Goal: Transaction & Acquisition: Purchase product/service

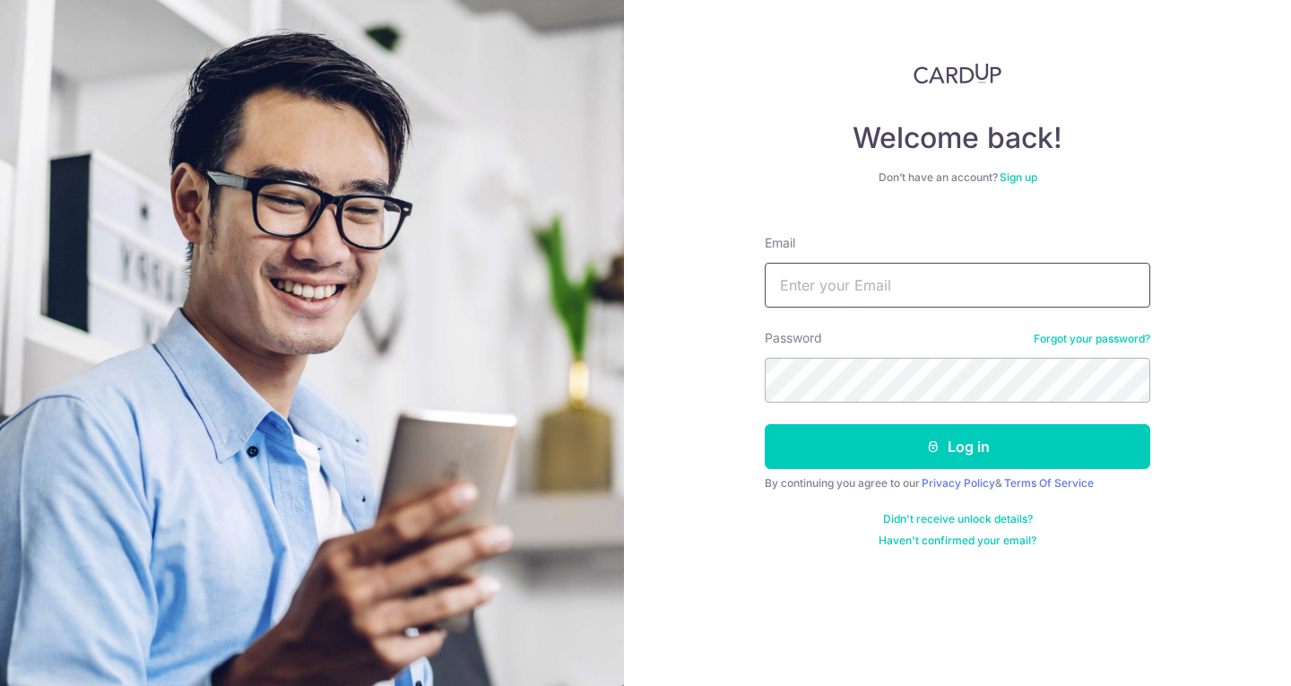
click at [894, 296] on input "Email" at bounding box center [957, 285] width 385 height 45
type input "[EMAIL_ADDRESS][DOMAIN_NAME]"
click at [765, 424] on button "Log in" at bounding box center [957, 446] width 385 height 45
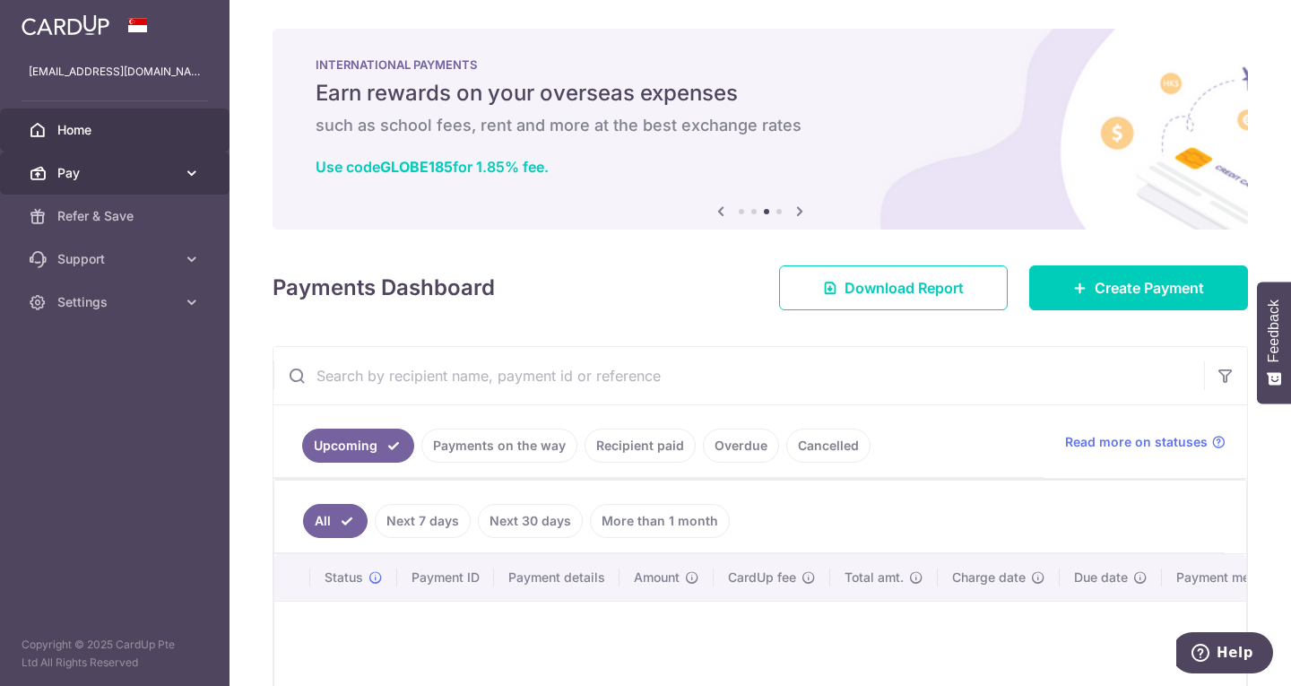
click at [112, 182] on link "Pay" at bounding box center [114, 172] width 229 height 43
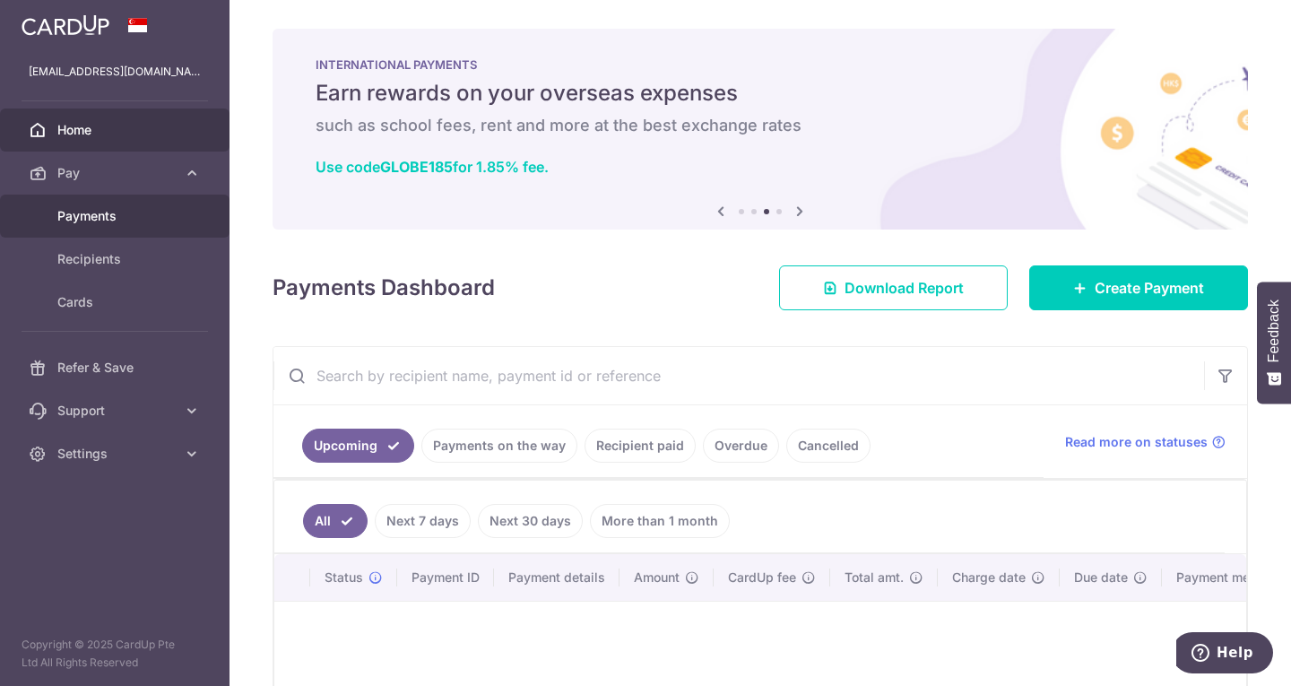
click at [114, 208] on span "Payments" at bounding box center [116, 216] width 118 height 18
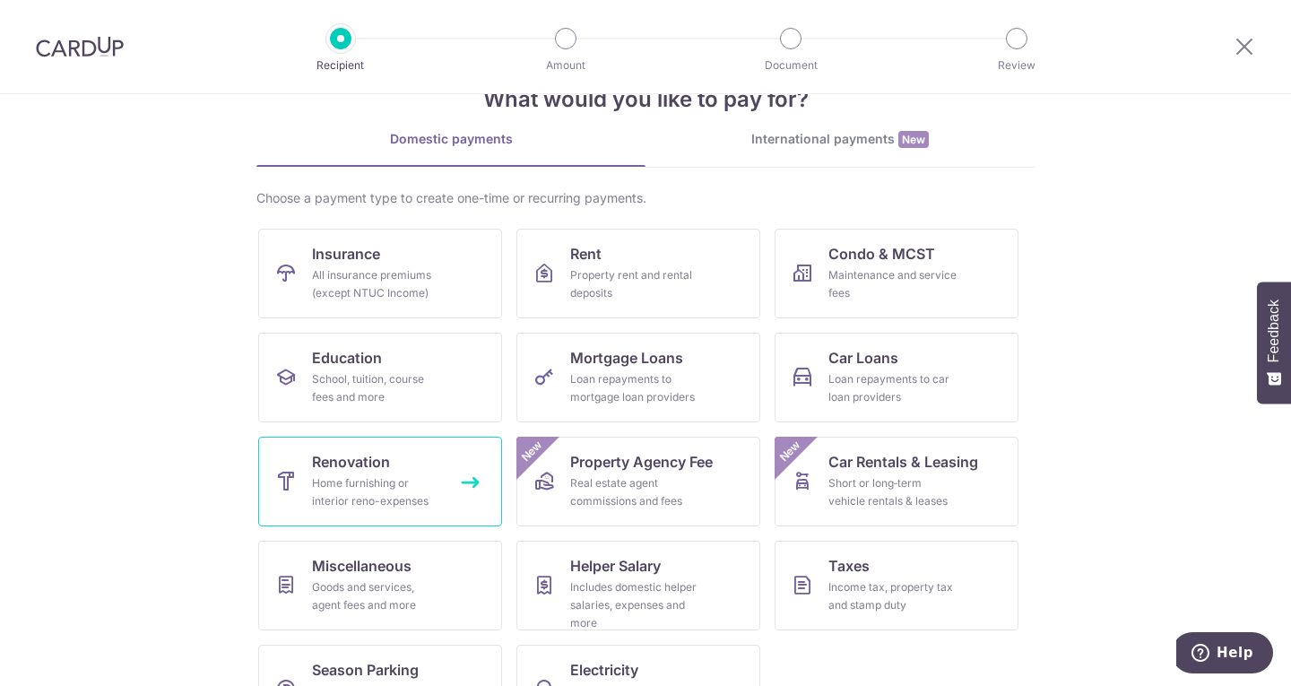
scroll to position [117, 0]
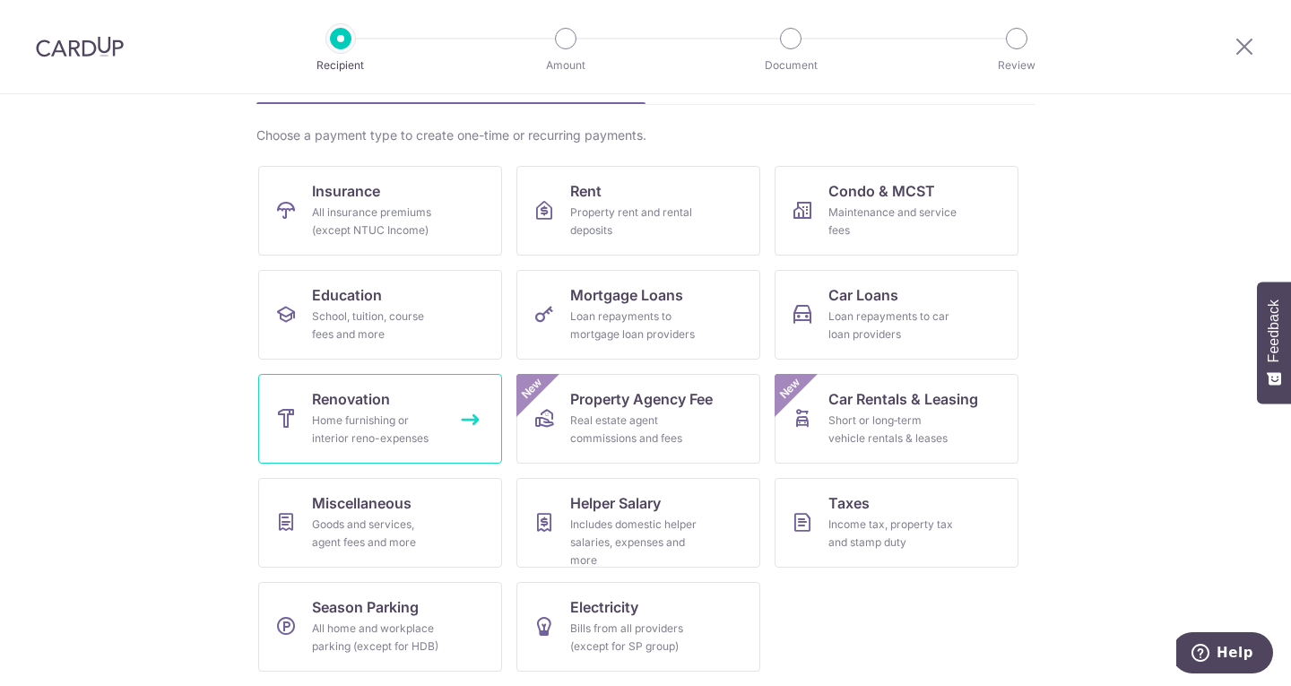
click at [347, 435] on div "Home furnishing or interior reno-expenses" at bounding box center [376, 429] width 129 height 36
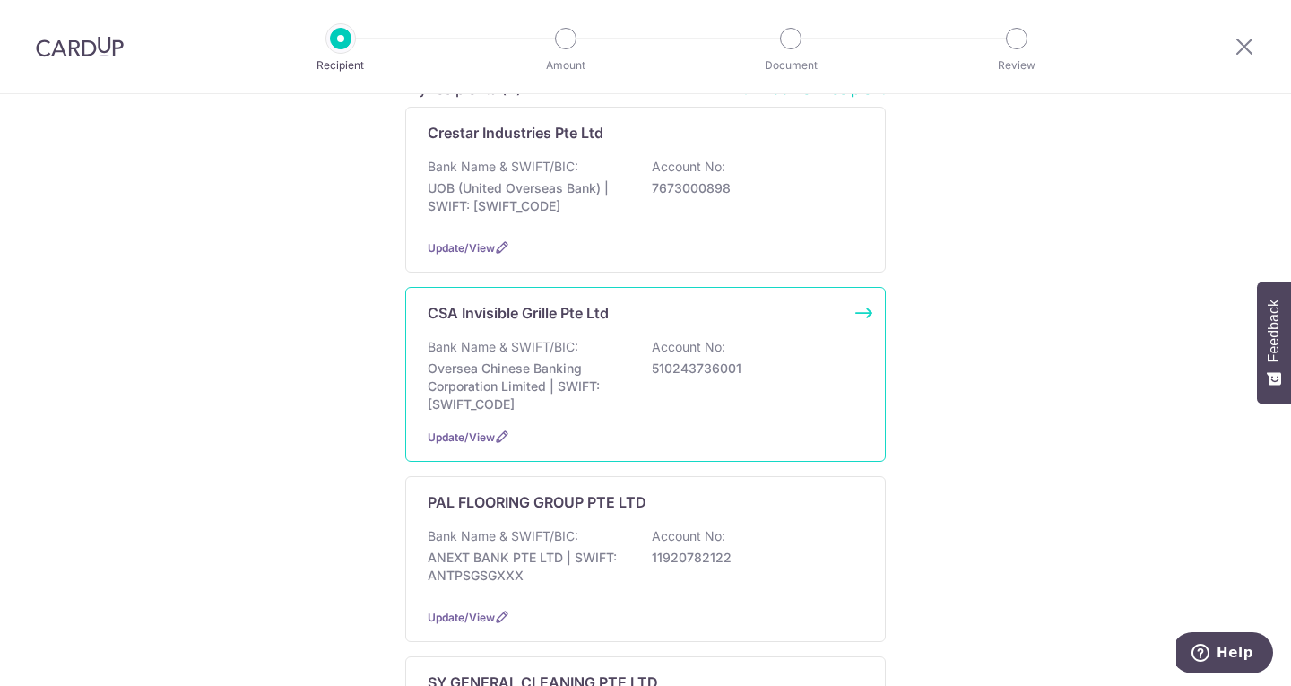
click at [645, 335] on div "CSA Invisible Grille Pte Ltd Bank Name & SWIFT/BIC: Oversea Chinese Banking Cor…" at bounding box center [645, 374] width 480 height 175
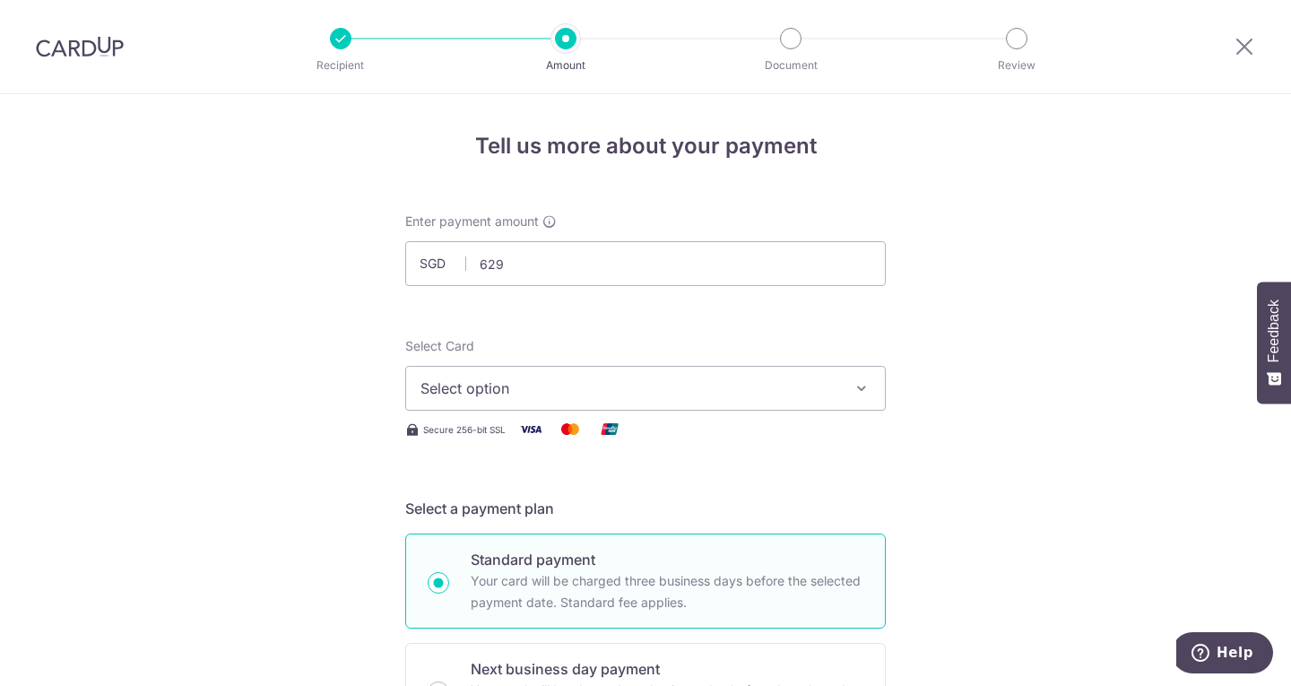
type input "629.00"
click at [455, 386] on span "Select option" at bounding box center [629, 388] width 418 height 22
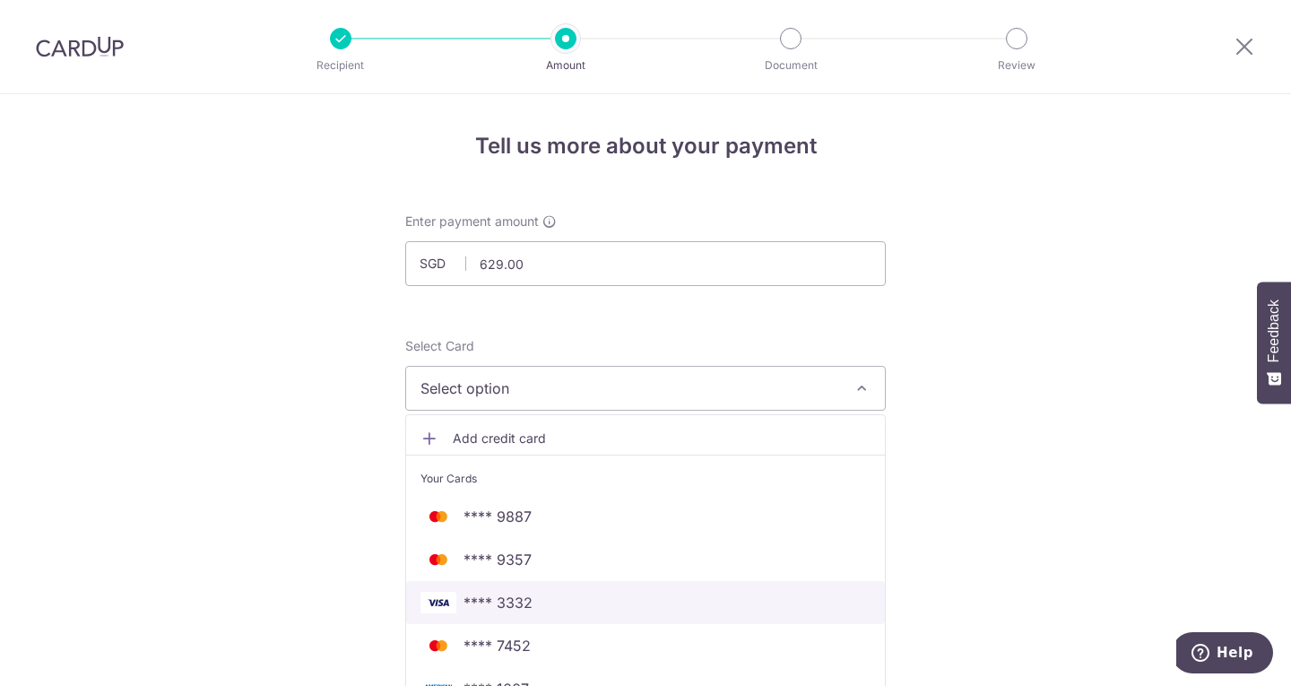
click at [529, 610] on span "**** 3332" at bounding box center [645, 603] width 450 height 22
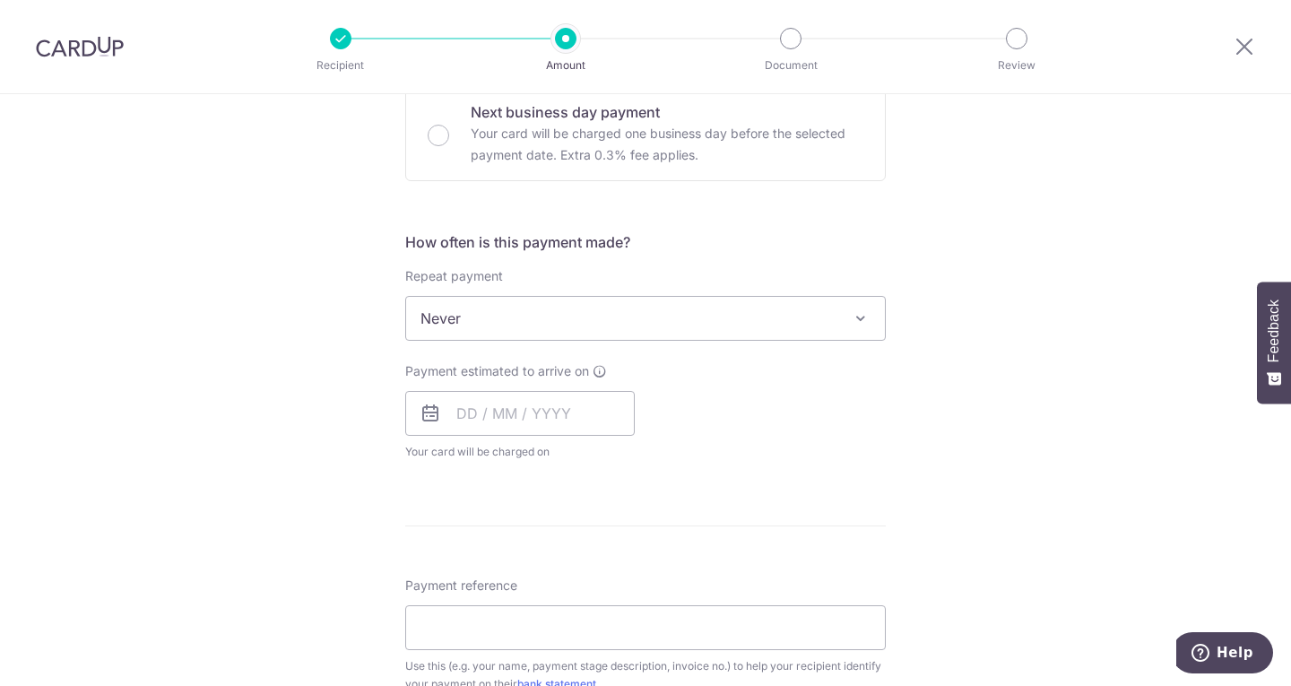
scroll to position [628, 0]
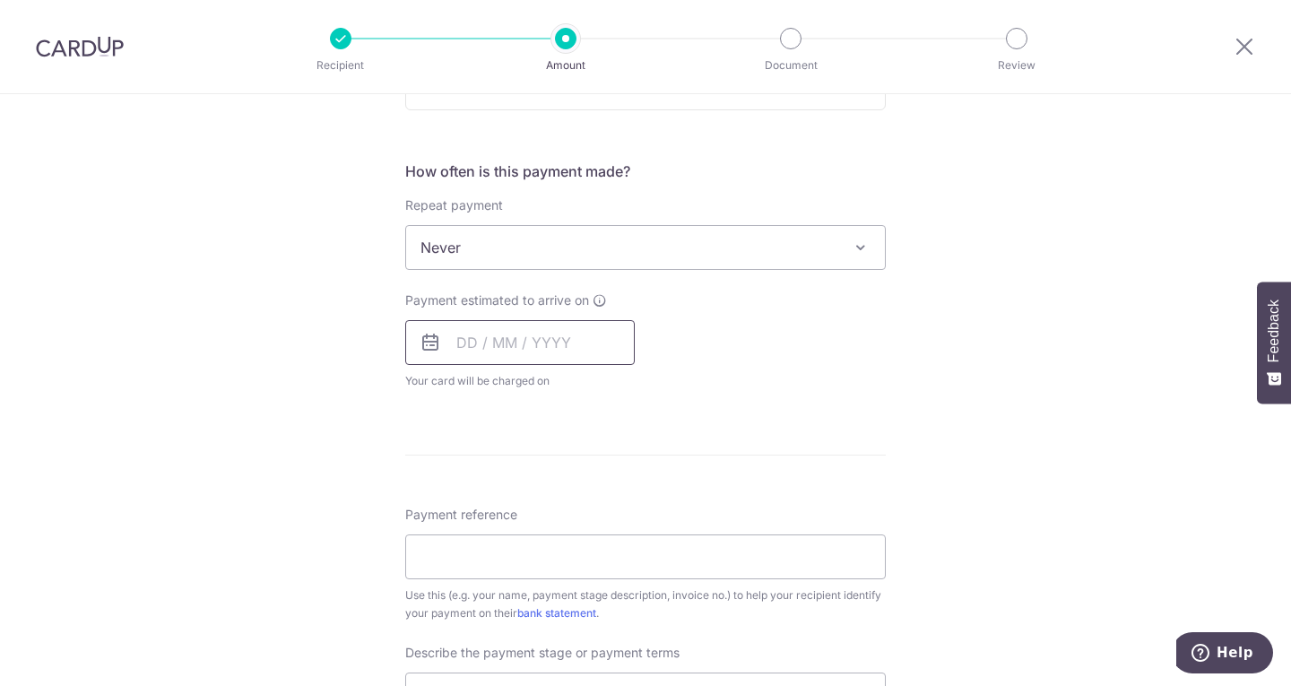
click at [454, 336] on input "text" at bounding box center [519, 342] width 229 height 45
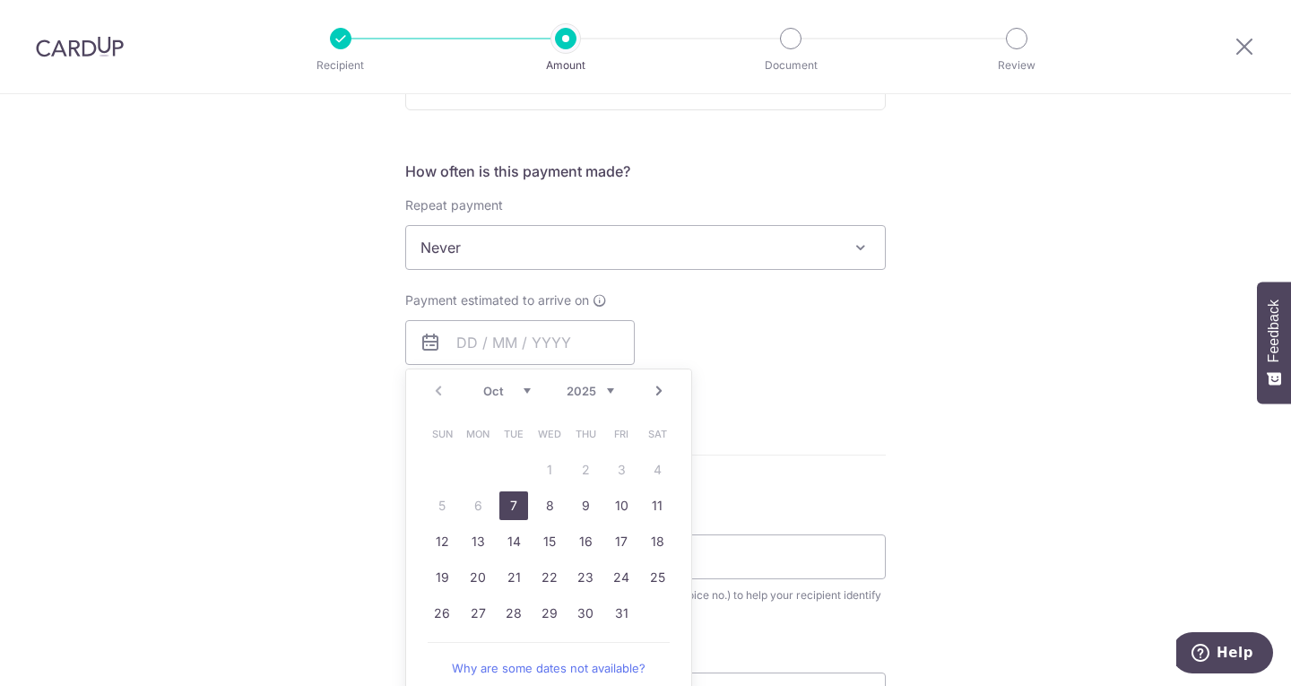
click at [504, 513] on link "7" at bounding box center [513, 505] width 29 height 29
type input "07/10/2025"
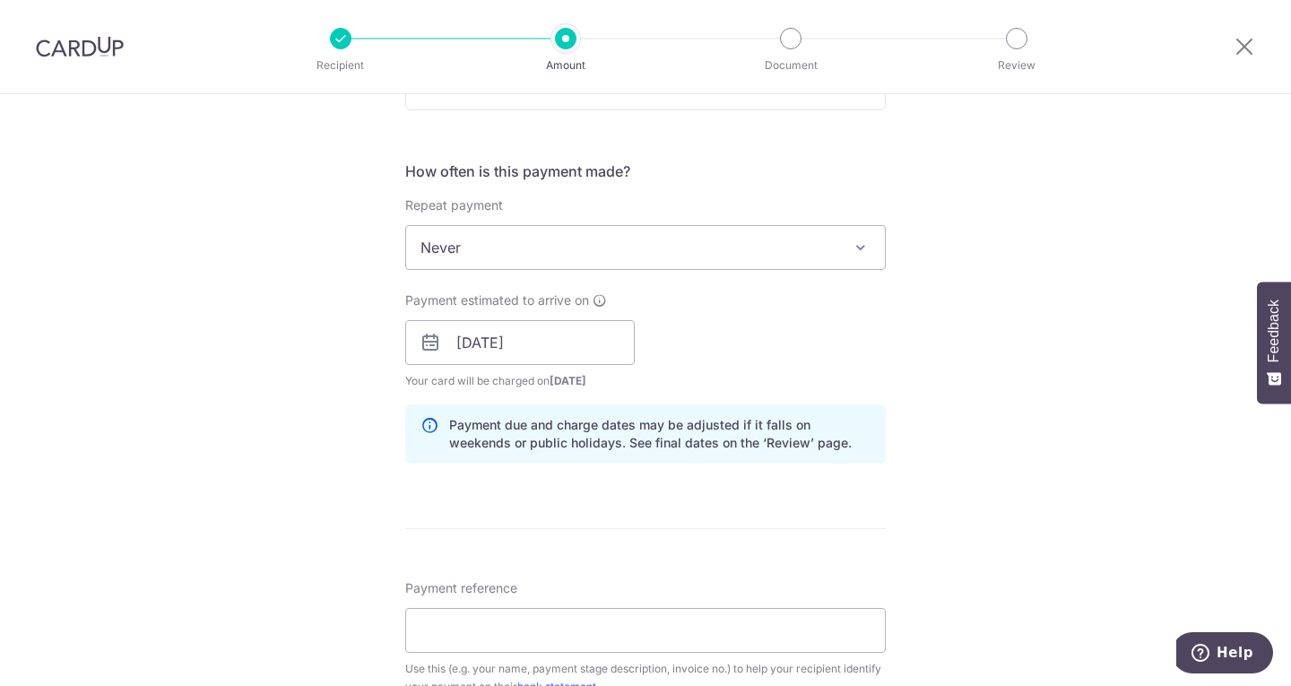
scroll to position [807, 0]
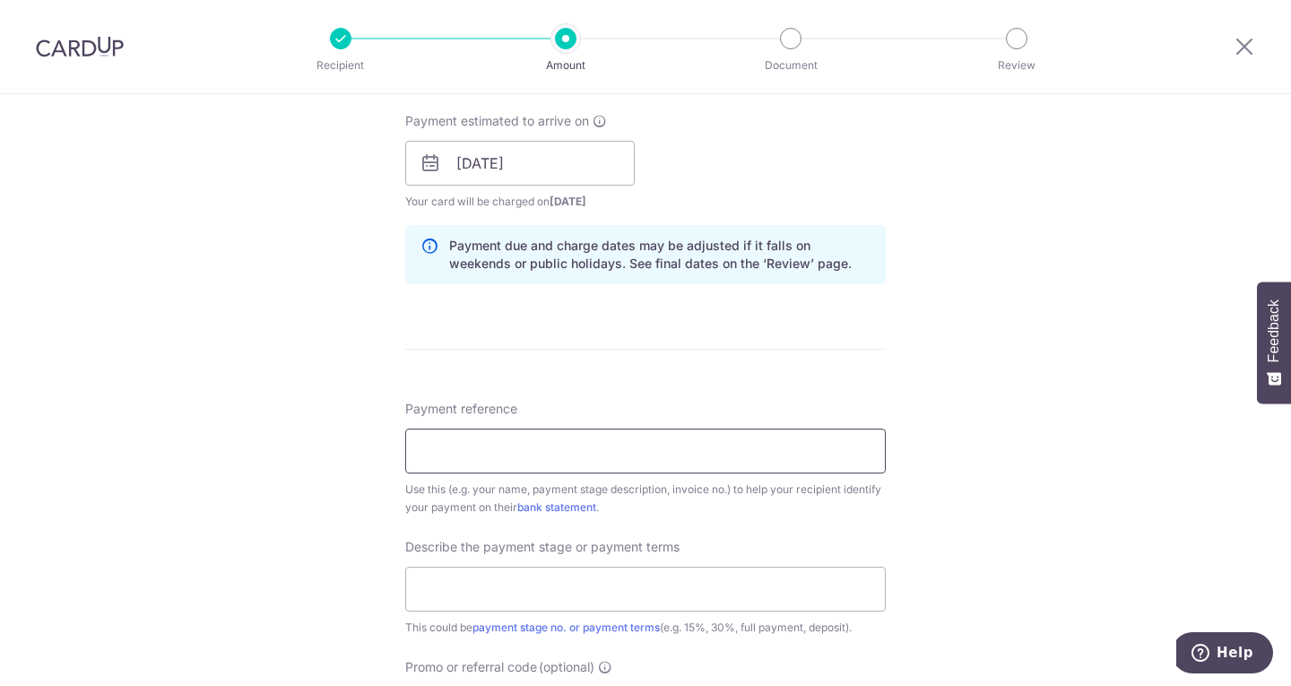
click at [438, 450] on input "Payment reference" at bounding box center [645, 450] width 480 height 45
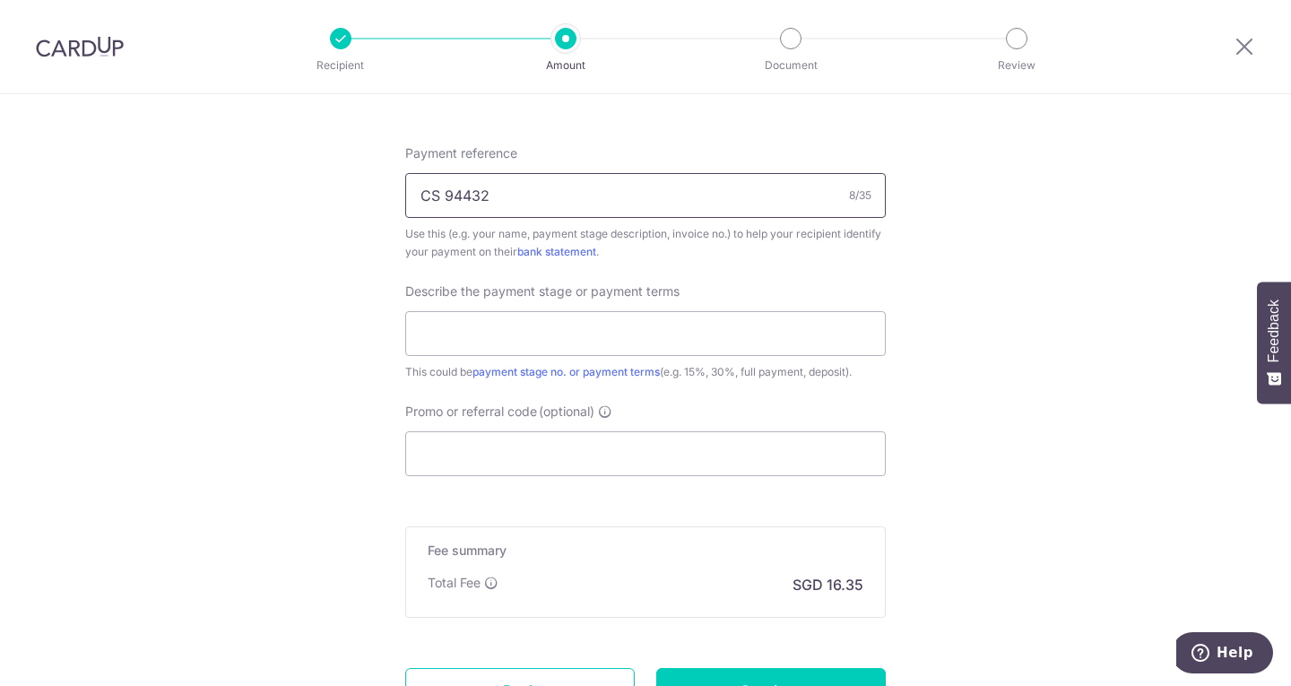
scroll to position [1076, 0]
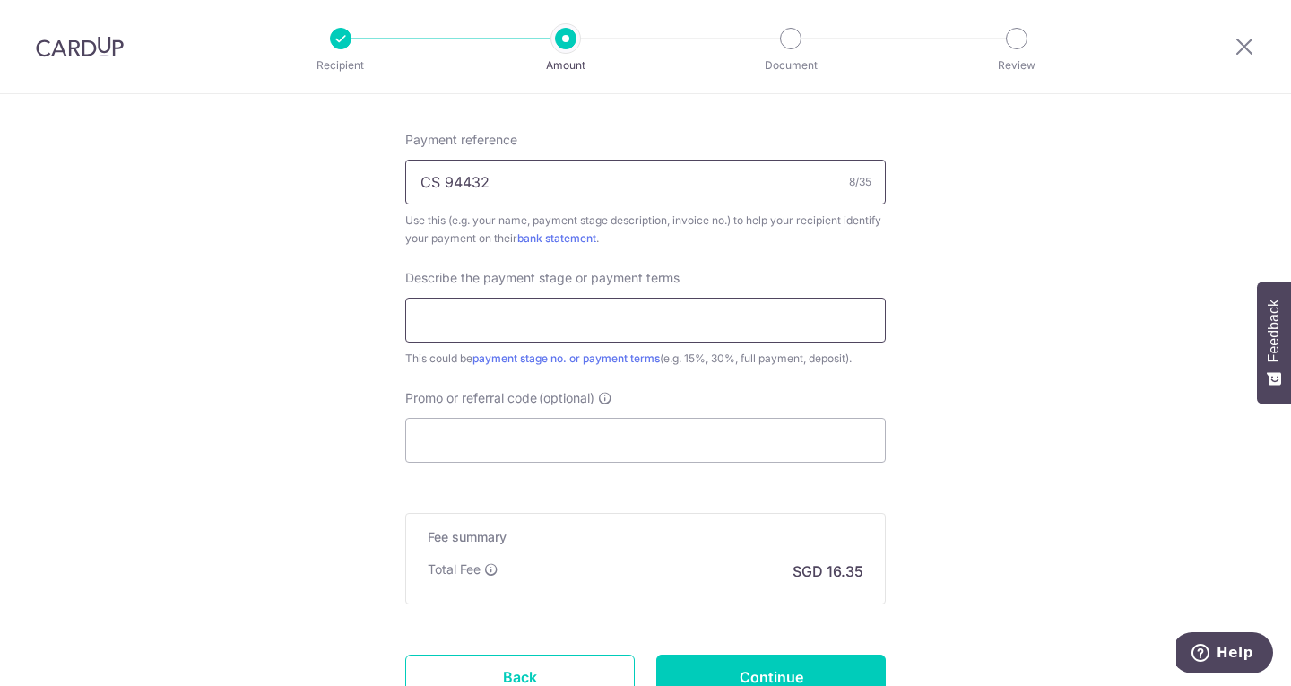
type input "CS 94432"
click at [605, 334] on input "text" at bounding box center [645, 320] width 480 height 45
type input "Balance Payment"
click at [509, 427] on input "Promo or referral code (optional)" at bounding box center [645, 440] width 480 height 45
click at [503, 443] on input "Promo or referral code (optional)" at bounding box center [645, 440] width 480 height 45
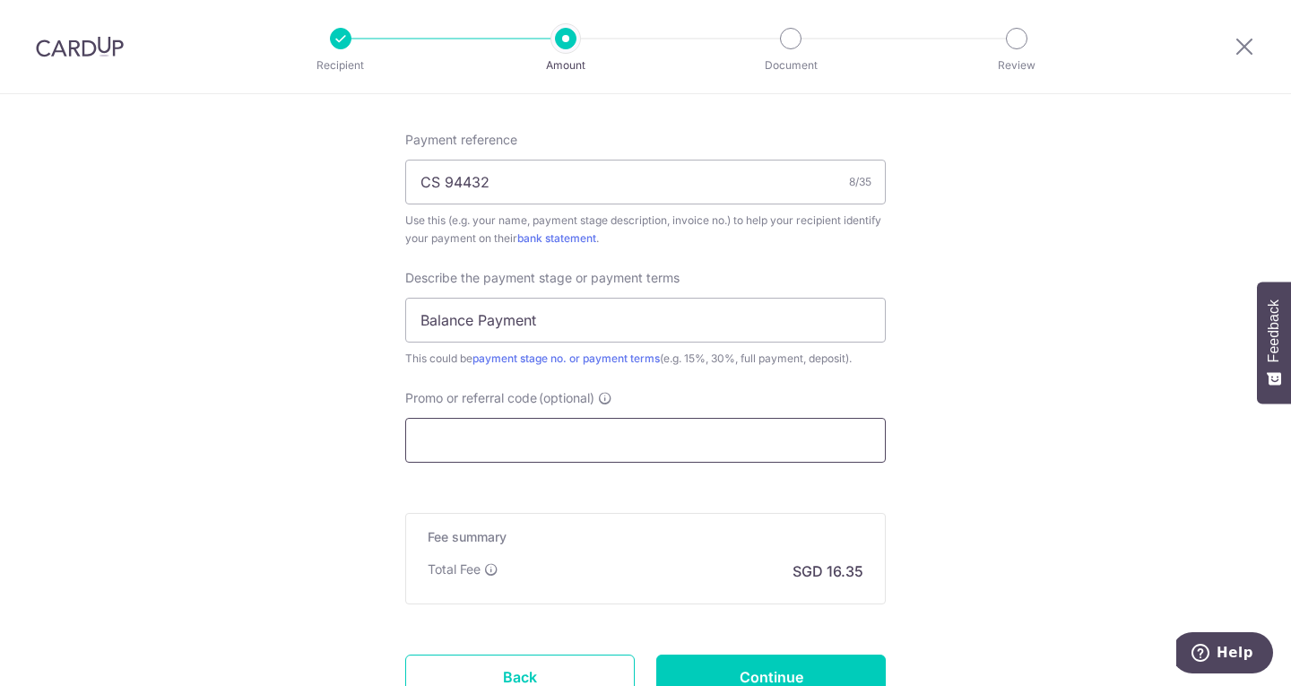
paste input "RENO25ONE"
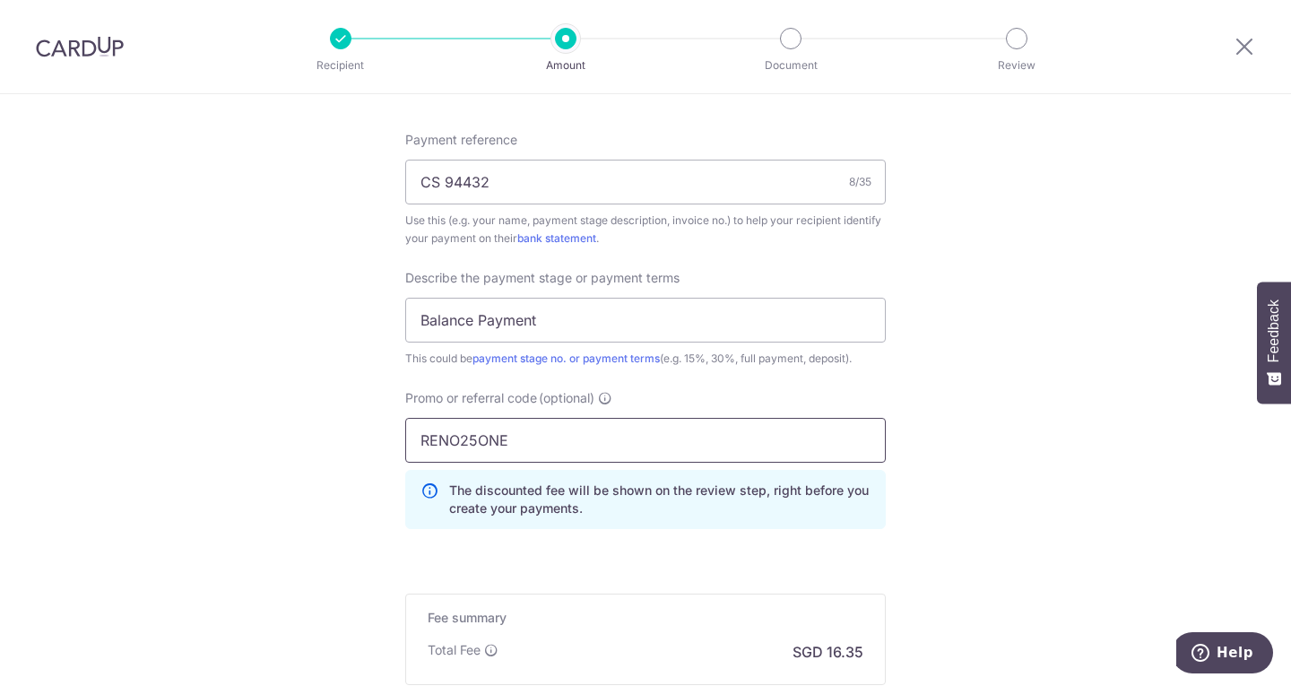
type input "RENO25ONE"
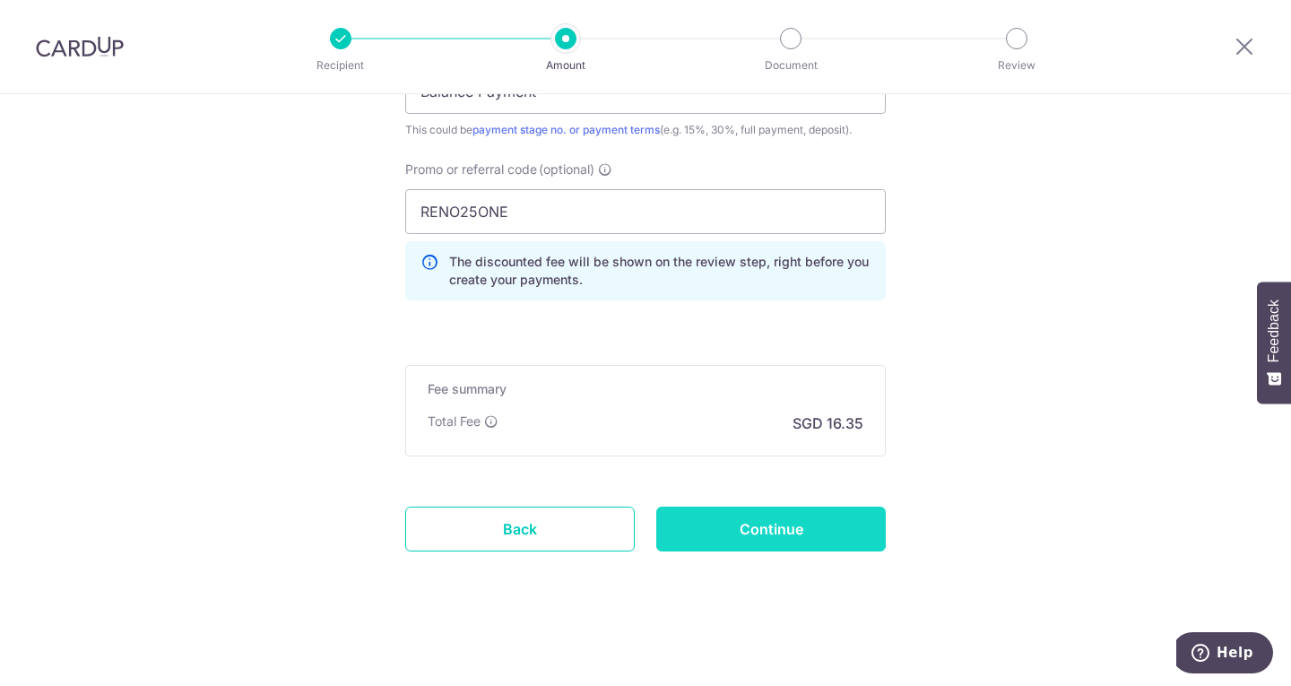
click at [749, 530] on input "Continue" at bounding box center [770, 528] width 229 height 45
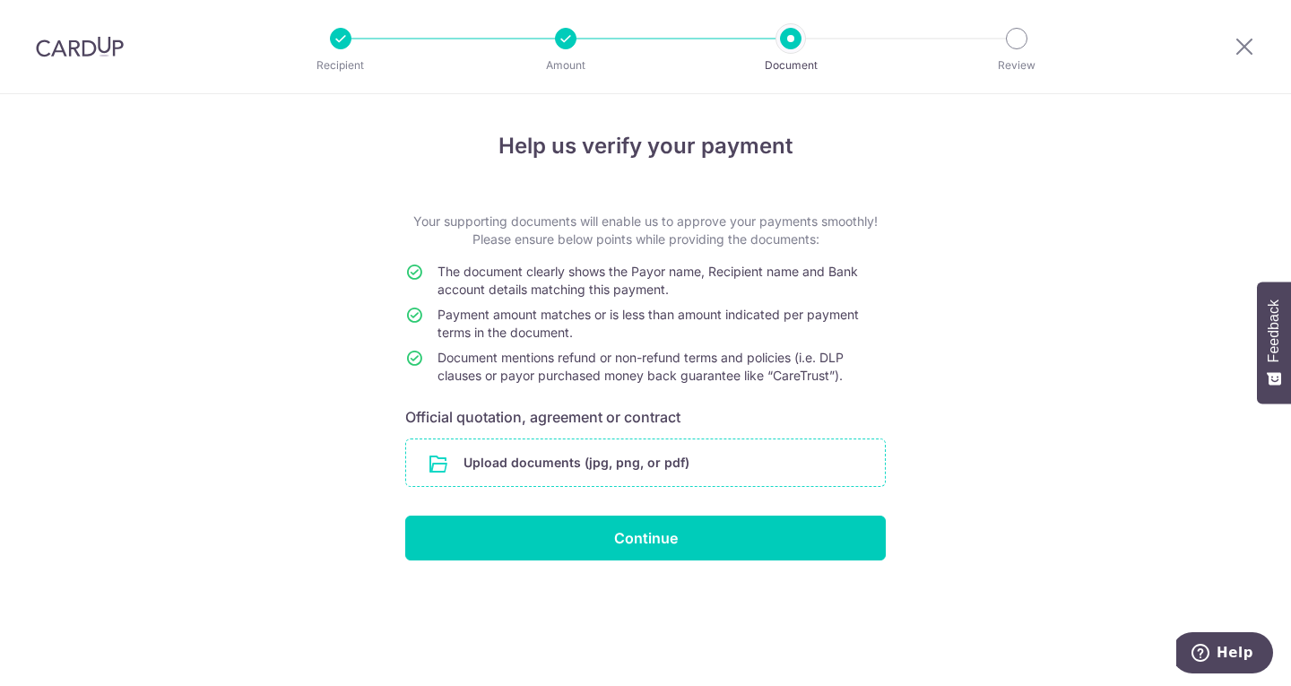
click at [542, 447] on input "file" at bounding box center [645, 462] width 479 height 47
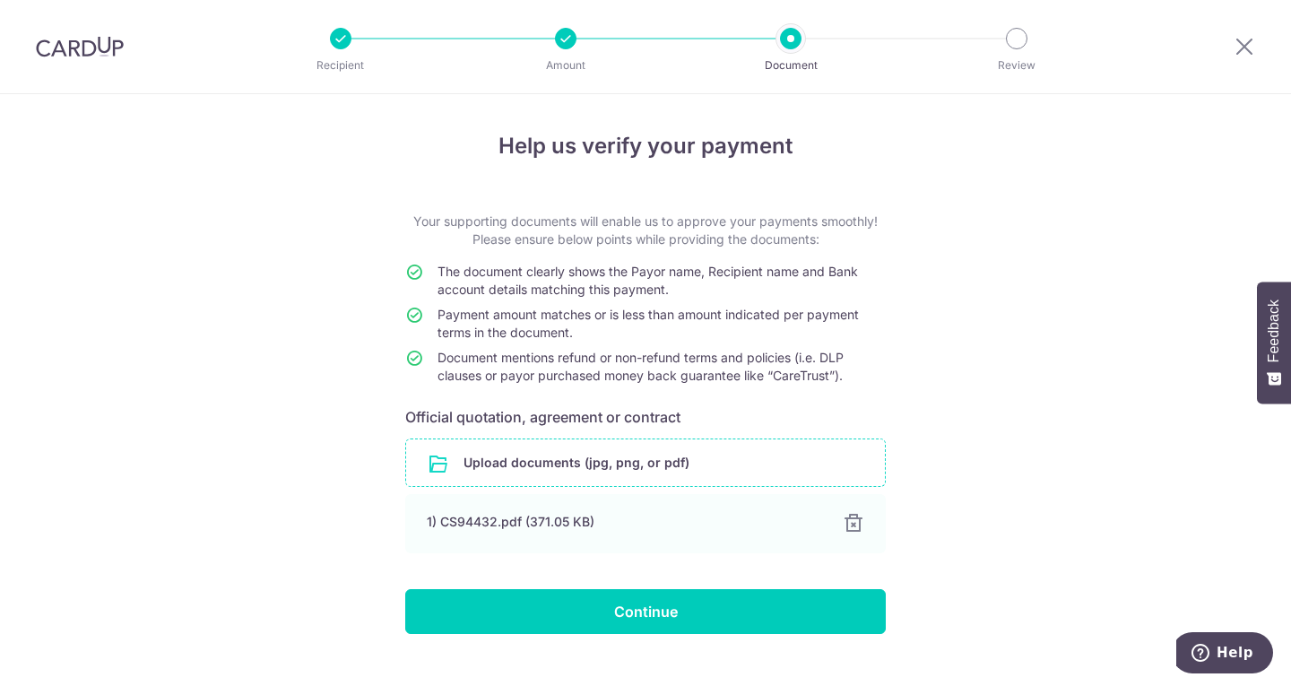
click at [553, 587] on form "Your supporting documents will enable us to approve your payments smoothly! Ple…" at bounding box center [645, 422] width 480 height 421
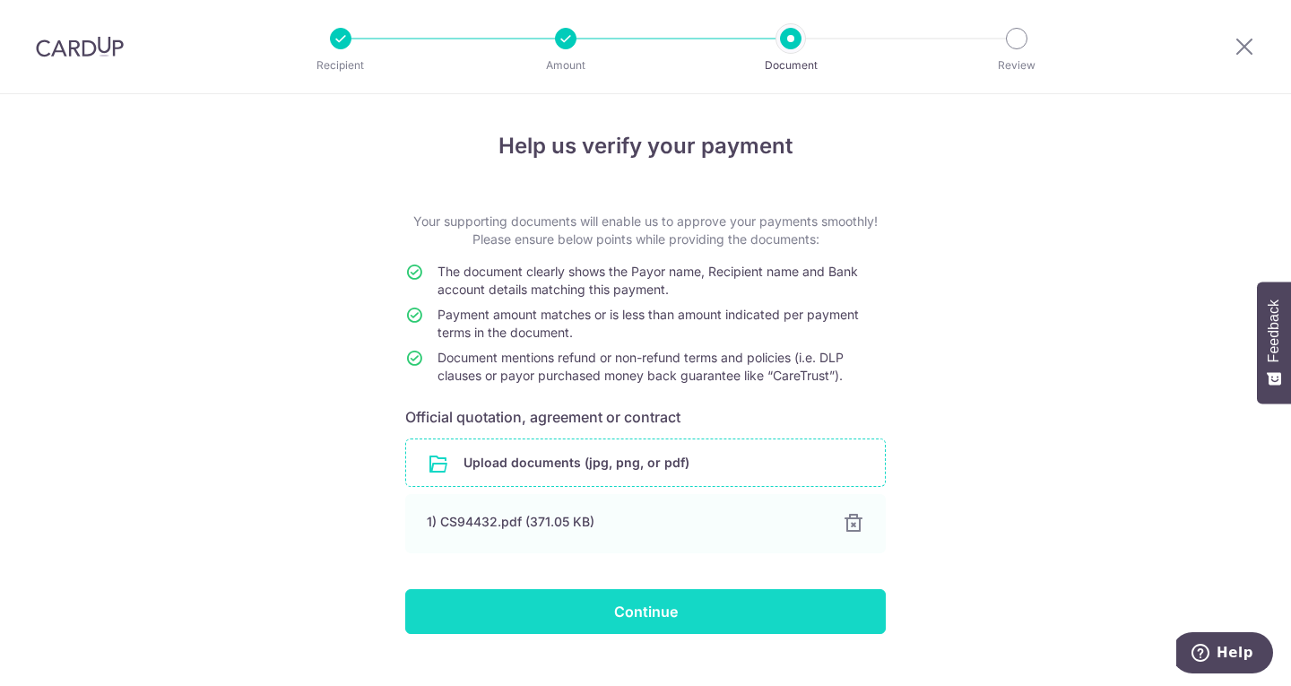
click at [559, 613] on input "Continue" at bounding box center [645, 611] width 480 height 45
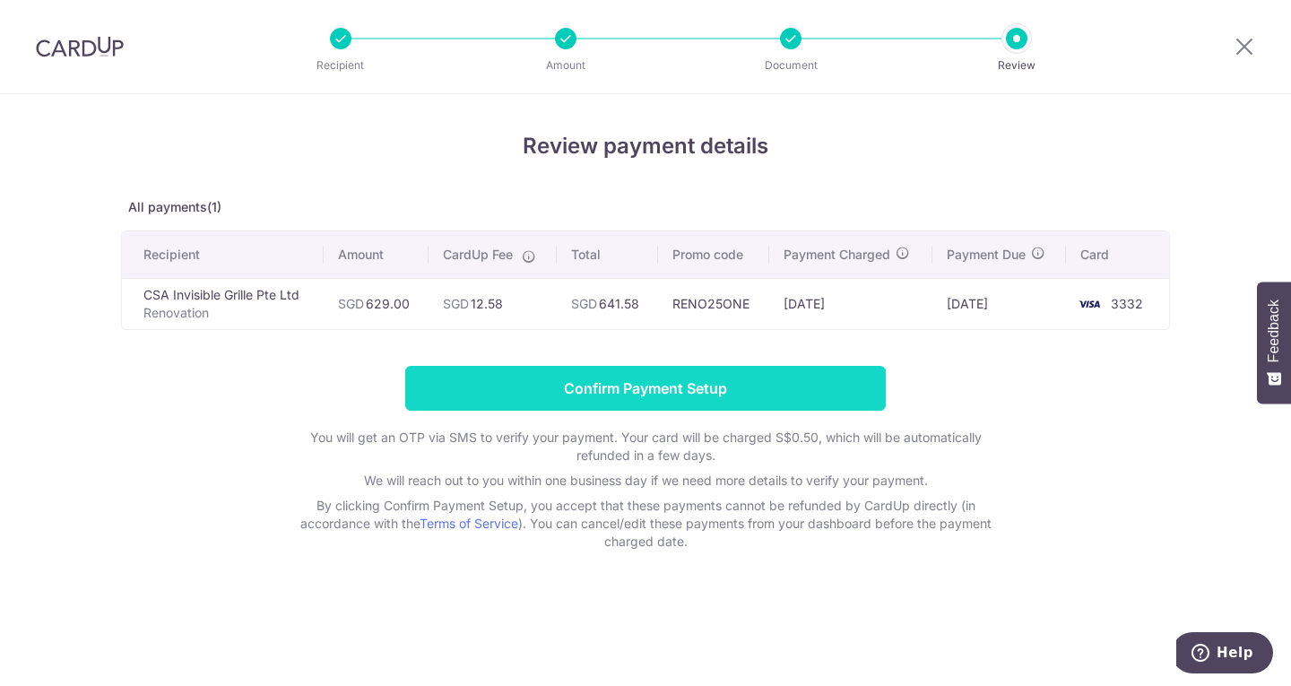
click at [706, 379] on input "Confirm Payment Setup" at bounding box center [645, 388] width 480 height 45
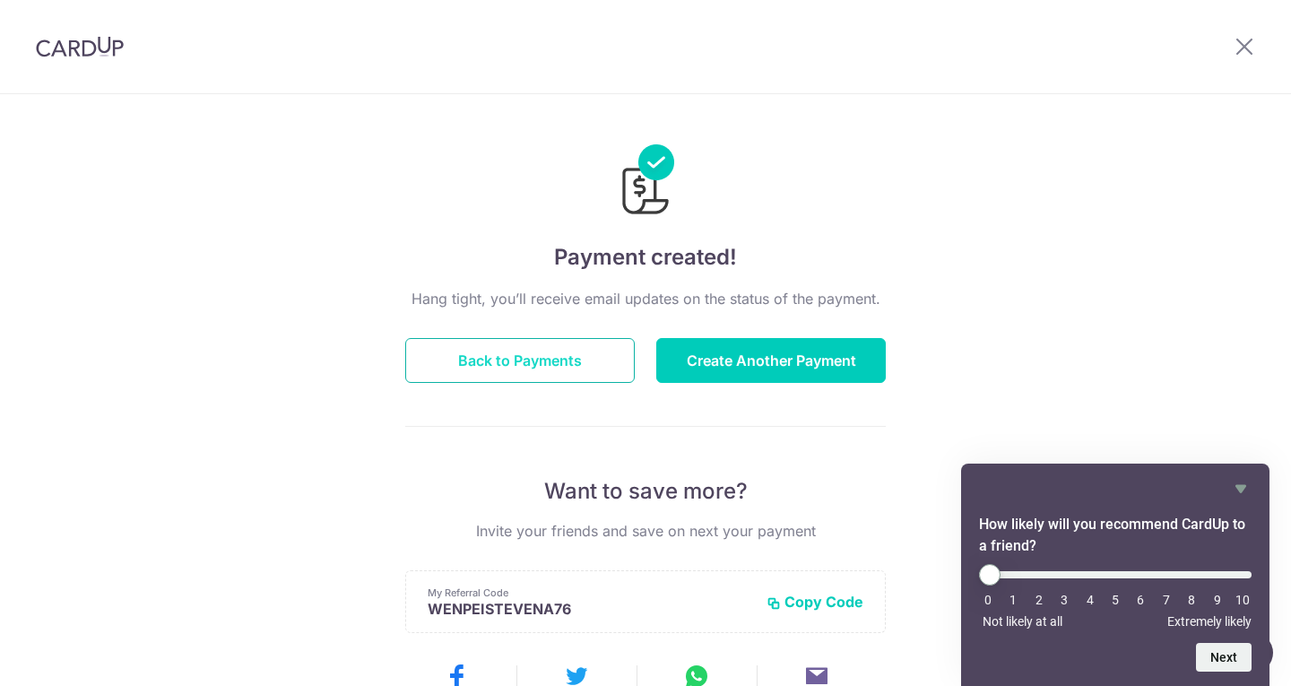
click at [467, 356] on button "Back to Payments" at bounding box center [519, 360] width 229 height 45
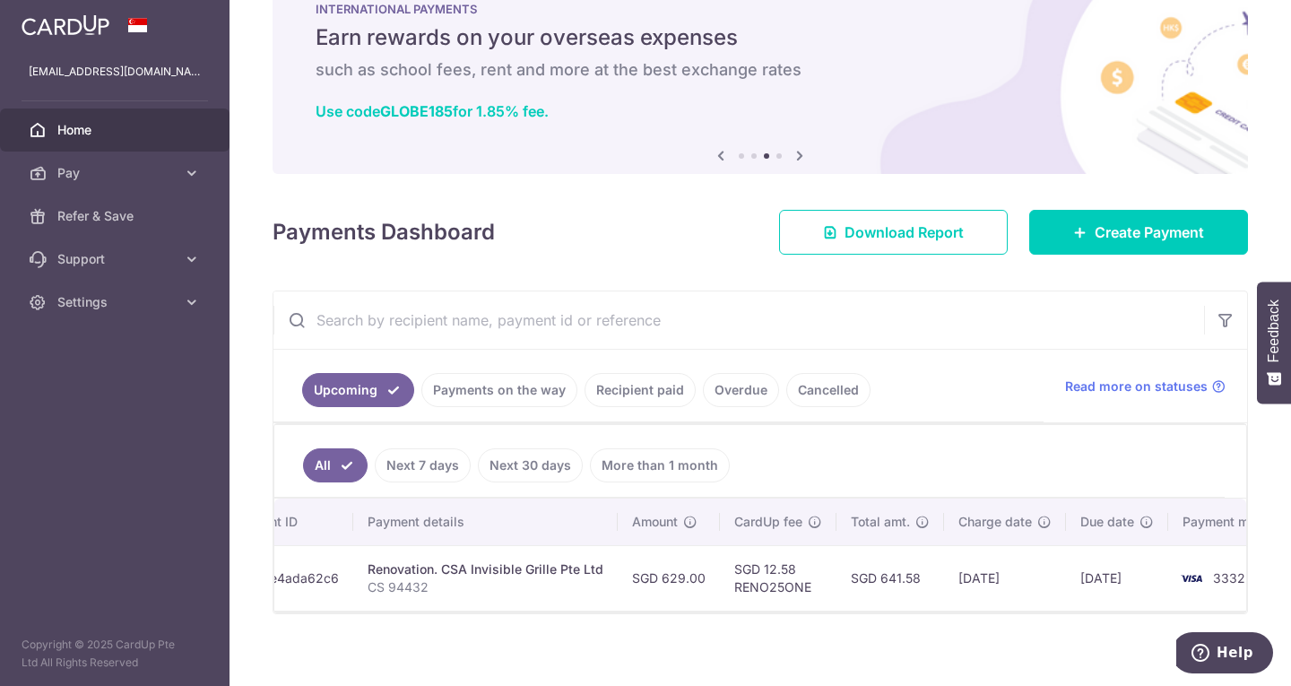
scroll to position [0, 263]
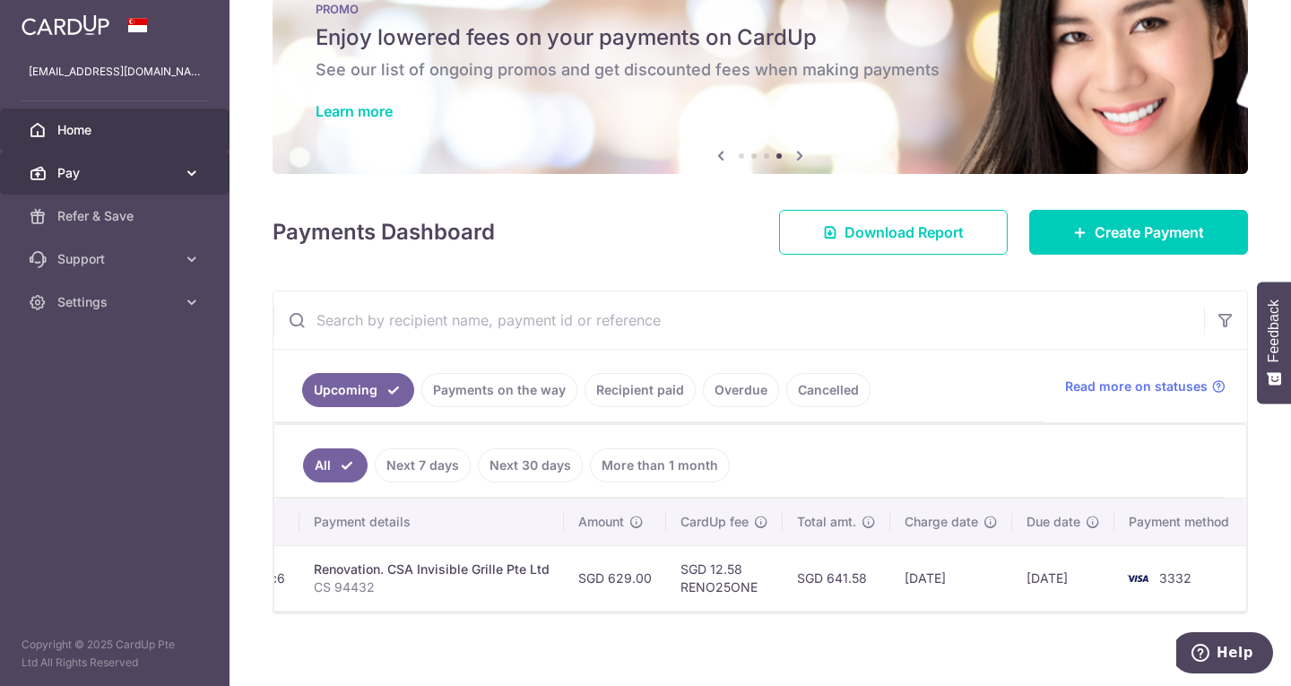
click at [67, 183] on link "Pay" at bounding box center [114, 172] width 229 height 43
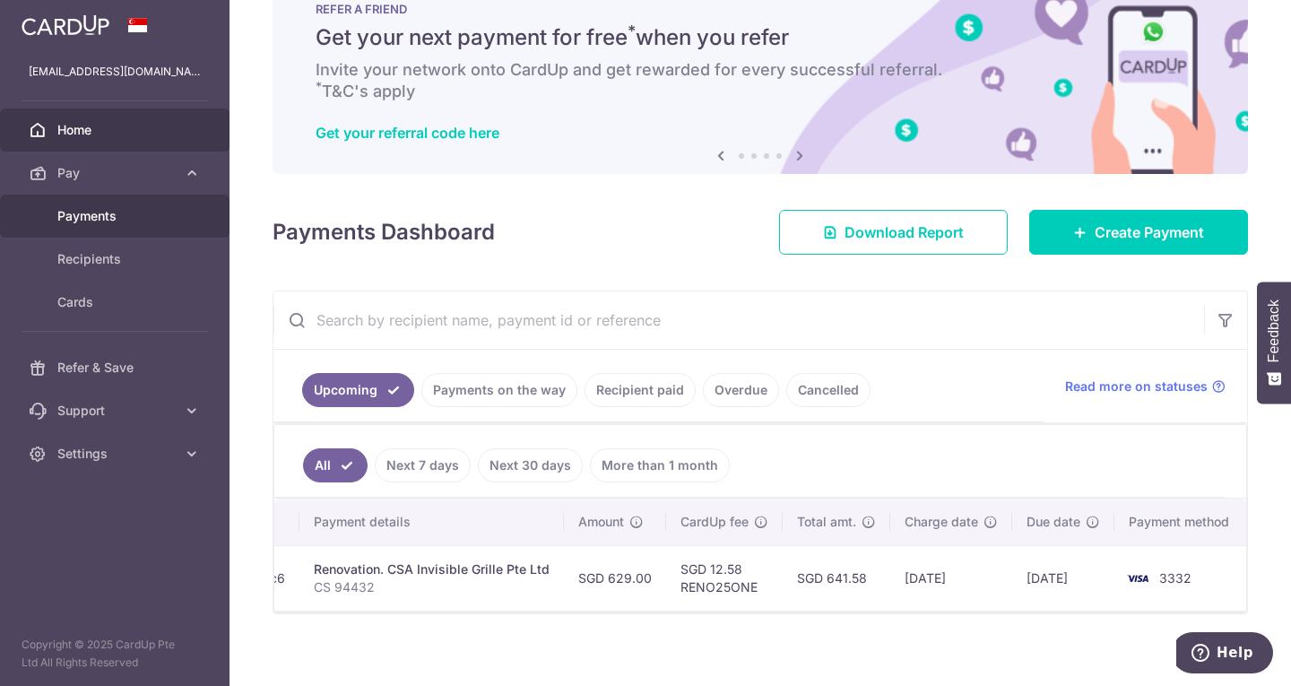
click at [107, 212] on span "Payments" at bounding box center [116, 216] width 118 height 18
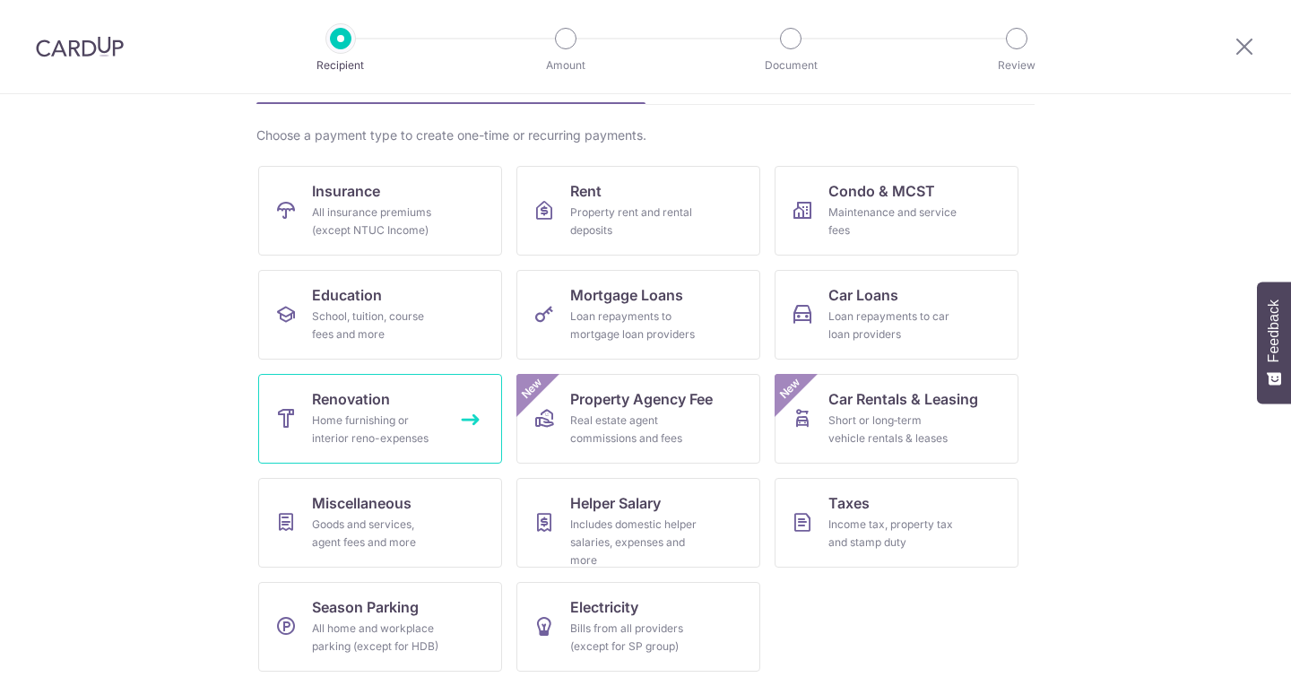
click at [369, 446] on div "Home furnishing or interior reno-expenses" at bounding box center [376, 429] width 129 height 36
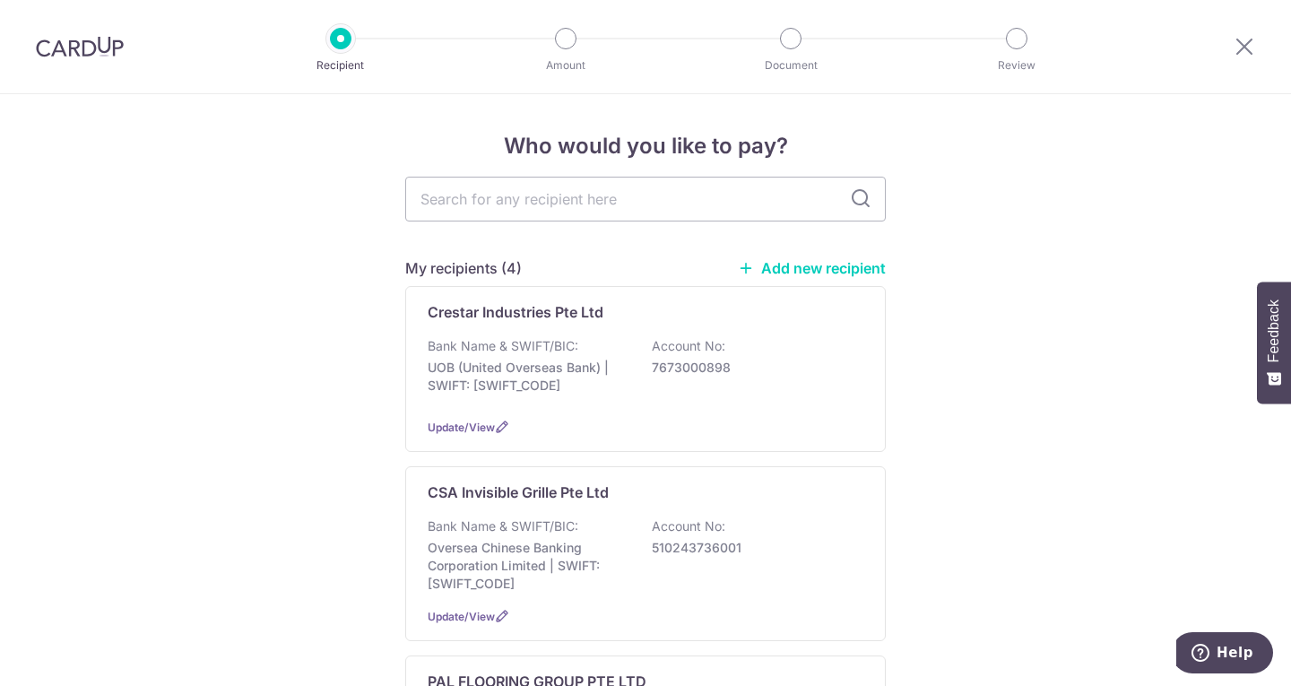
click at [799, 272] on link "Add new recipient" at bounding box center [812, 268] width 148 height 18
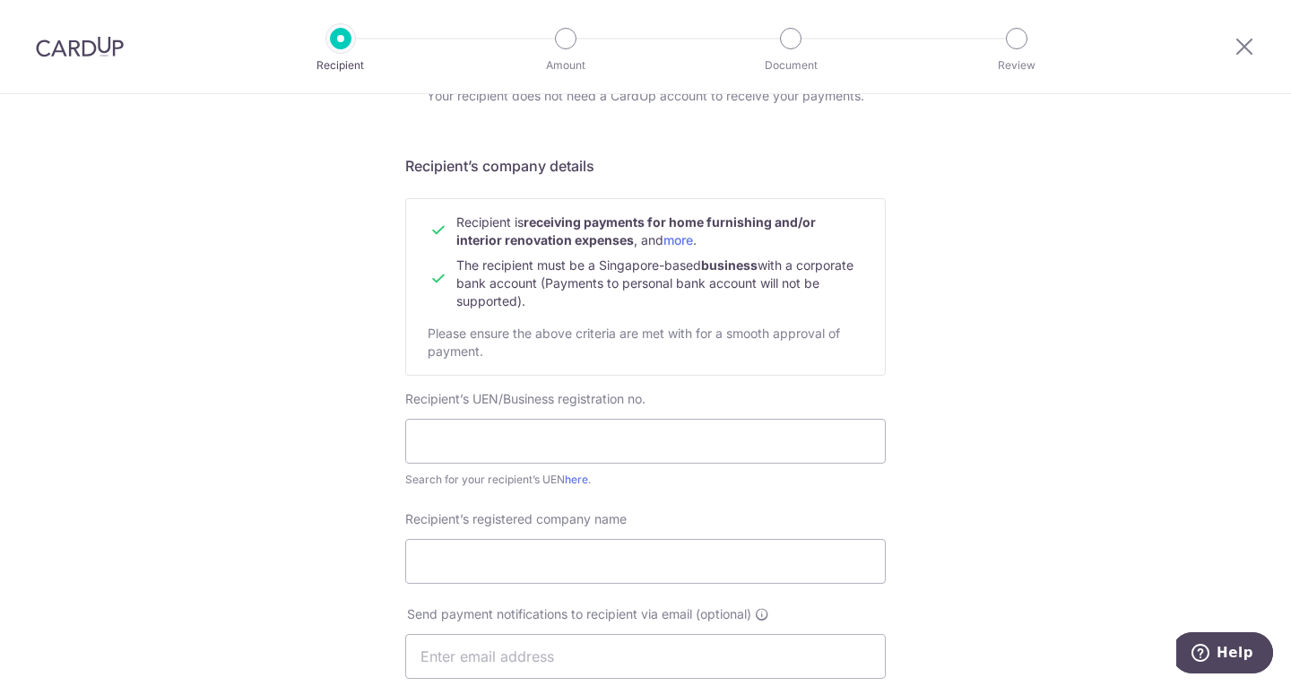
scroll to position [269, 0]
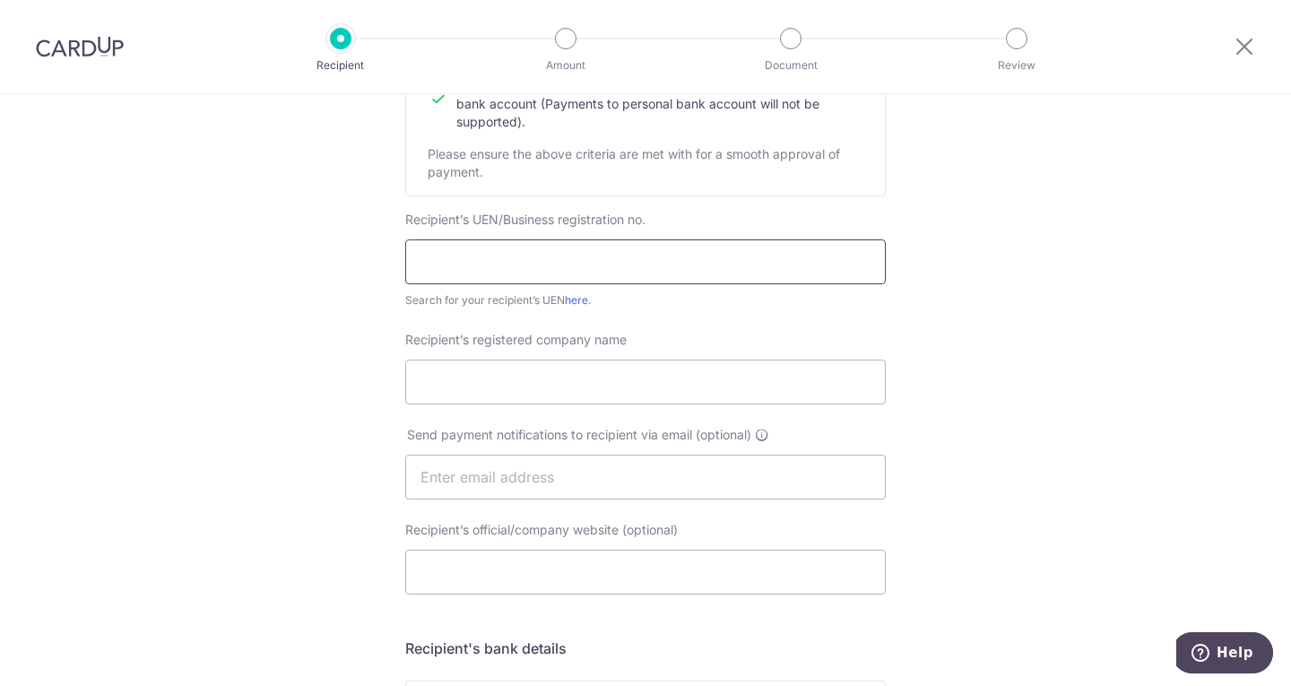
click at [434, 255] on input "text" at bounding box center [645, 261] width 480 height 45
type input "T"
paste input "53401489E"
type input "53401489E"
click at [471, 366] on input "Recipient’s registered company name" at bounding box center [645, 381] width 480 height 45
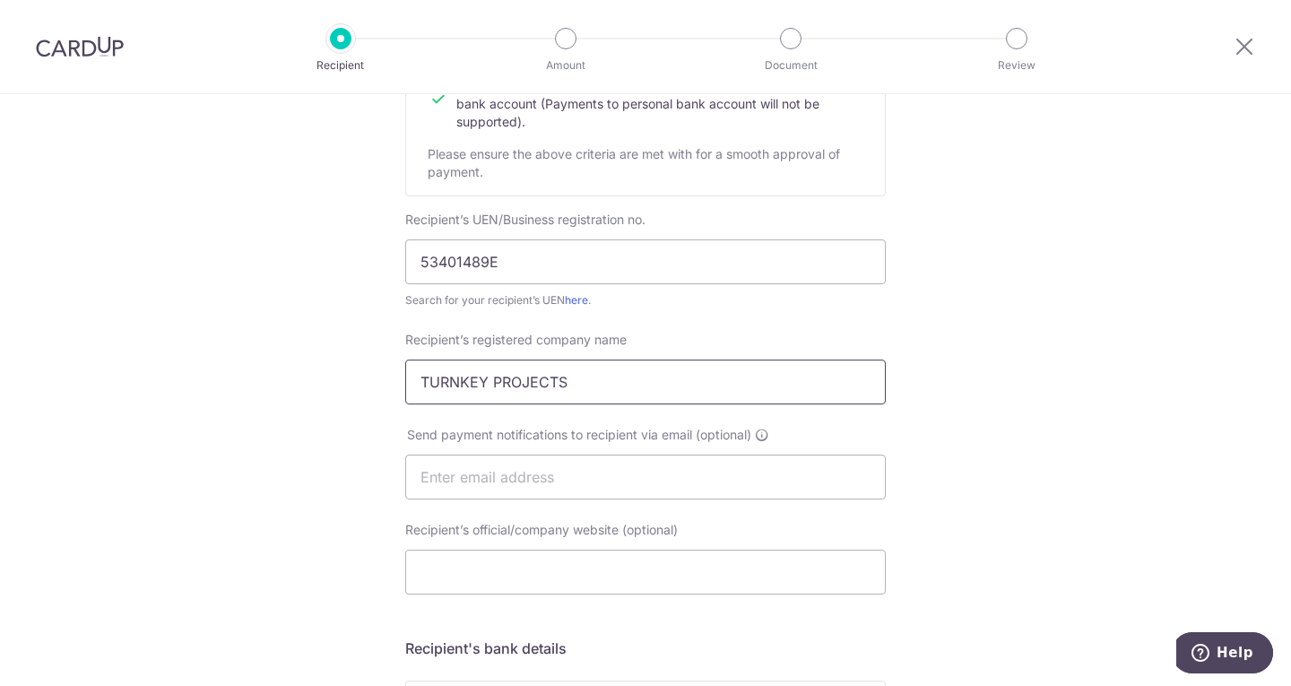
type input "TURNKEY PROJECTS"
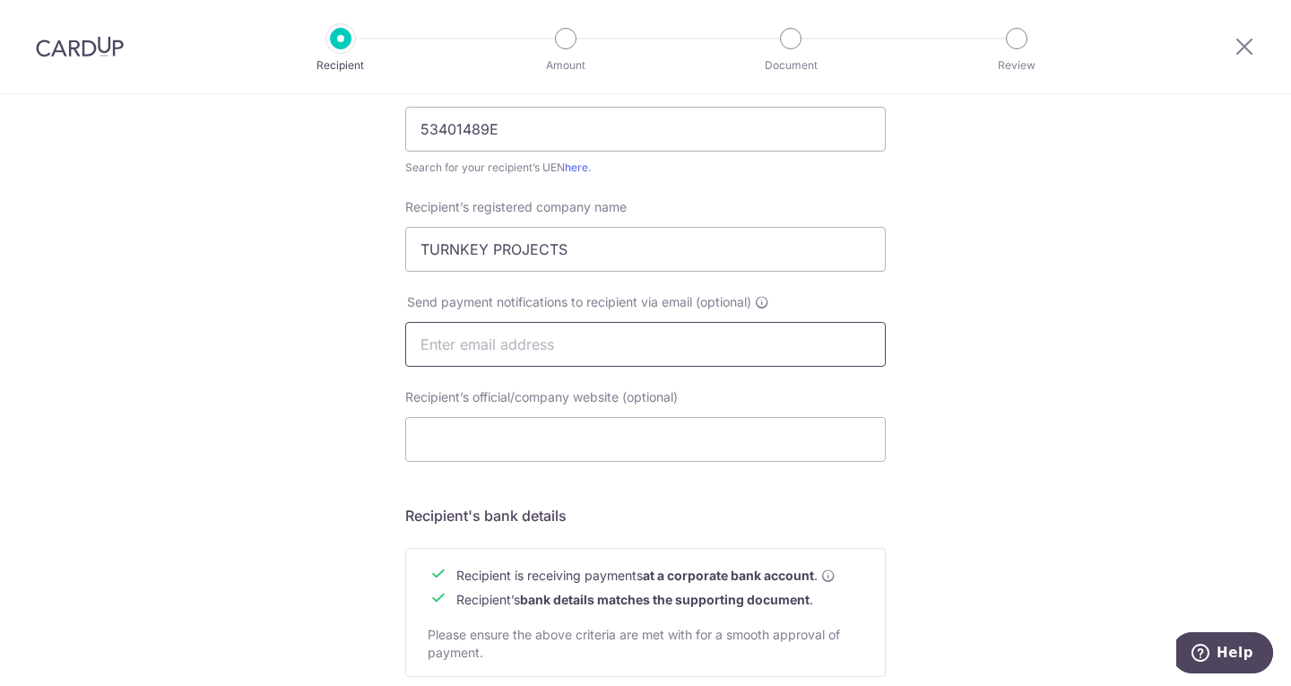
scroll to position [448, 0]
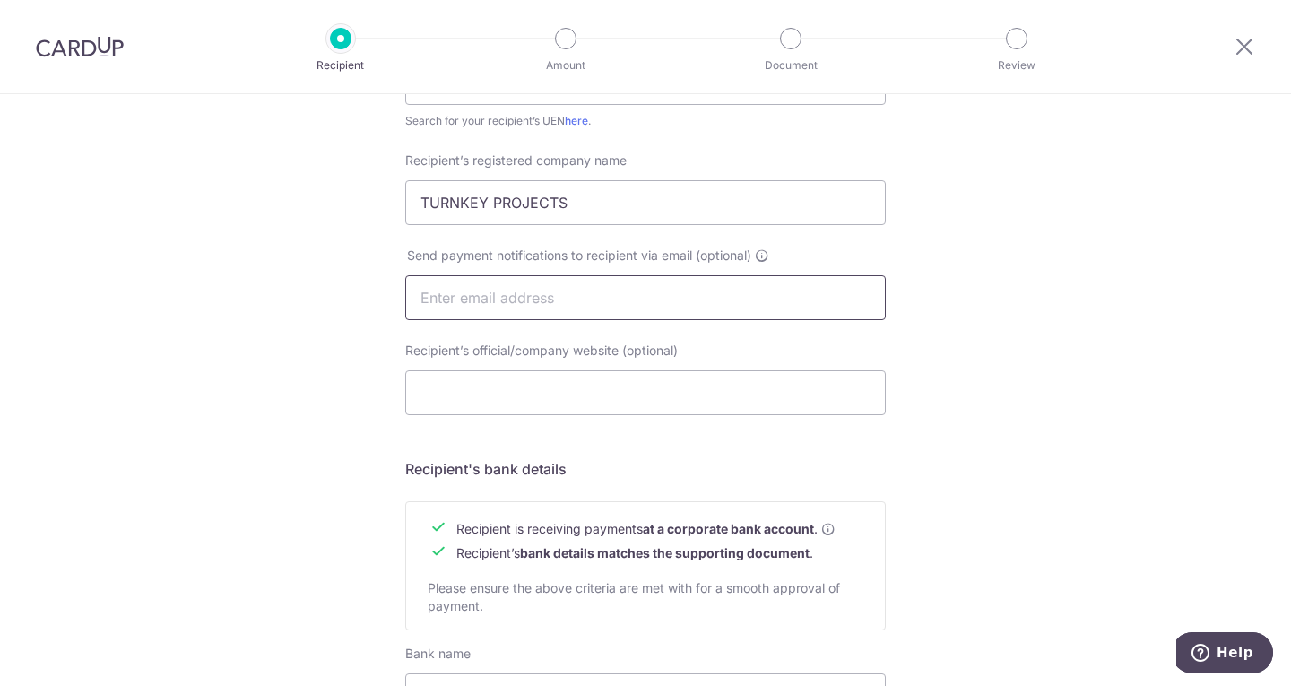
click at [481, 298] on input "text" at bounding box center [645, 297] width 480 height 45
paste input "[EMAIL_ADDRESS][DOMAIN_NAME]"
type input "[EMAIL_ADDRESS][DOMAIN_NAME]"
click at [498, 388] on input "Recipient’s official/company website (optional)" at bounding box center [645, 392] width 480 height 45
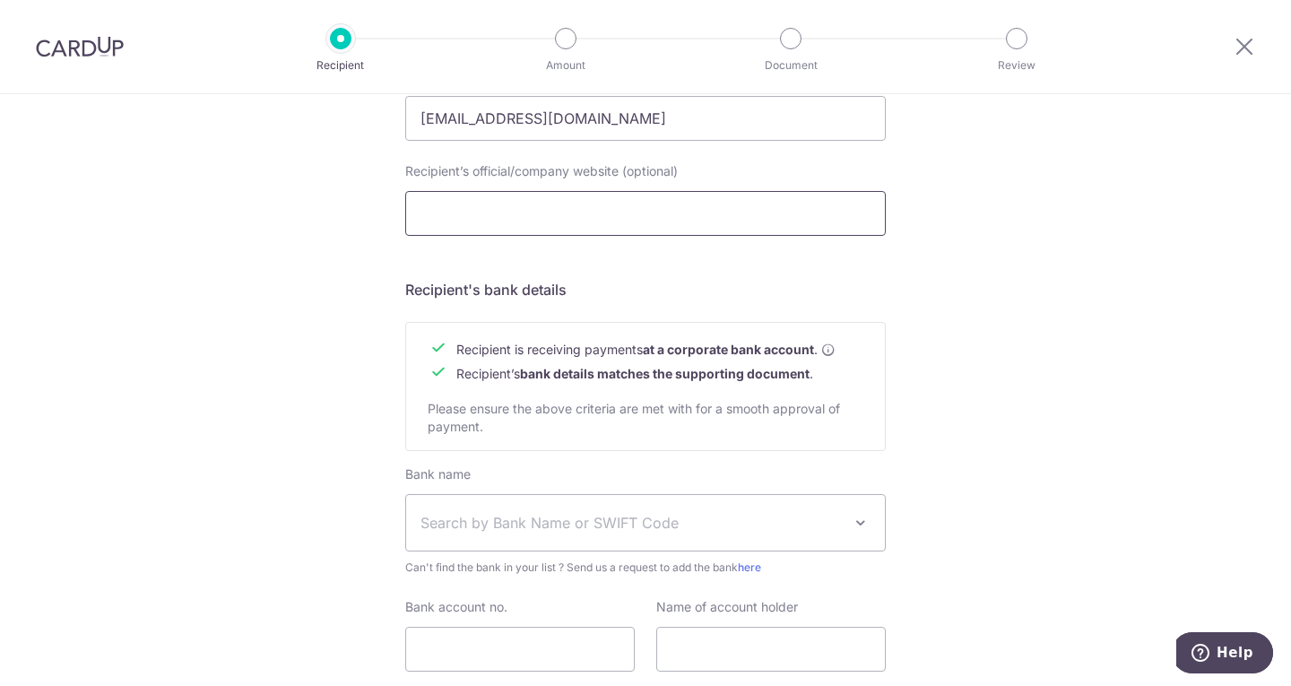
scroll to position [717, 0]
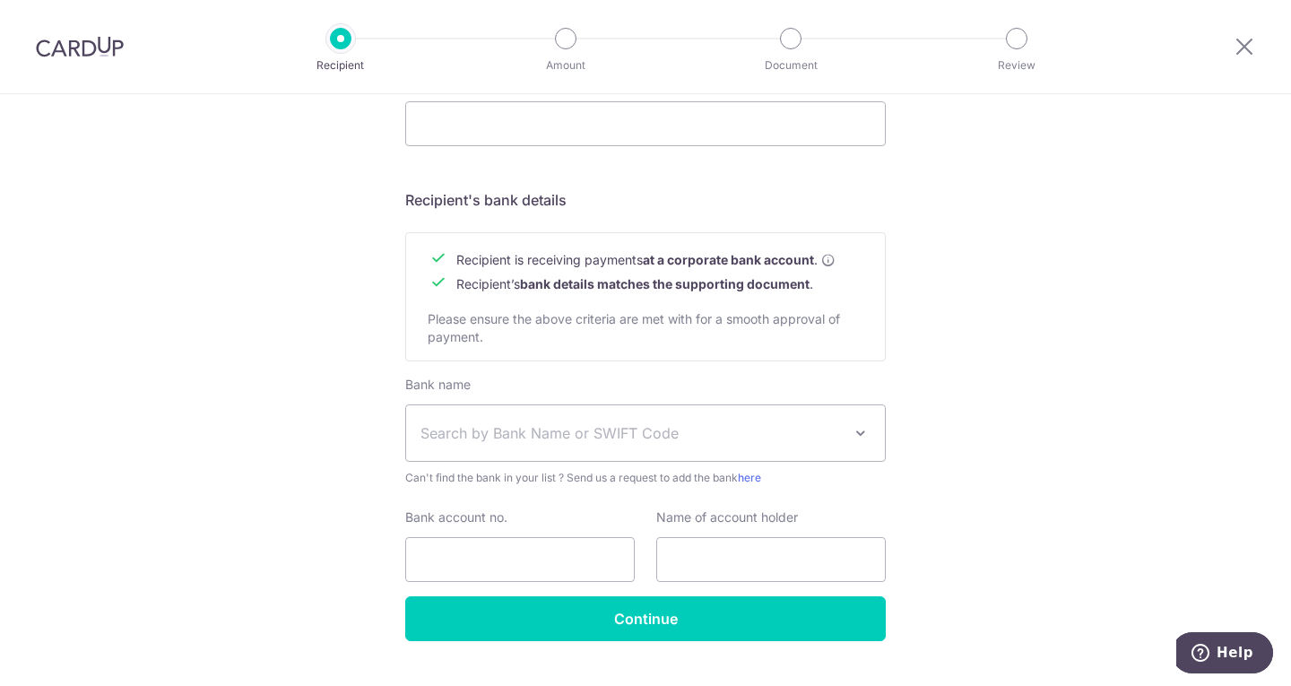
click at [461, 415] on span "Search by Bank Name or SWIFT Code" at bounding box center [645, 433] width 479 height 56
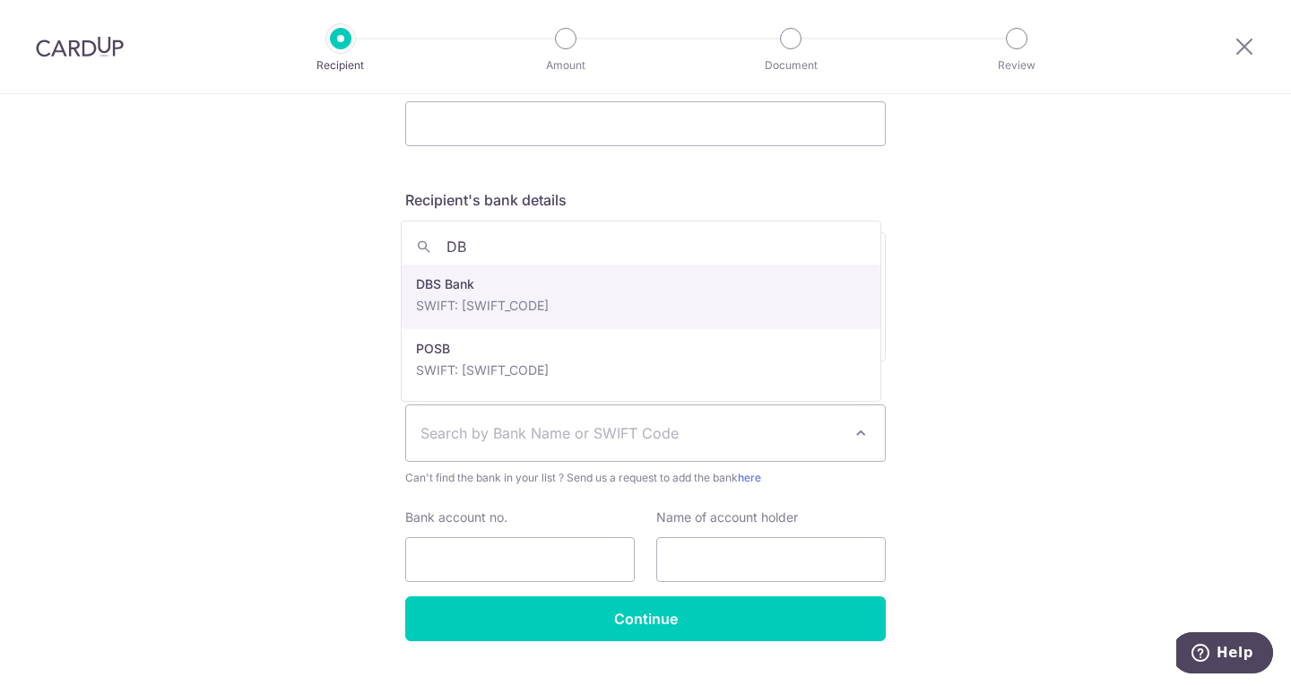
type input "DB"
select select "6"
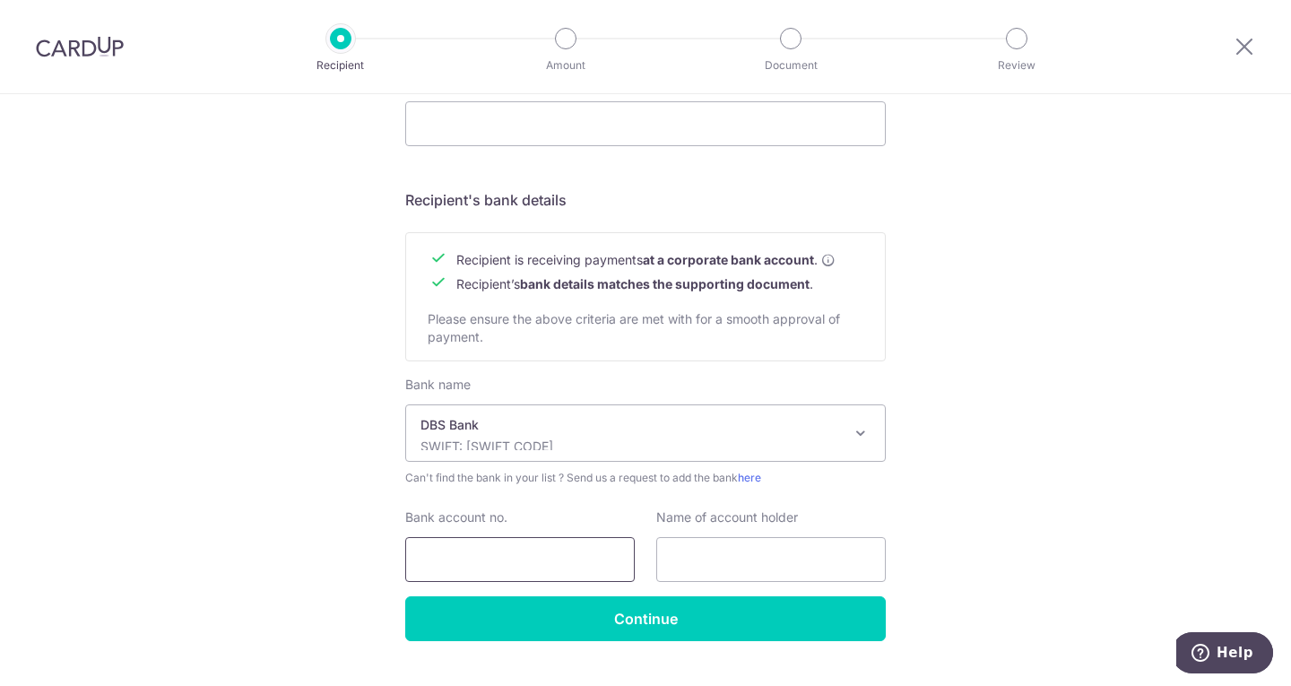
click at [432, 542] on input "Bank account no." at bounding box center [519, 559] width 229 height 45
type input "0721232812"
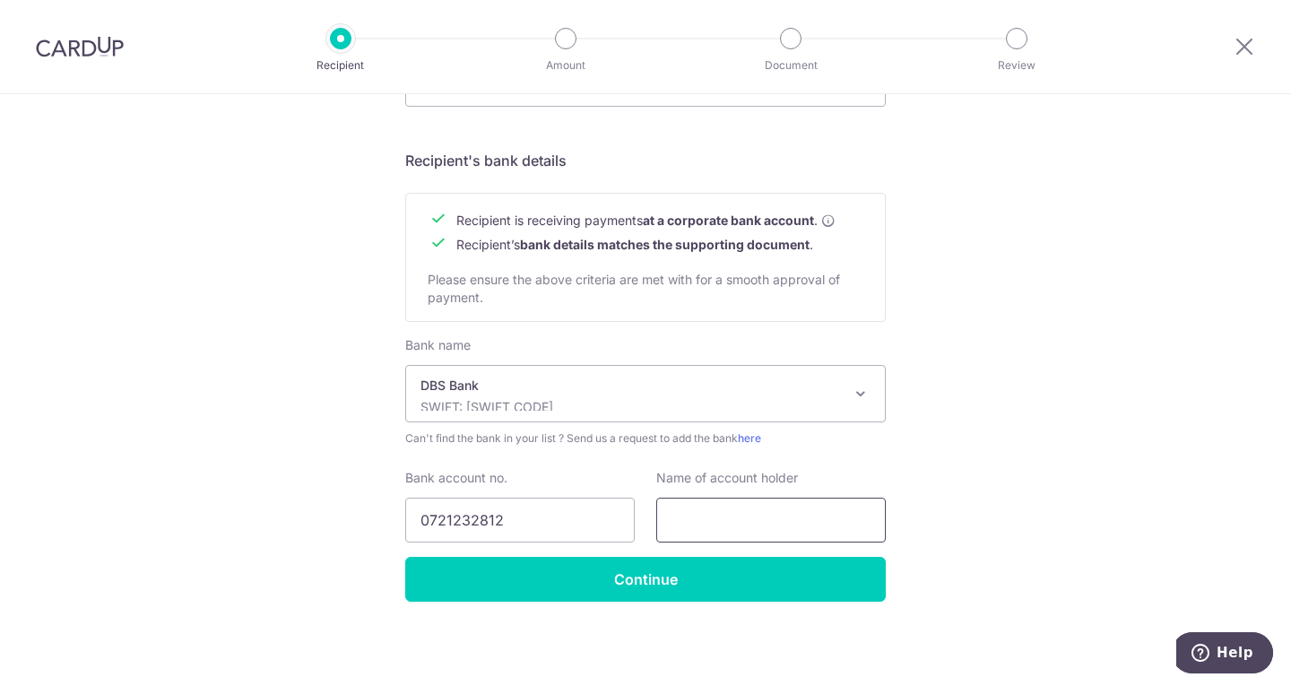
click at [710, 501] on input "text" at bounding box center [770, 520] width 229 height 45
type input "t"
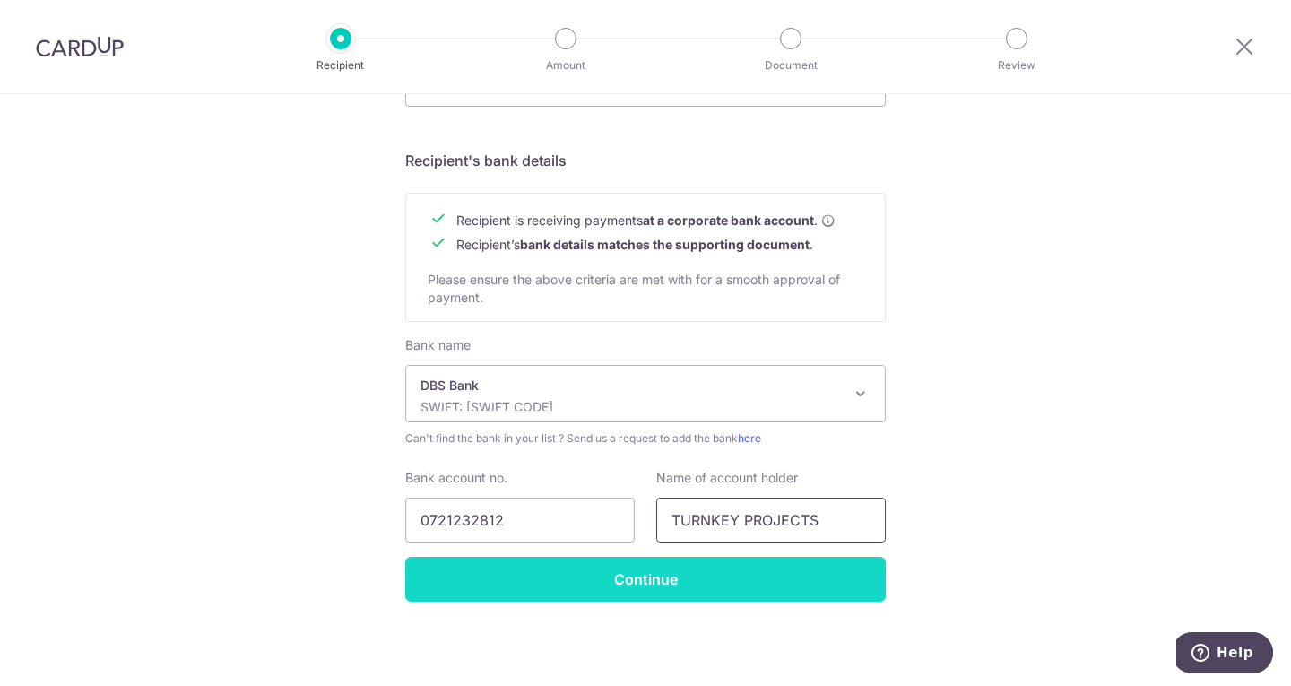
type input "TURNKEY PROJECTS"
click at [711, 560] on input "Continue" at bounding box center [645, 579] width 480 height 45
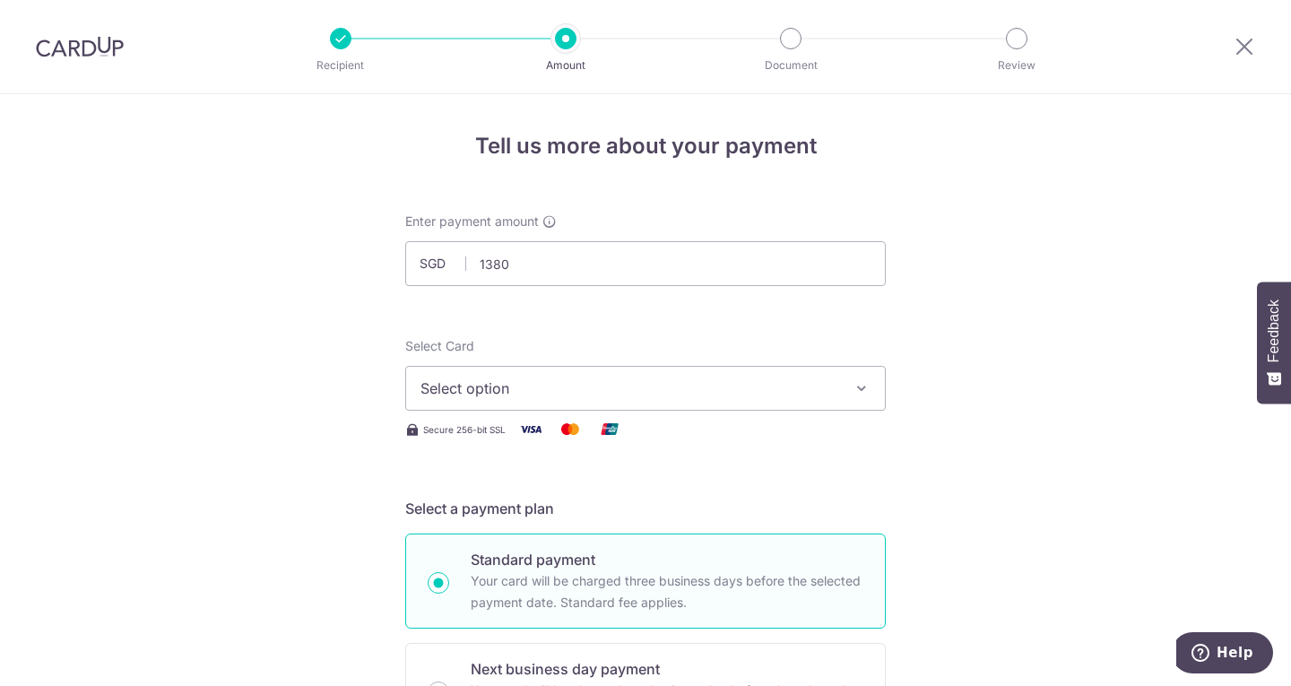
type input "1,380.00"
click at [818, 392] on span "Select option" at bounding box center [629, 388] width 418 height 22
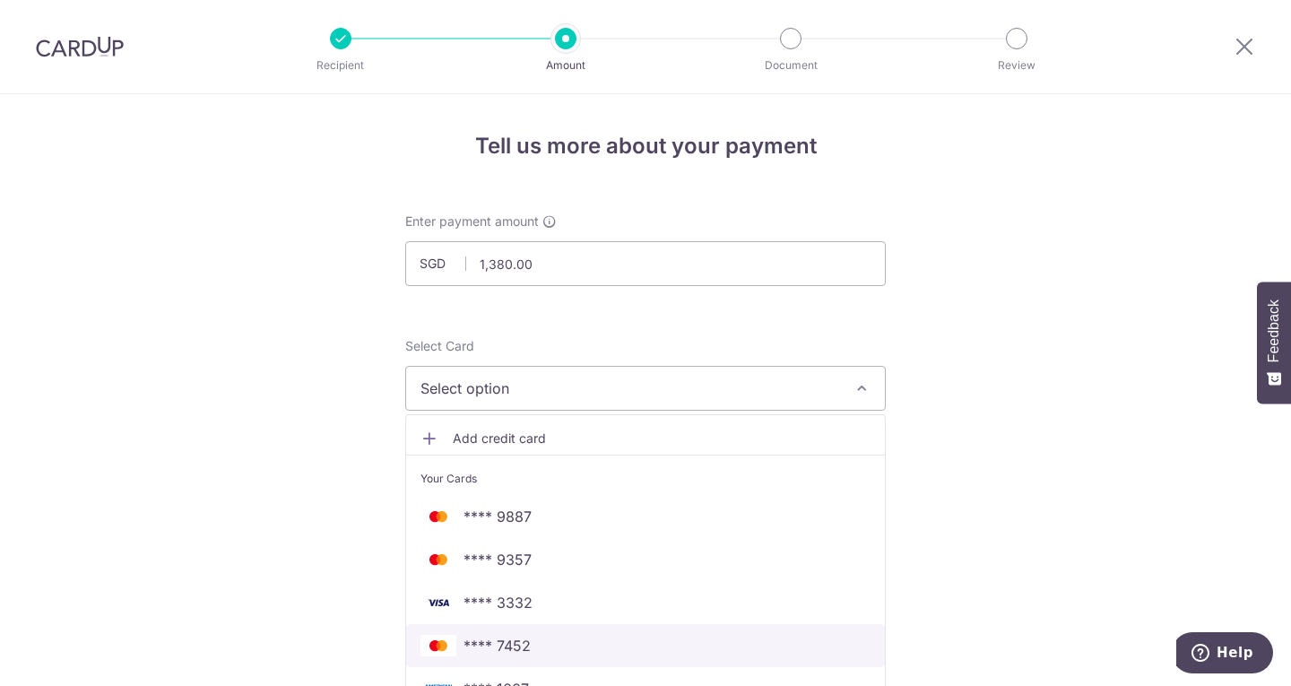
click at [524, 639] on span "**** 7452" at bounding box center [496, 646] width 67 height 22
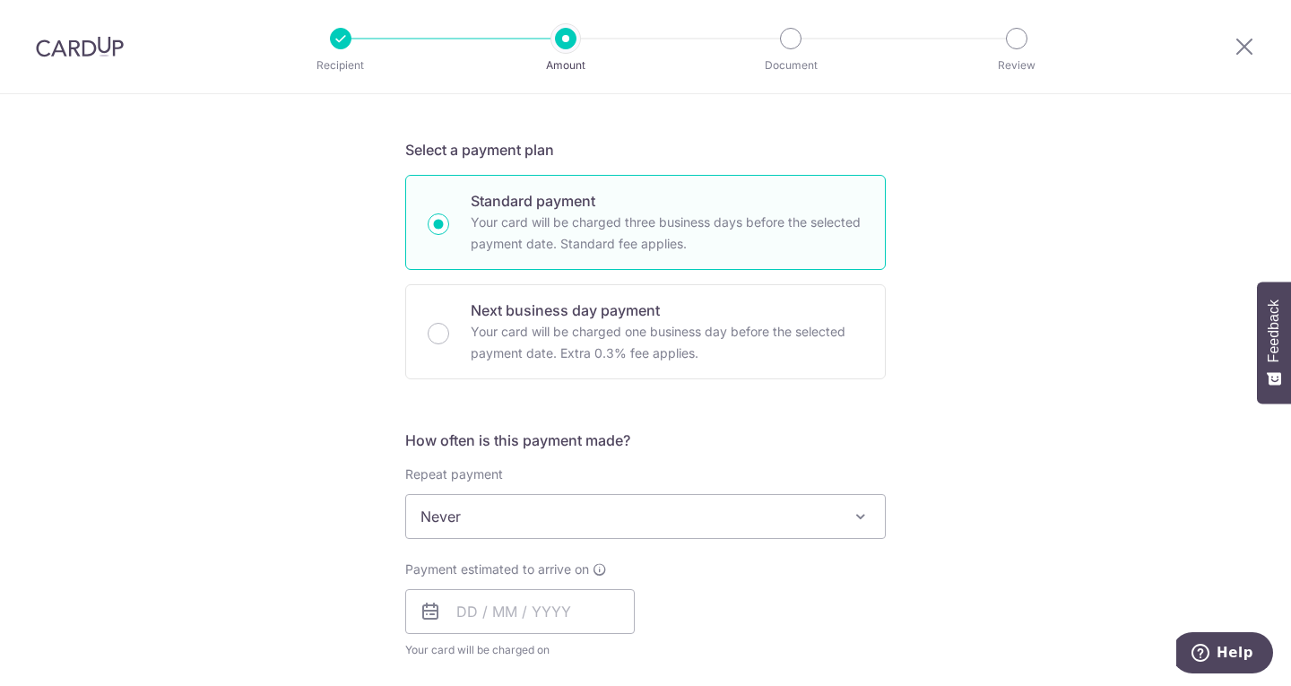
scroll to position [628, 0]
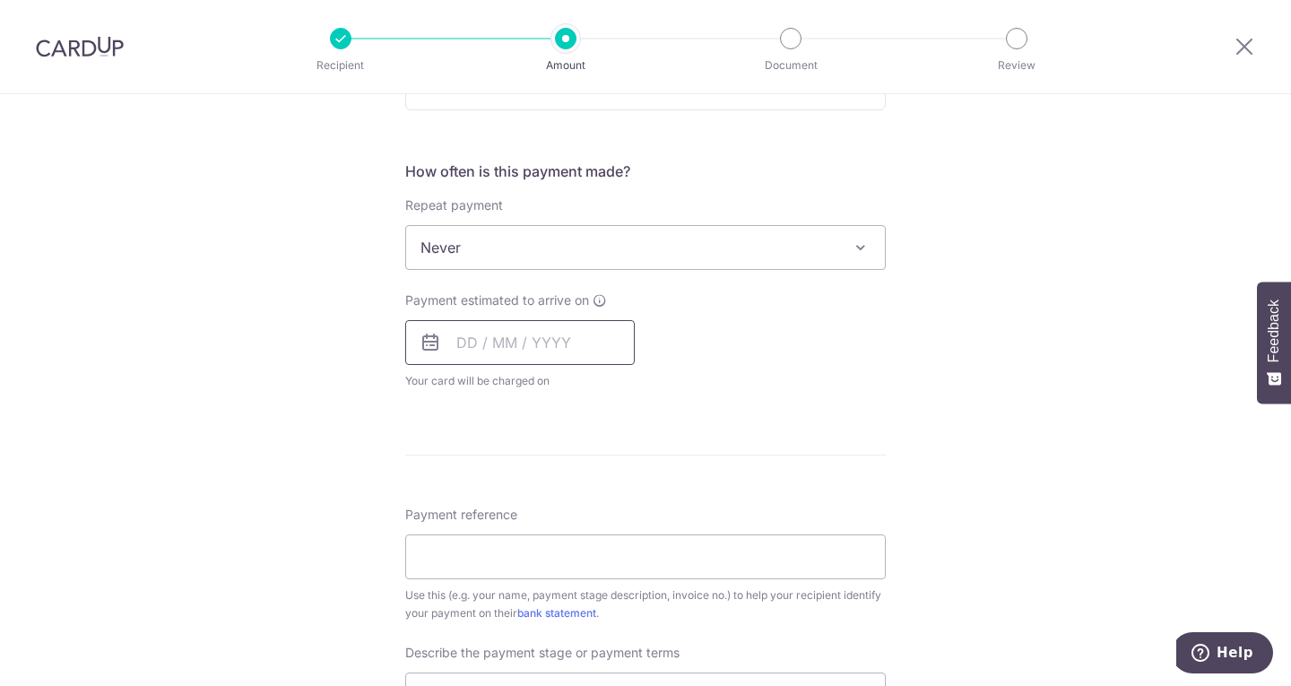
click at [500, 343] on input "text" at bounding box center [519, 342] width 229 height 45
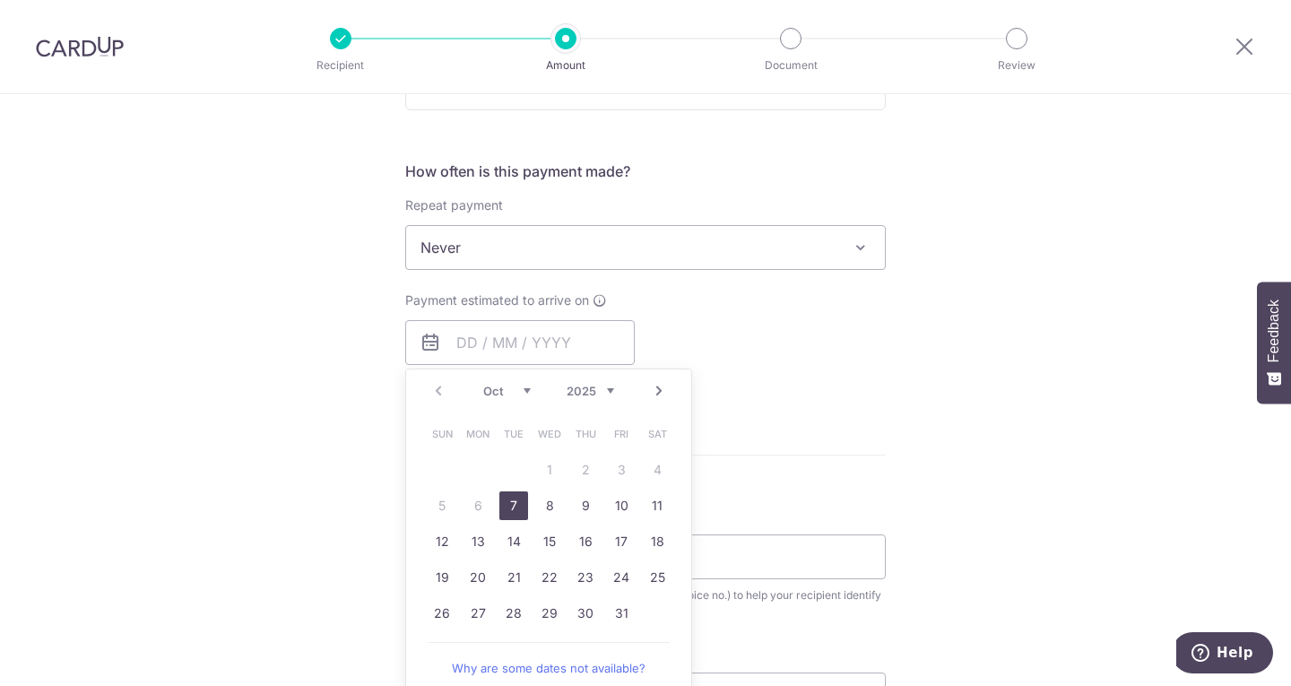
click at [512, 500] on link "7" at bounding box center [513, 505] width 29 height 29
type input "07/10/2025"
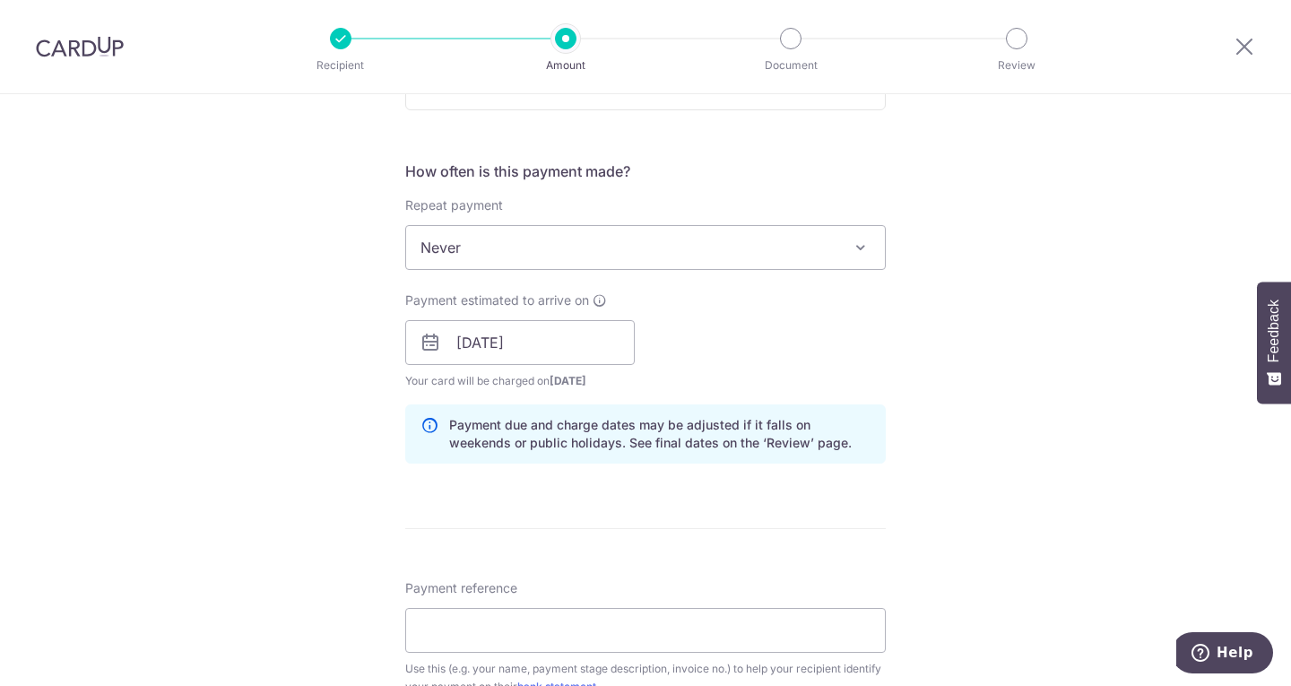
scroll to position [896, 0]
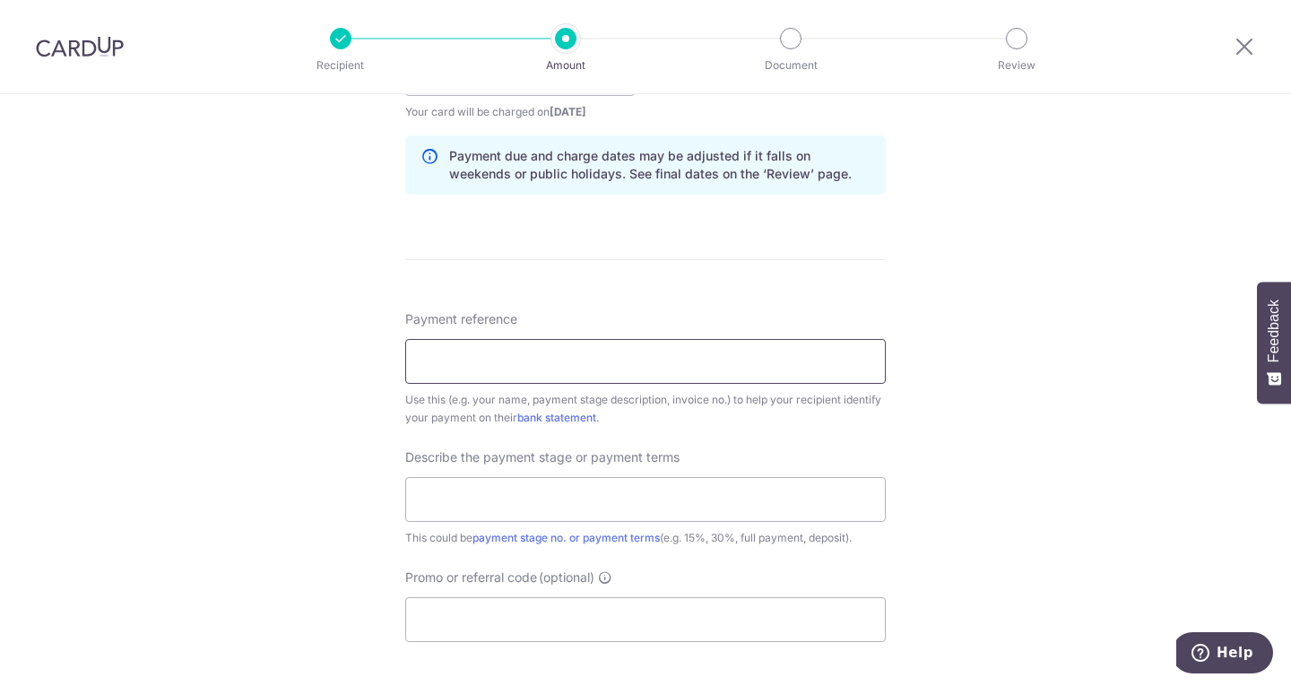
click at [430, 373] on input "Payment reference" at bounding box center [645, 361] width 480 height 45
type input "i"
click at [468, 359] on input "Invoice 1728" at bounding box center [645, 361] width 480 height 45
type input "Invoice no. 1728"
click at [635, 501] on input "text" at bounding box center [645, 499] width 480 height 45
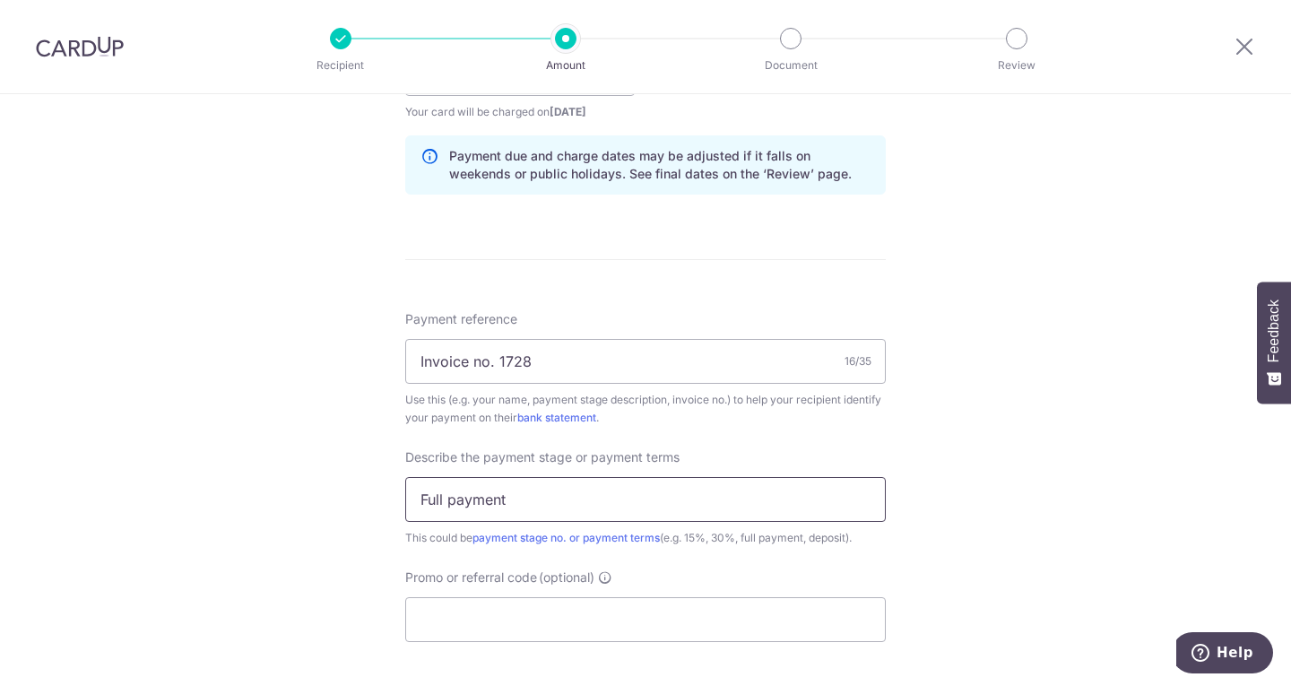
type input "Full payment"
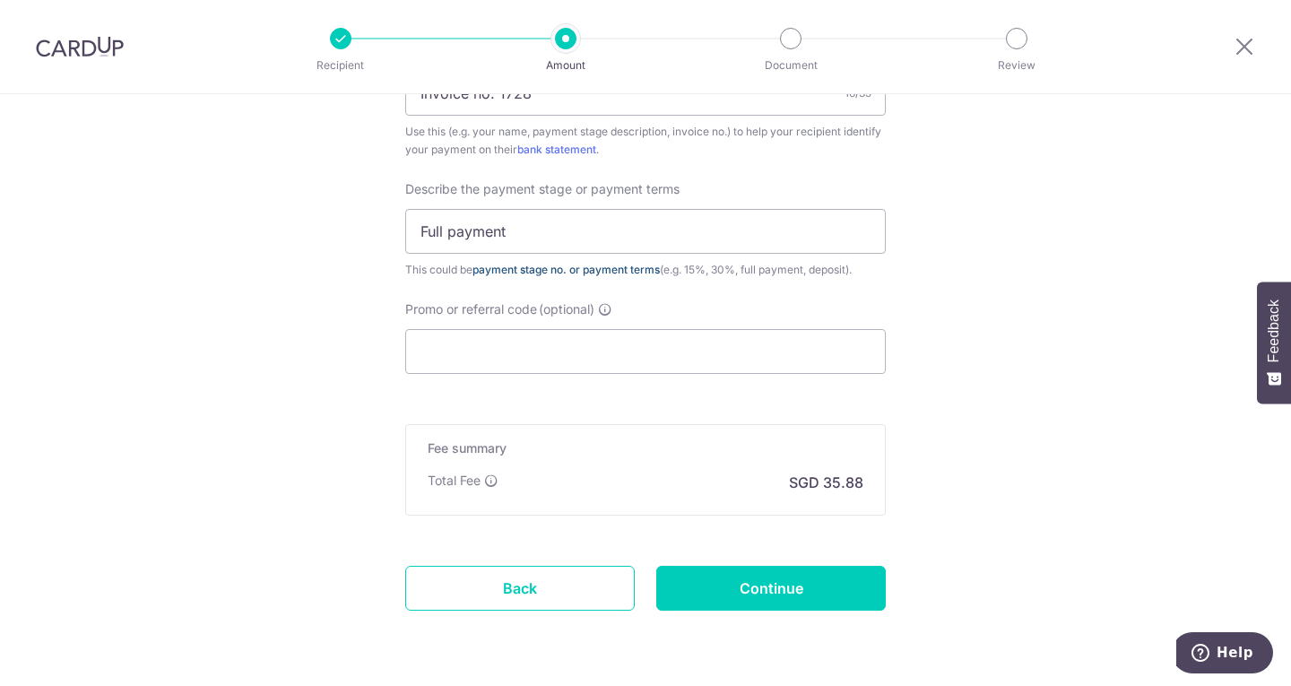
scroll to position [1165, 0]
click at [557, 349] on input "Promo or referral code (optional)" at bounding box center [645, 350] width 480 height 45
click at [507, 357] on input "Promo or referral code (optional)" at bounding box center [645, 350] width 480 height 45
paste input "25AMEX18"
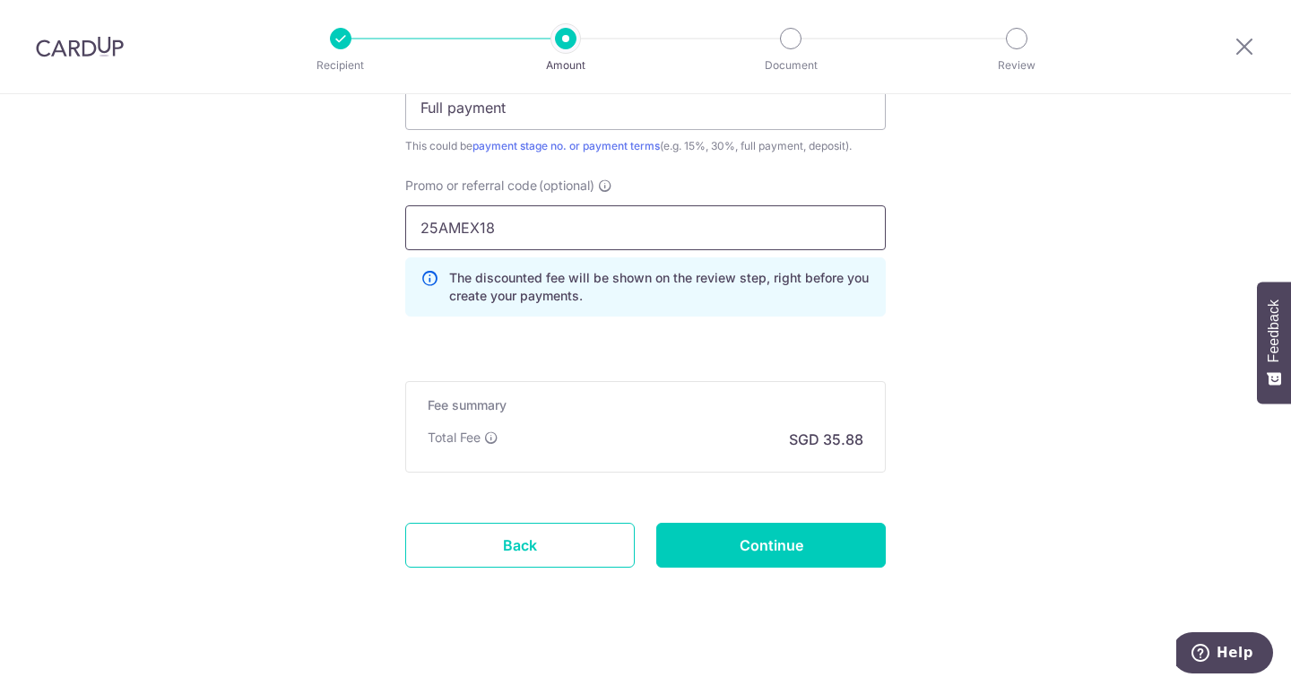
scroll to position [1304, 0]
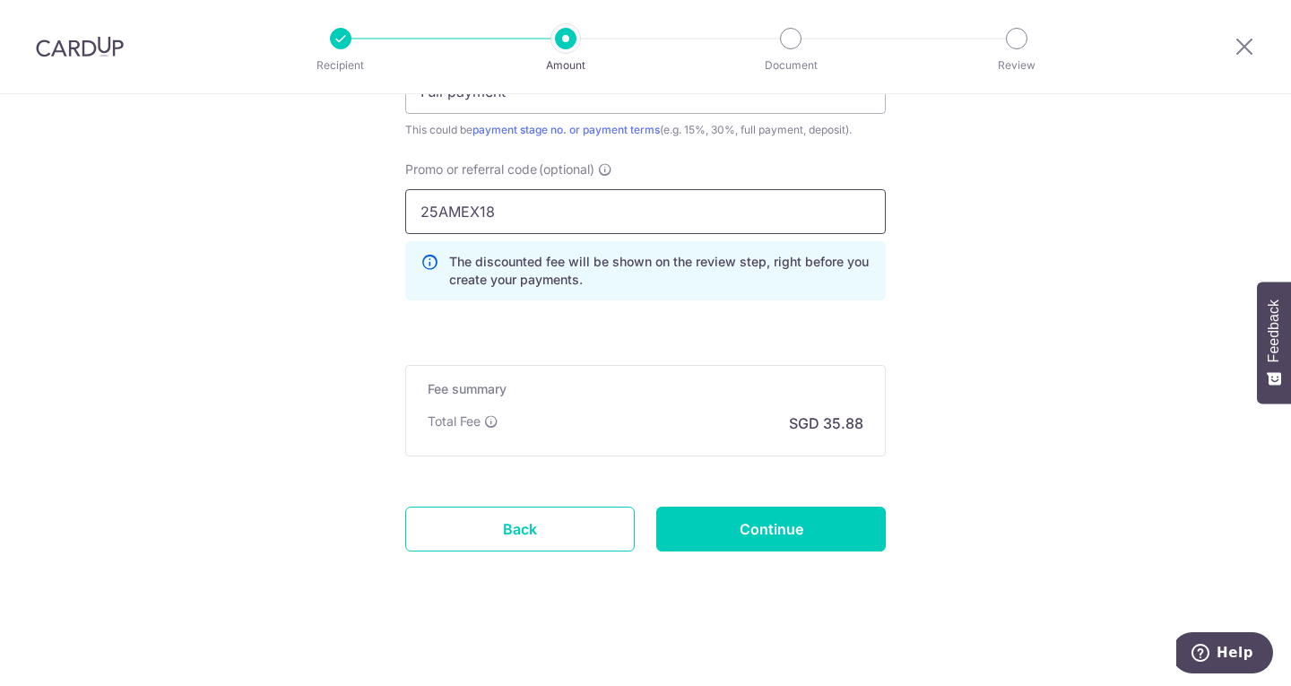
type input "25AMEX18"
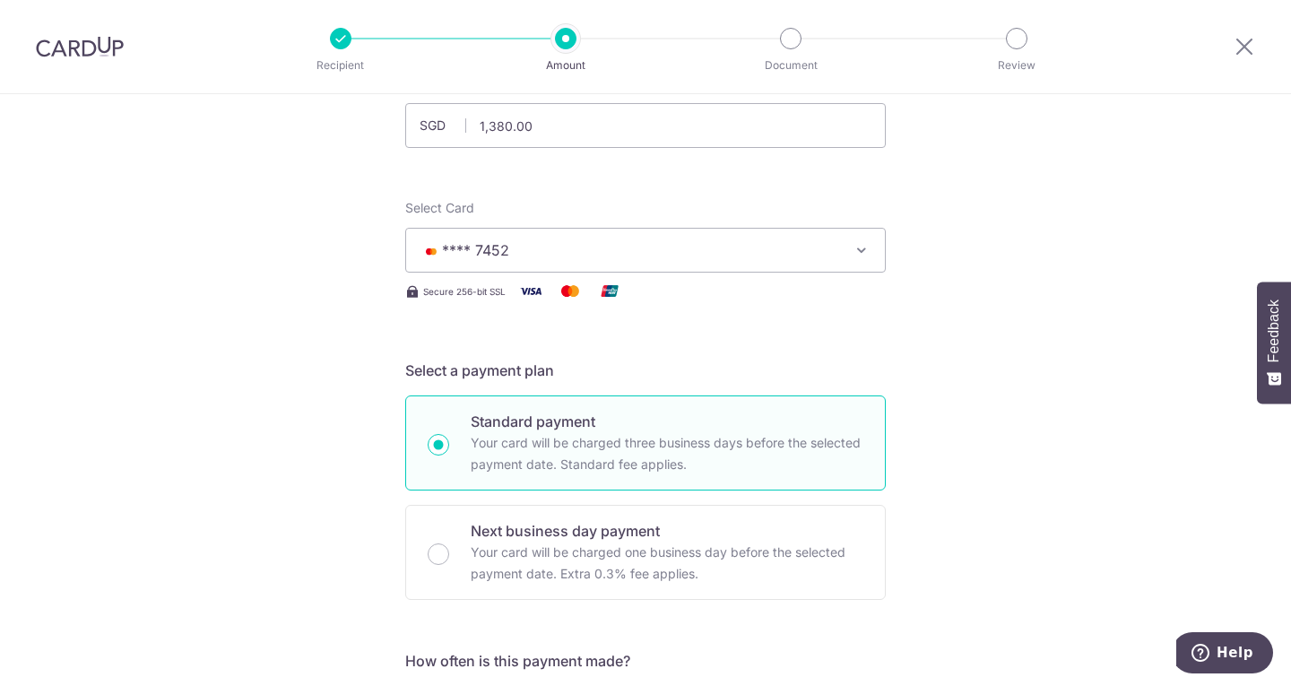
scroll to position [0, 0]
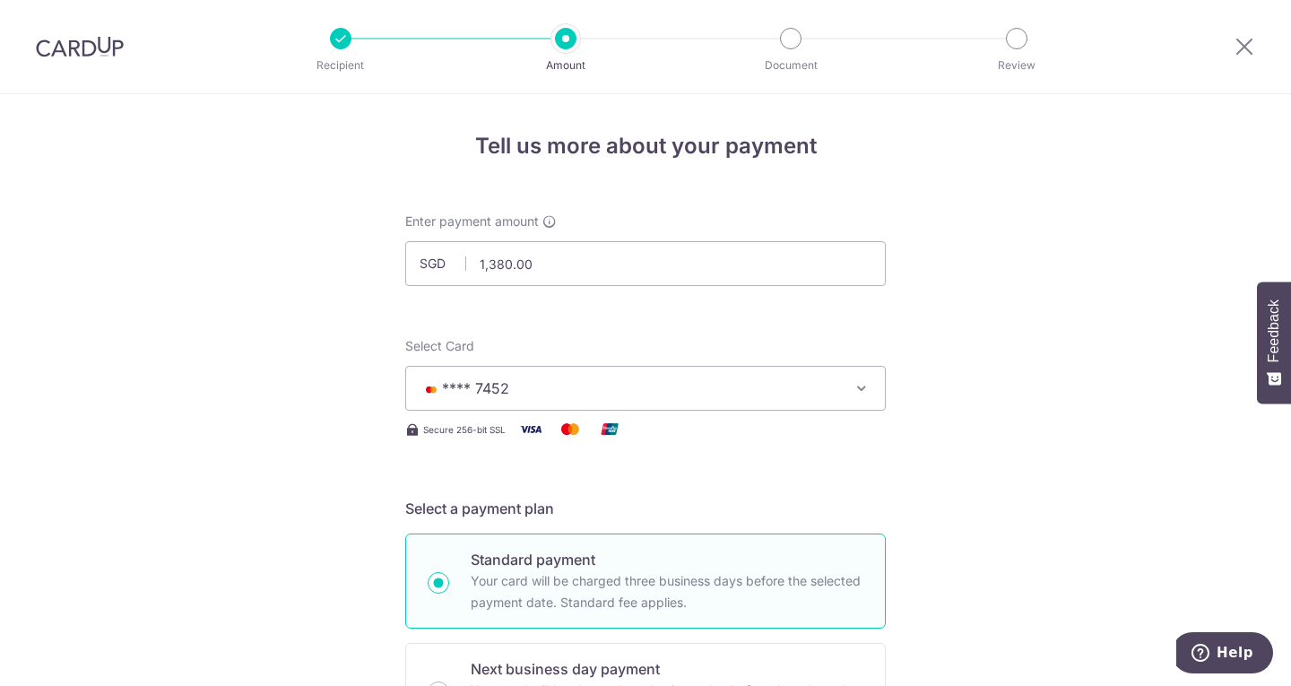
click at [467, 399] on button "**** 7452" at bounding box center [645, 388] width 480 height 45
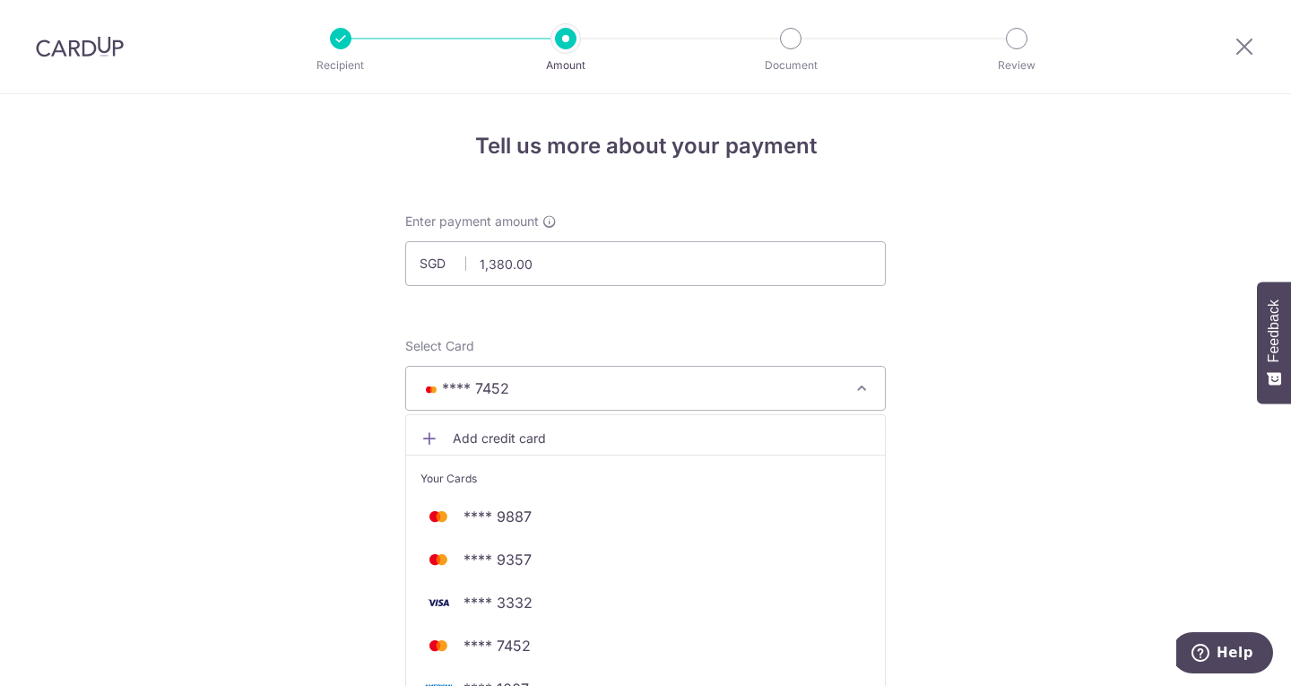
scroll to position [179, 0]
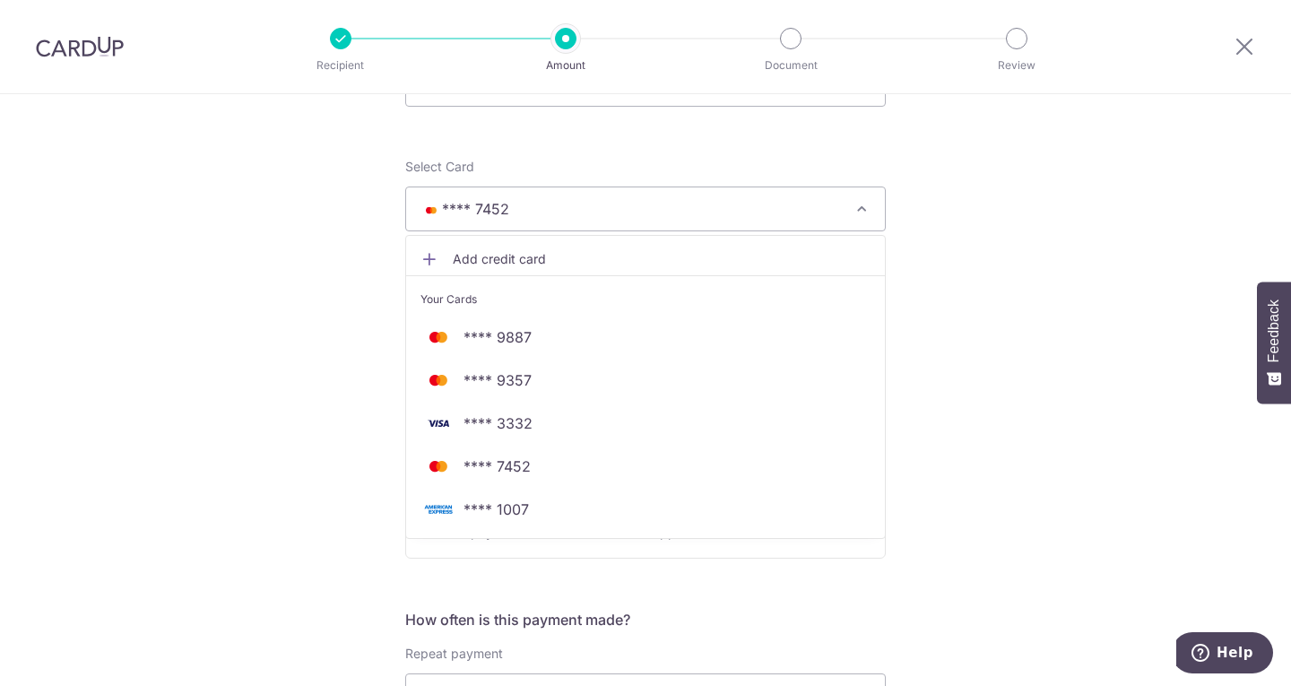
click at [508, 515] on span "**** 1007" at bounding box center [495, 509] width 65 height 22
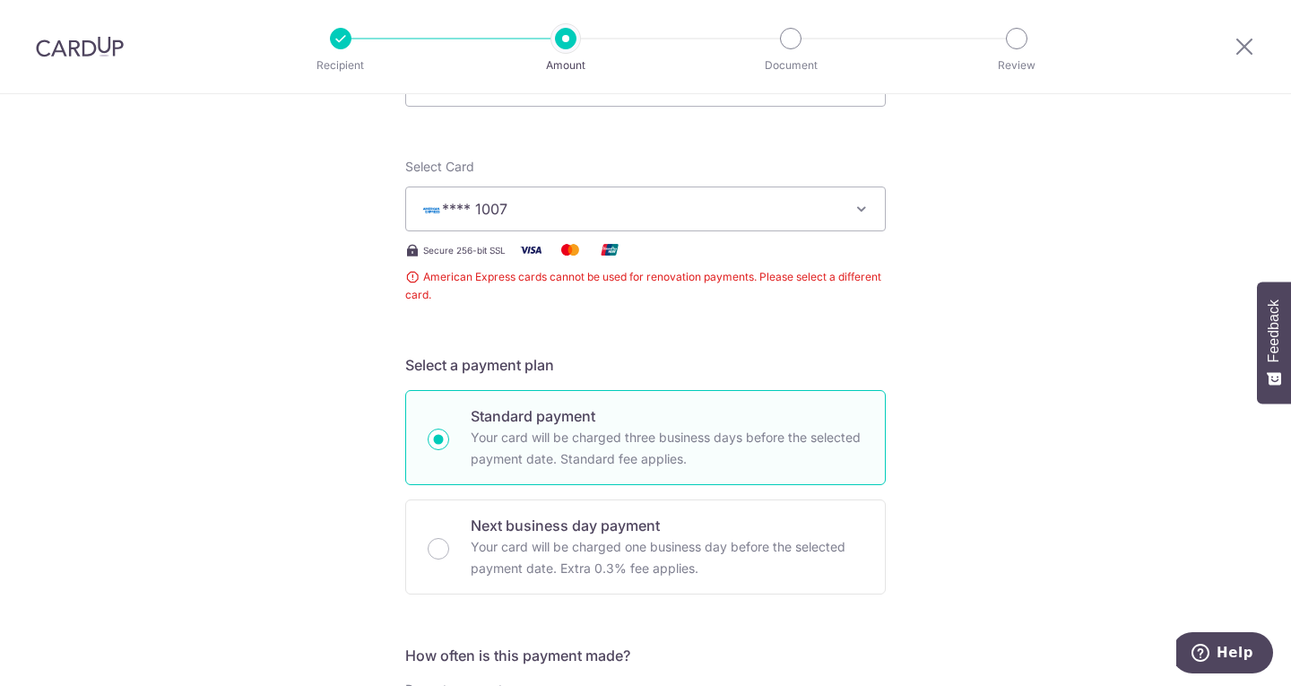
click at [477, 211] on span "**** 1007" at bounding box center [474, 209] width 65 height 18
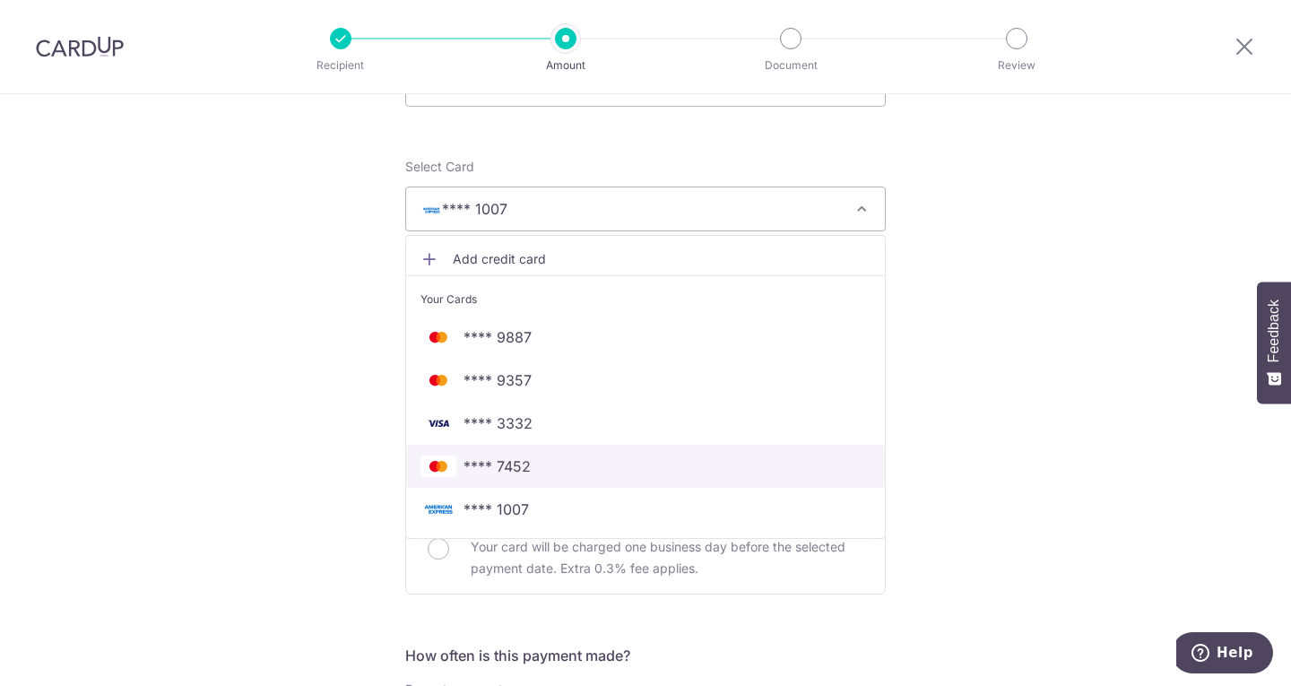
click at [532, 471] on span "**** 7452" at bounding box center [645, 466] width 450 height 22
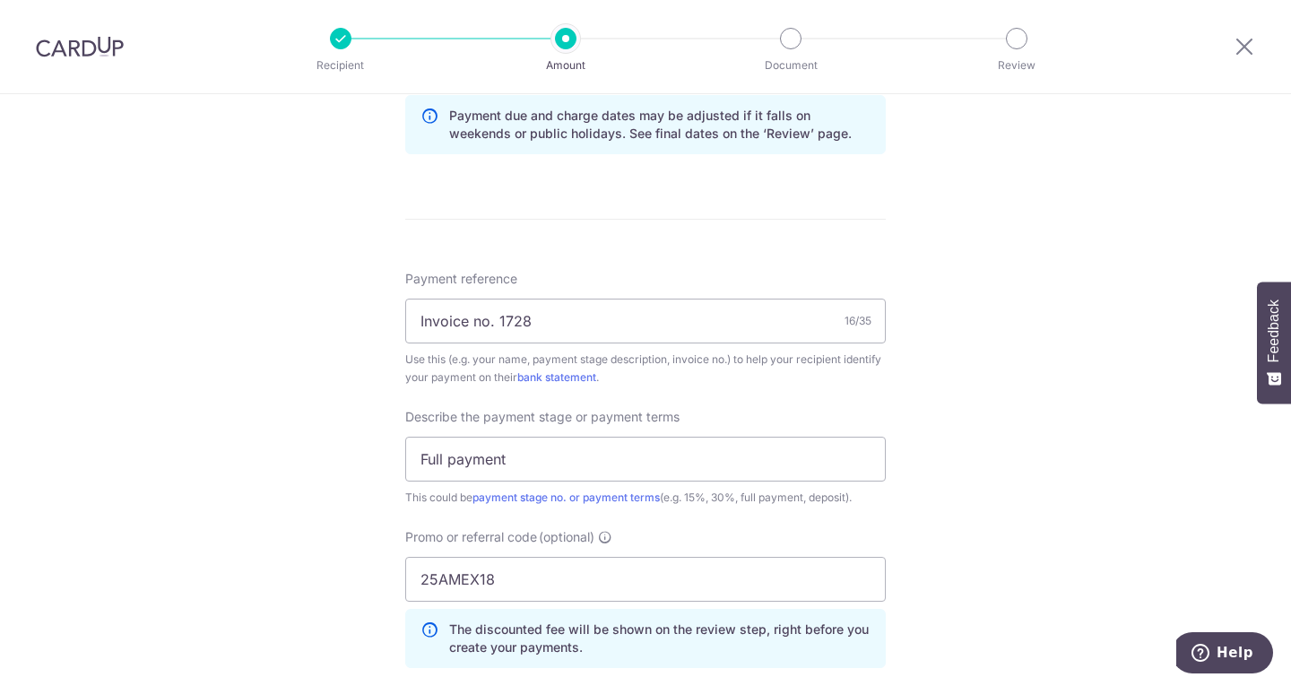
scroll to position [1255, 0]
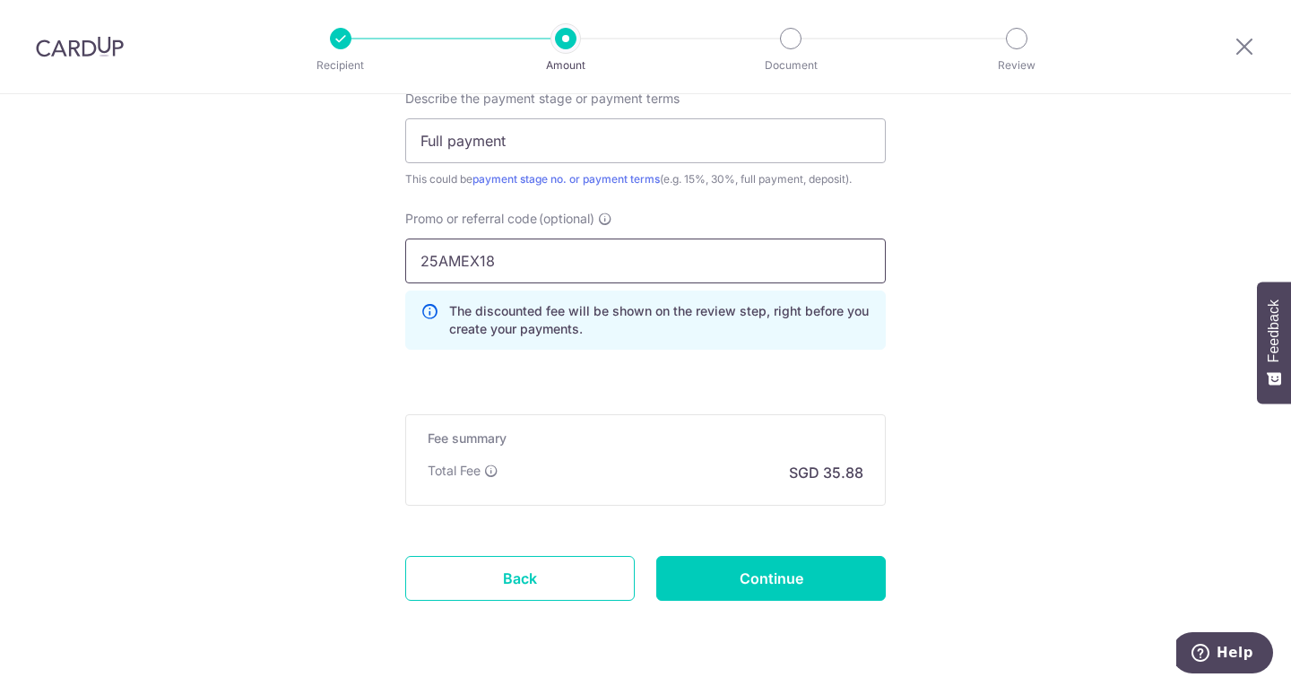
drag, startPoint x: 500, startPoint y: 279, endPoint x: 52, endPoint y: 225, distance: 451.4
type input "SETHISFY"
click at [748, 582] on input "Continue" at bounding box center [770, 578] width 229 height 45
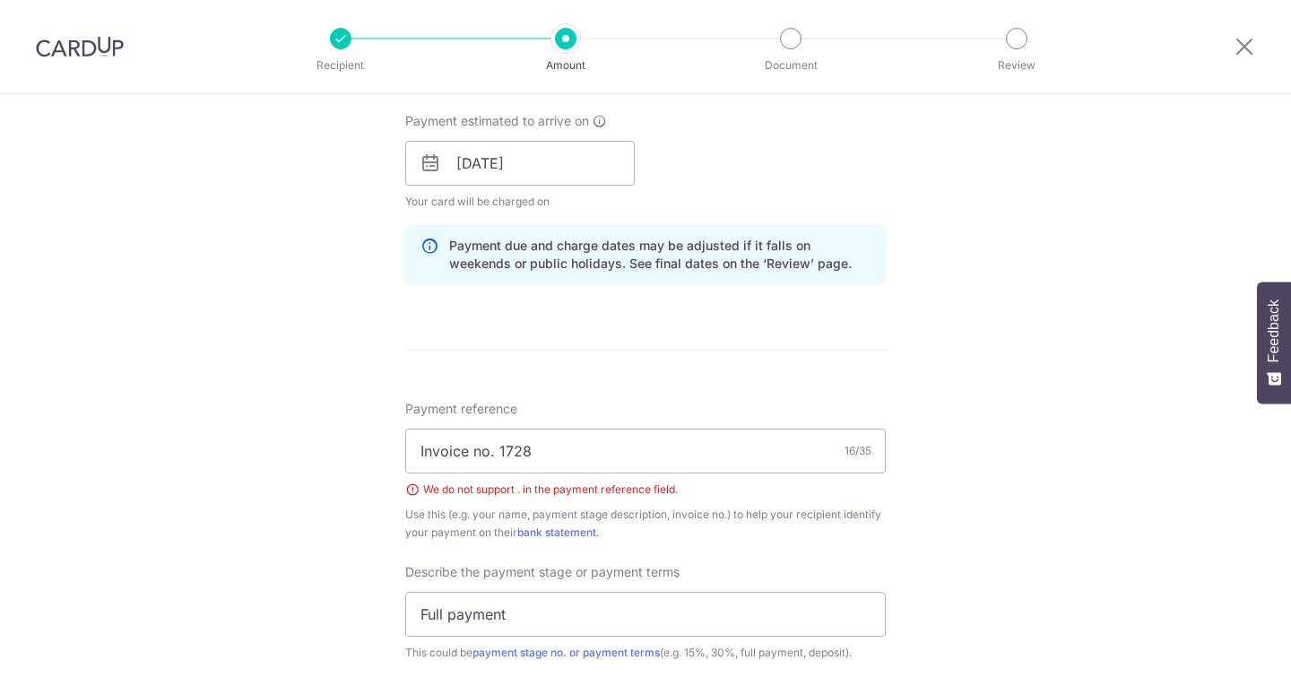
scroll to position [1076, 0]
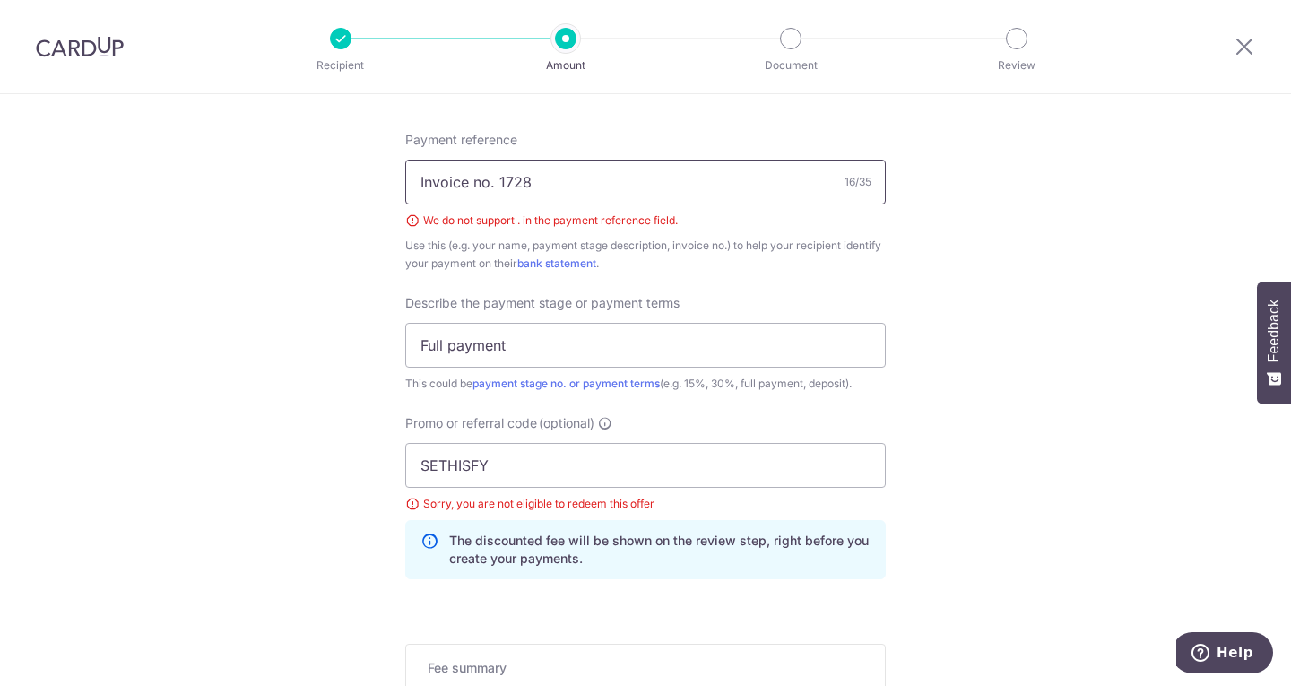
click at [497, 185] on input "Invoice no. 1728" at bounding box center [645, 182] width 480 height 45
type input "Invoice no 1728"
drag, startPoint x: 506, startPoint y: 460, endPoint x: 113, endPoint y: 442, distance: 393.9
type input "F"
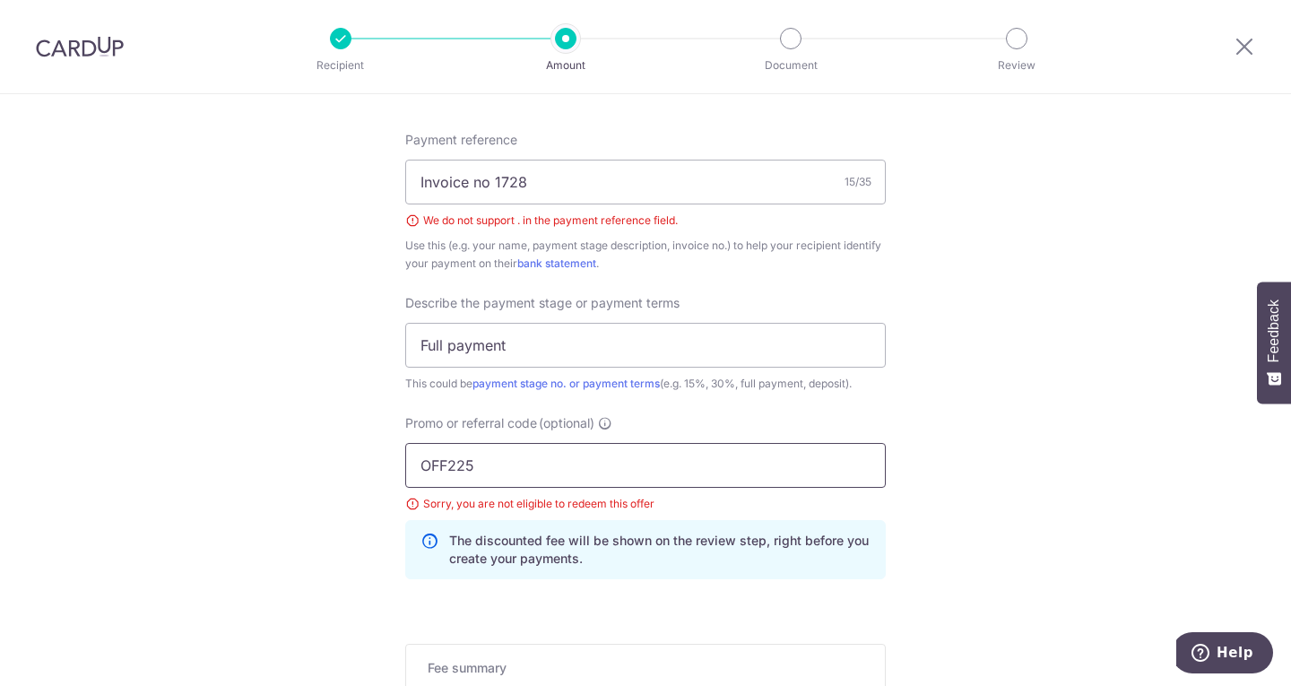
type input "OFF225"
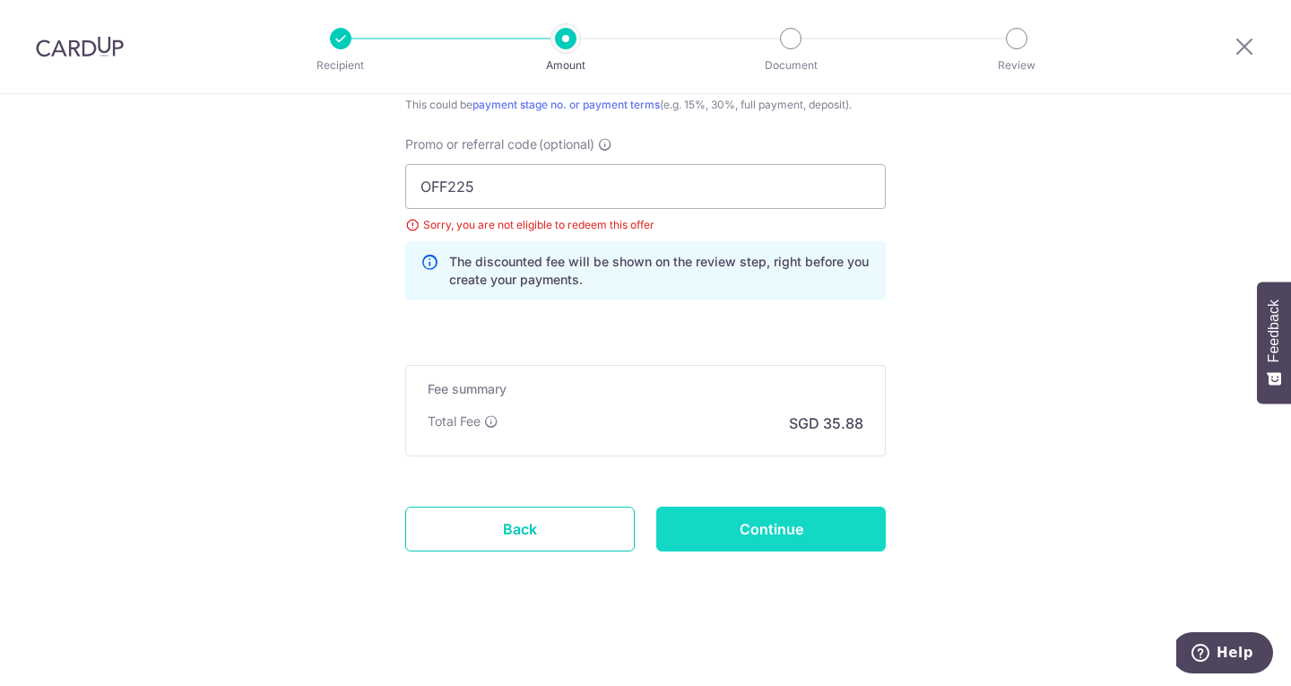
click at [744, 541] on input "Continue" at bounding box center [770, 528] width 229 height 45
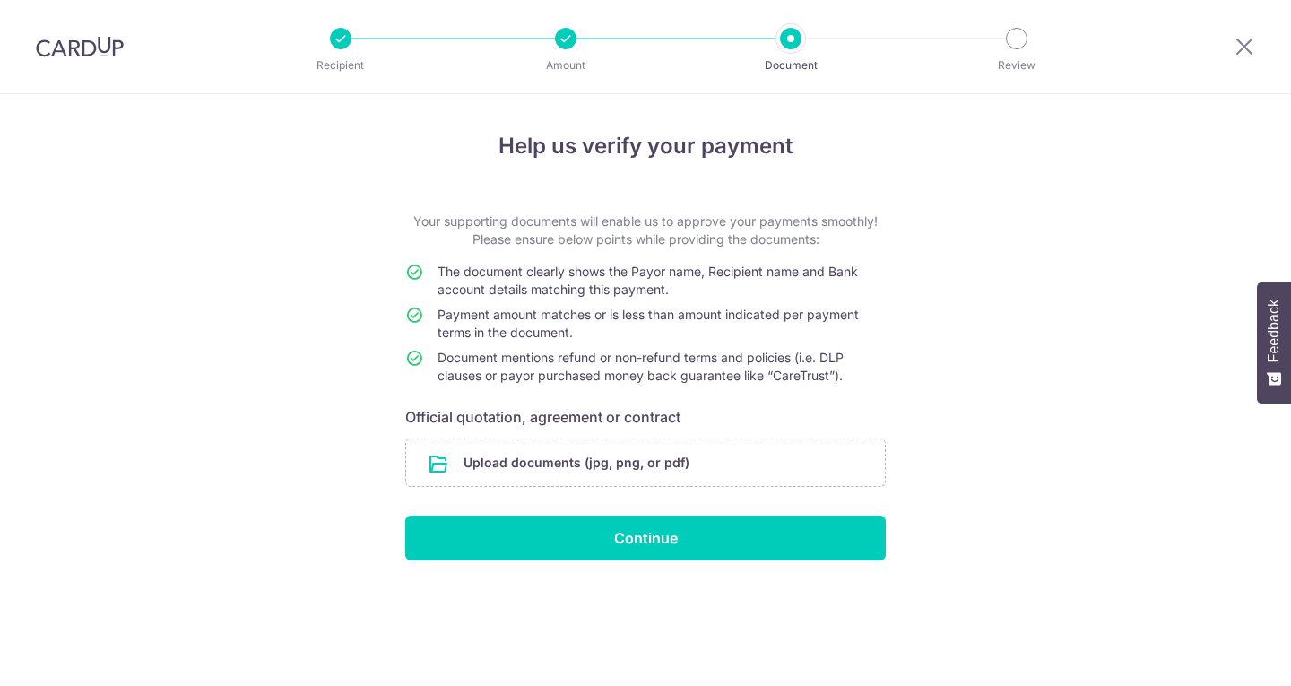
click at [481, 458] on input "file" at bounding box center [645, 462] width 479 height 47
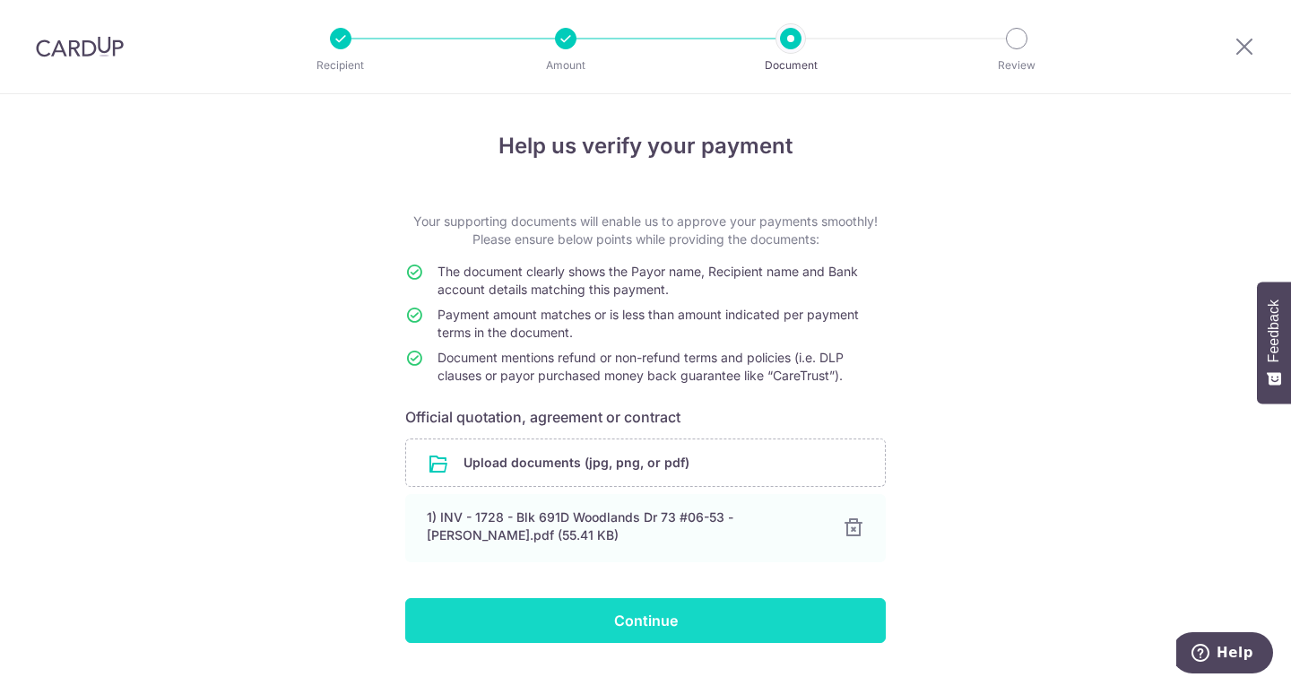
click at [611, 616] on input "Continue" at bounding box center [645, 620] width 480 height 45
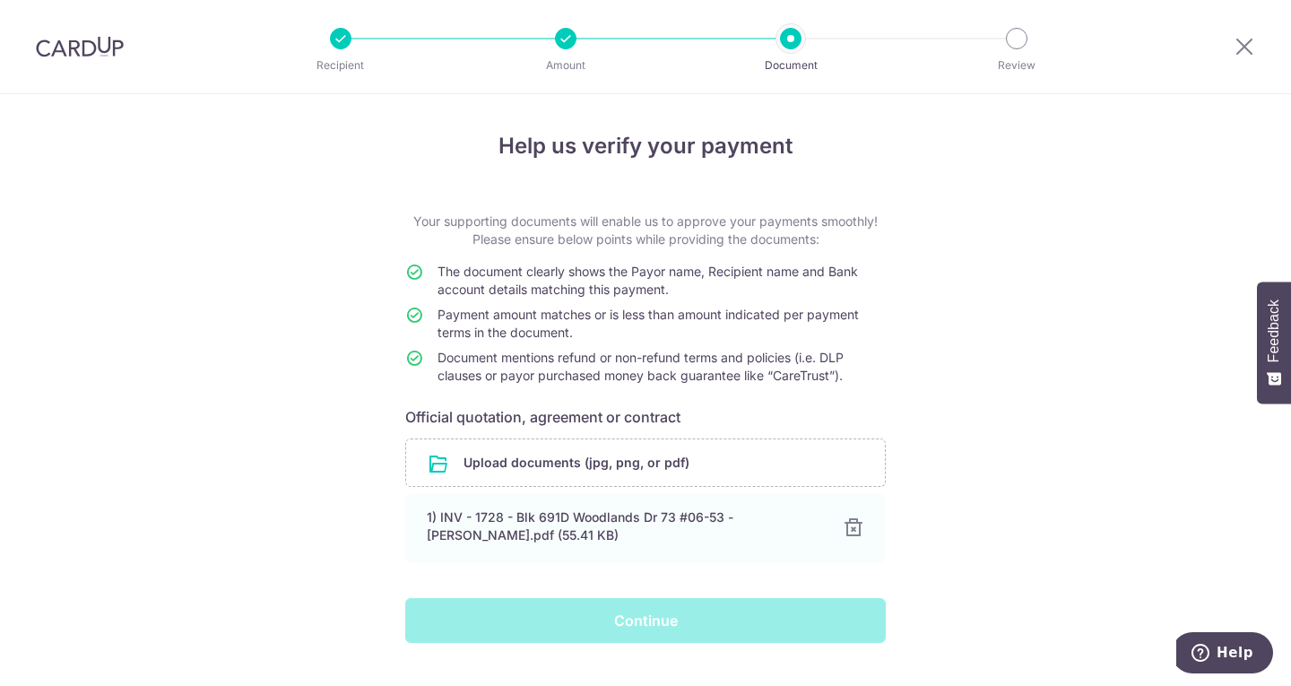
scroll to position [41, 0]
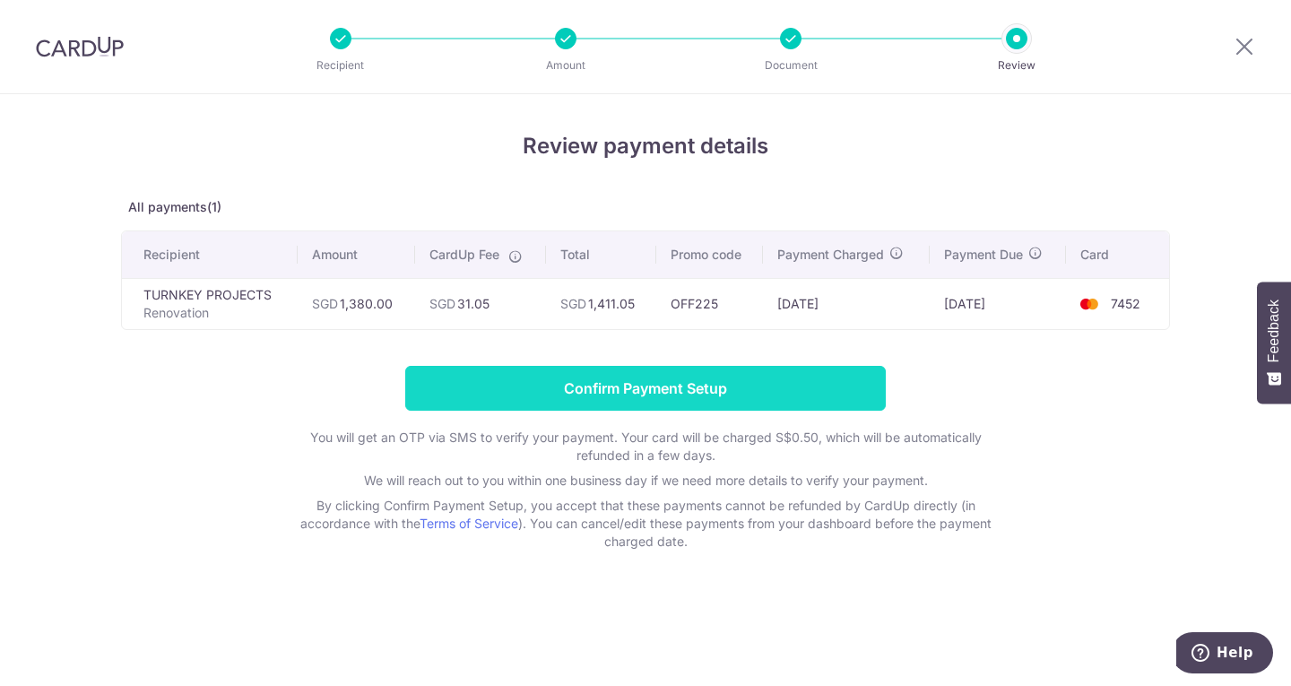
click at [527, 387] on input "Confirm Payment Setup" at bounding box center [645, 388] width 480 height 45
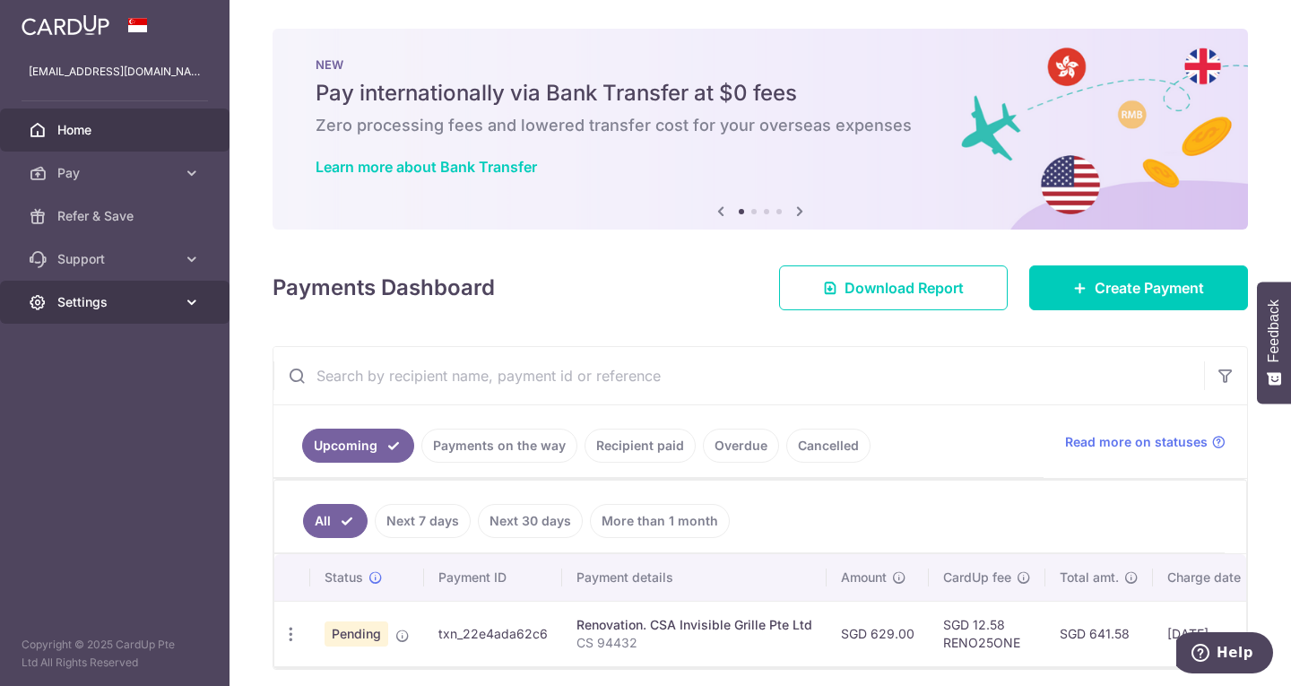
click at [153, 312] on link "Settings" at bounding box center [114, 302] width 229 height 43
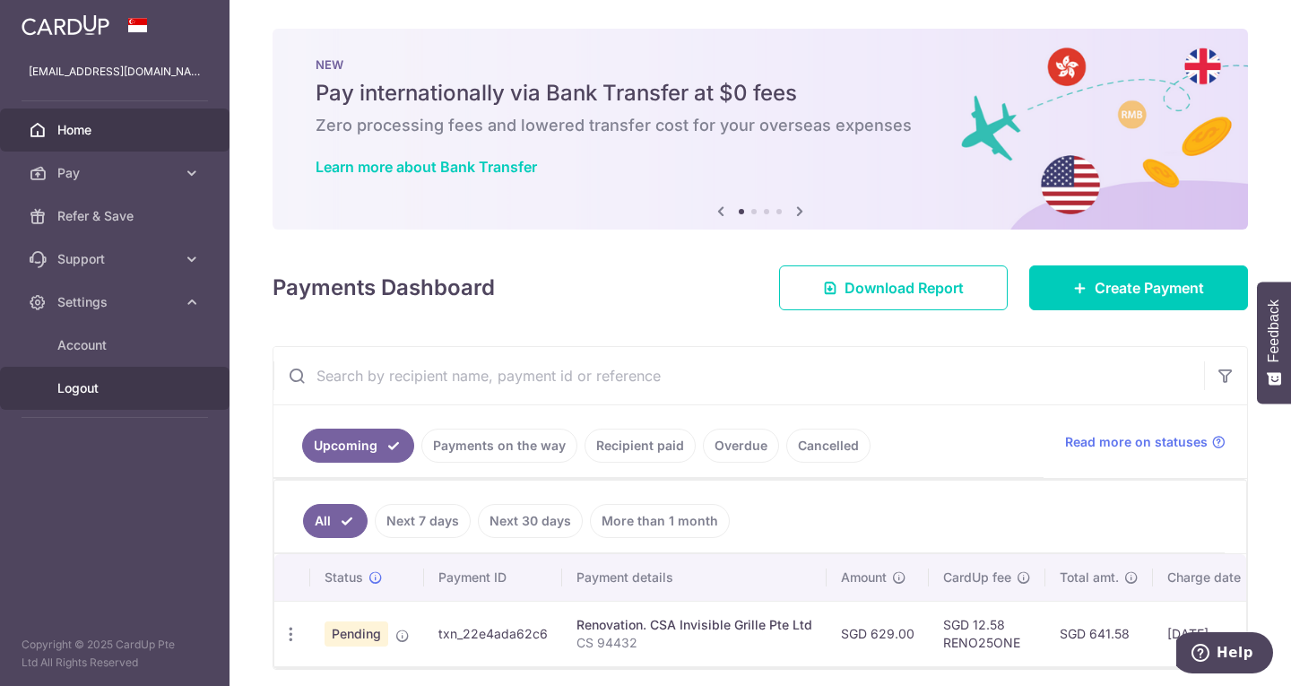
click at [107, 382] on span "Logout" at bounding box center [116, 388] width 118 height 18
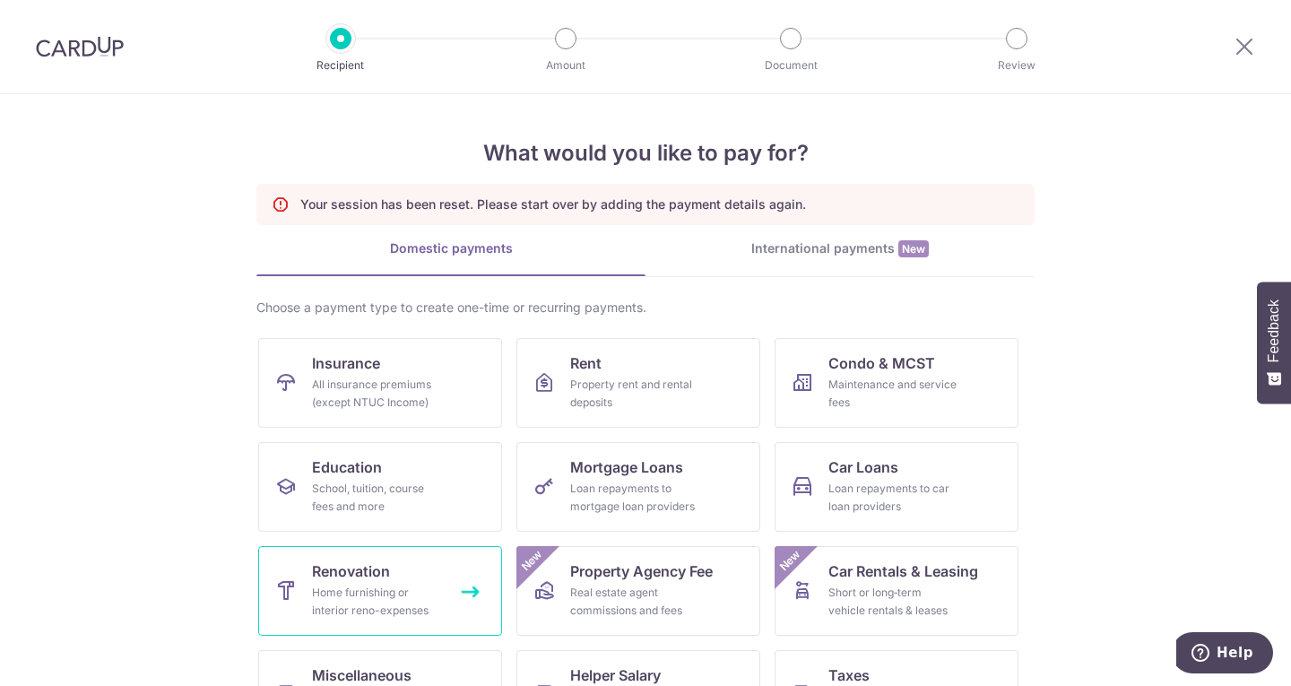
click at [296, 613] on link "Renovation Home furnishing or interior reno-expenses" at bounding box center [380, 591] width 244 height 90
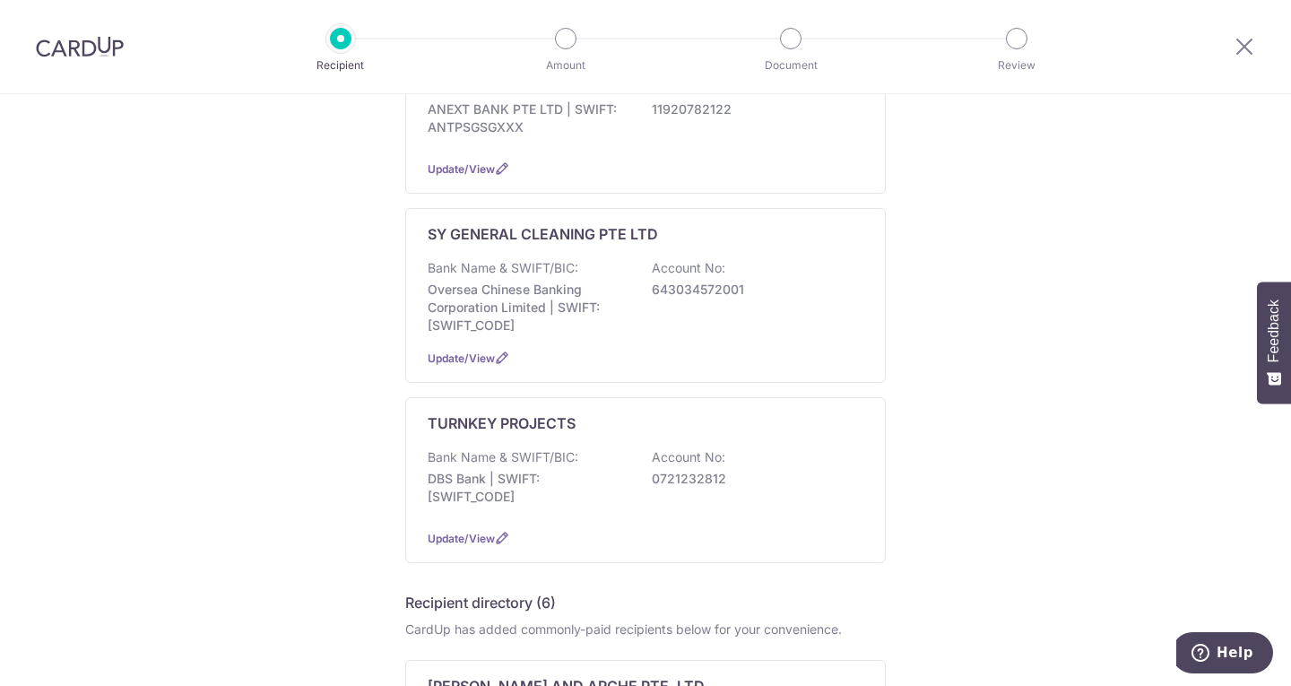
scroll to position [807, 0]
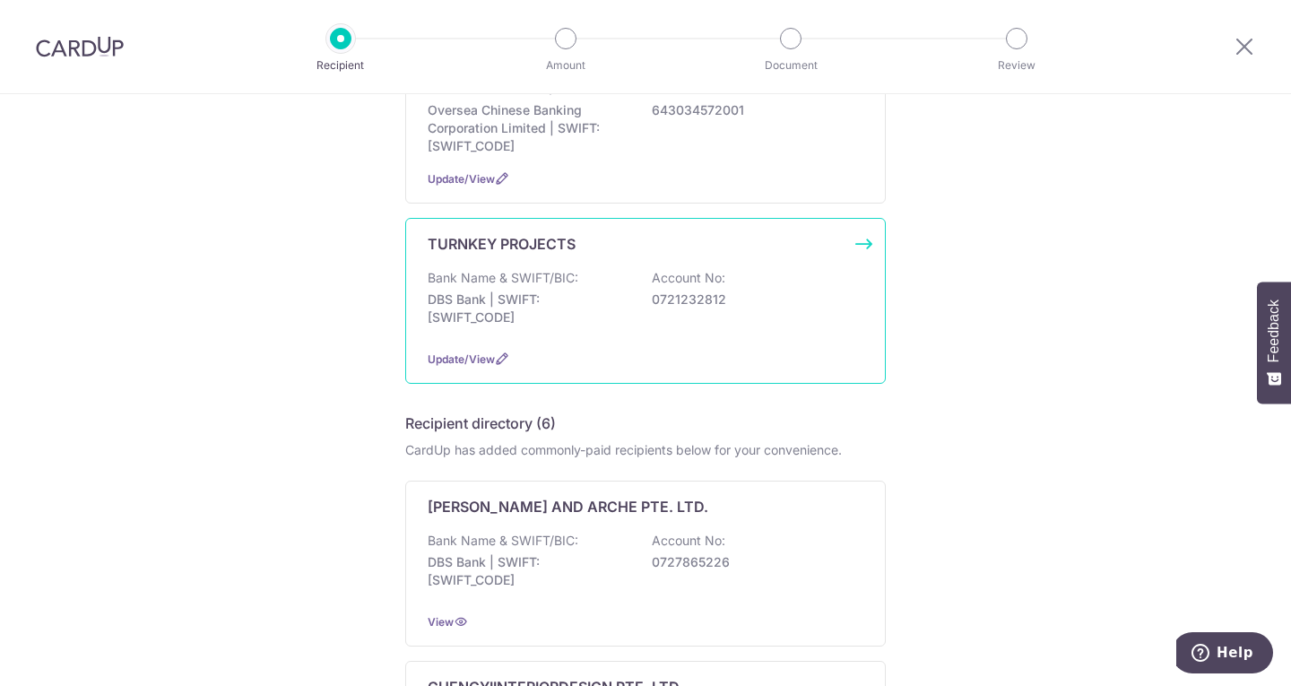
click at [492, 278] on p "Bank Name & SWIFT/BIC:" at bounding box center [503, 278] width 151 height 18
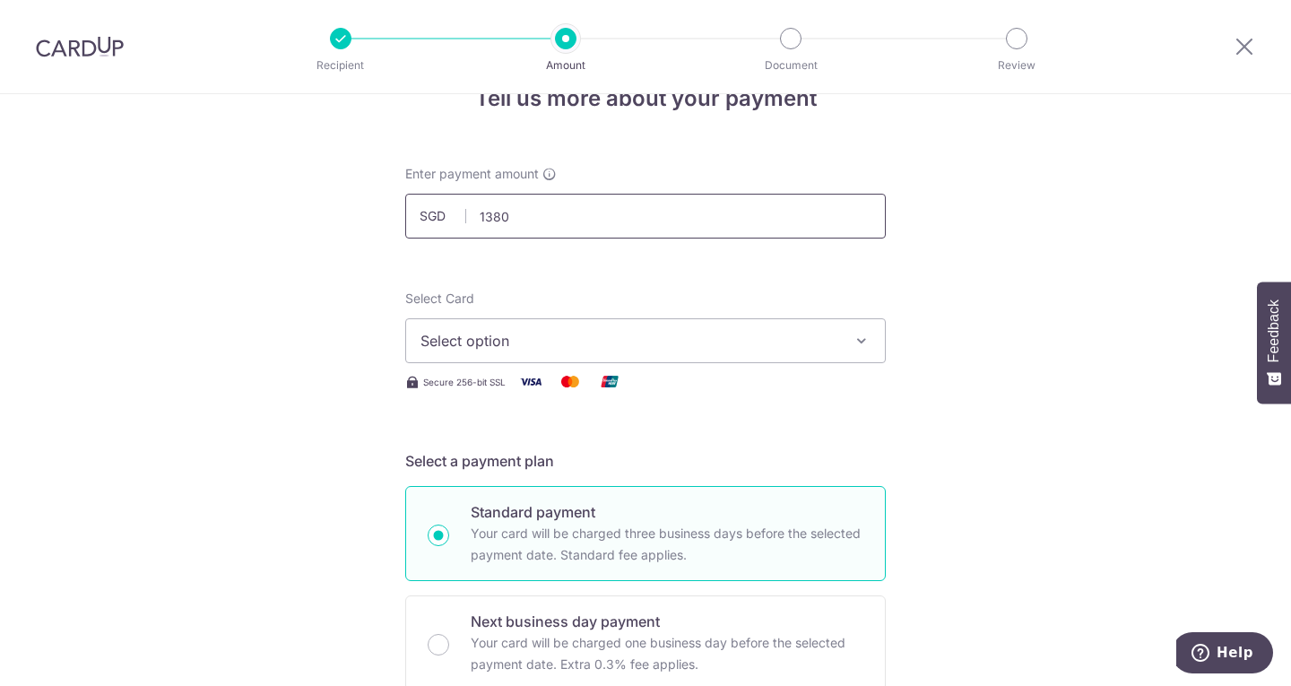
scroll to position [90, 0]
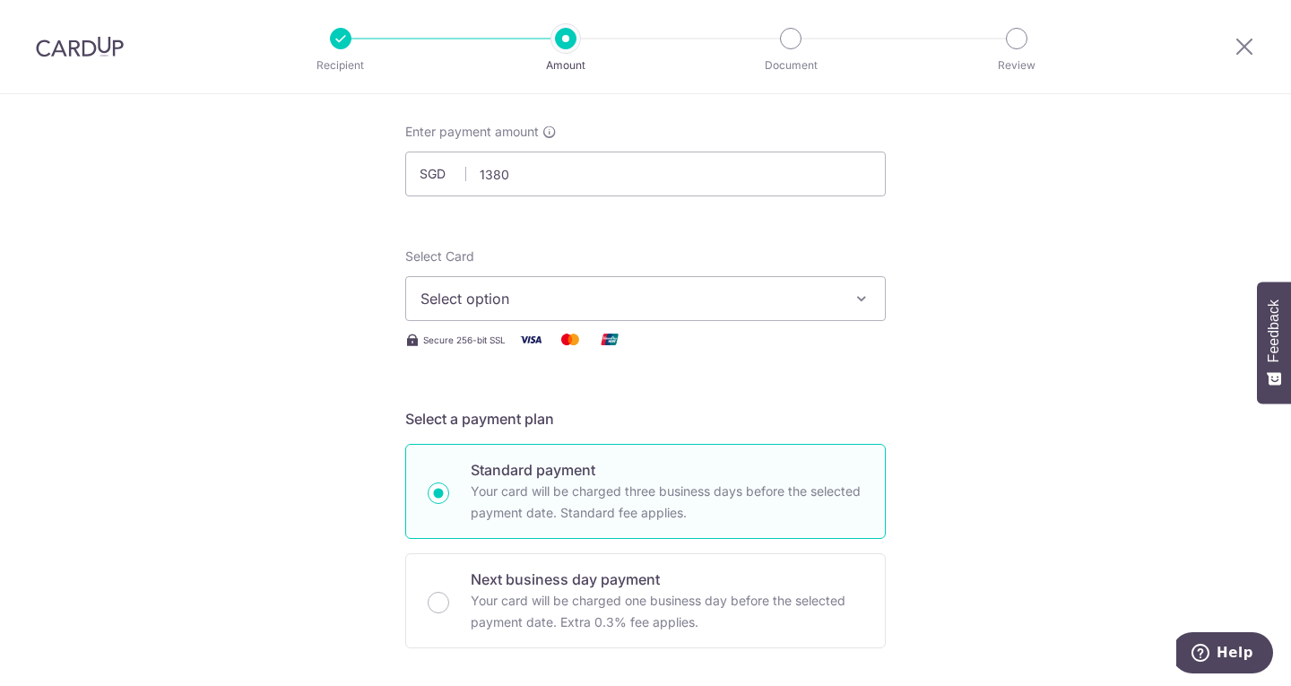
type input "1,380.00"
click at [426, 310] on button "Select option" at bounding box center [645, 298] width 480 height 45
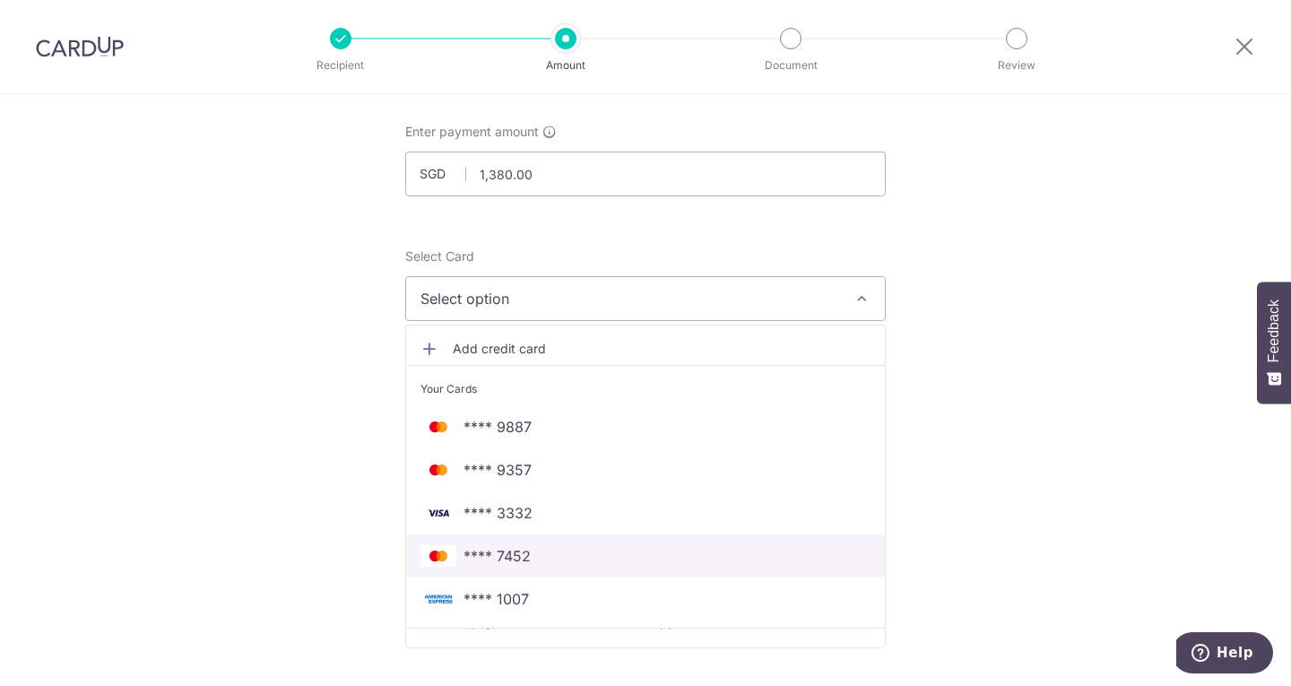
drag, startPoint x: 475, startPoint y: 564, endPoint x: 419, endPoint y: 542, distance: 60.4
click at [475, 564] on span "**** 7452" at bounding box center [496, 556] width 67 height 22
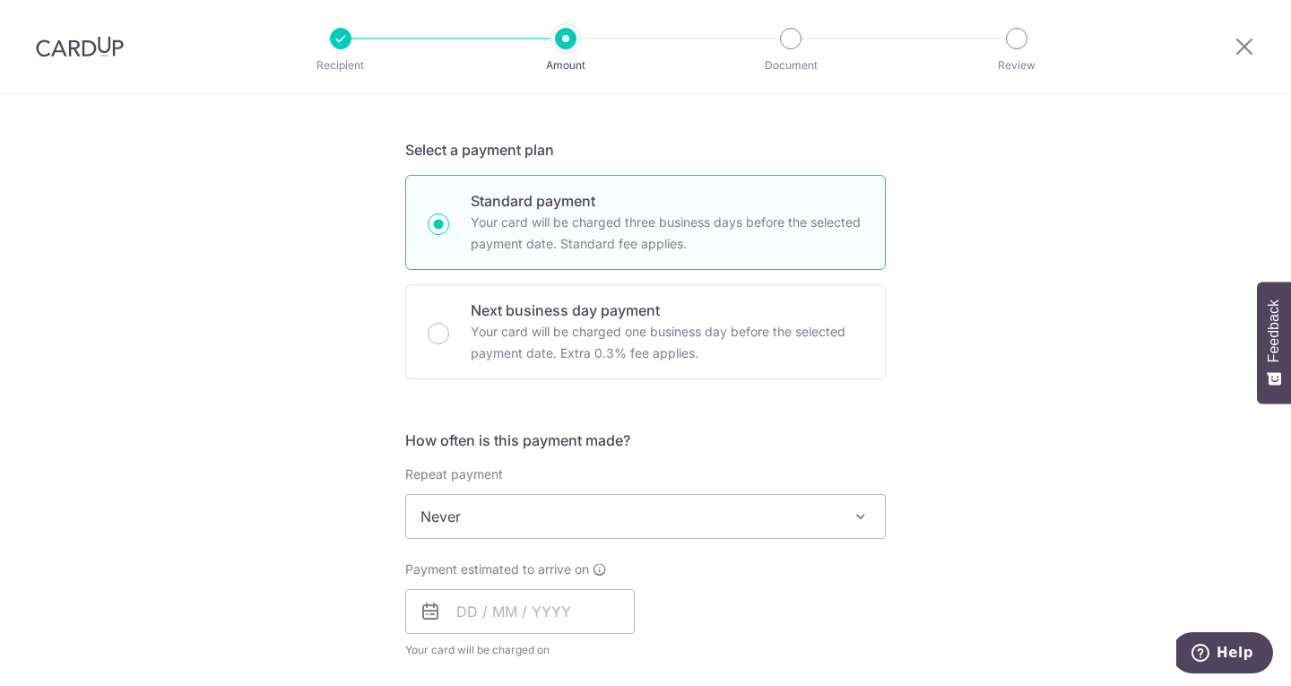
scroll to position [717, 0]
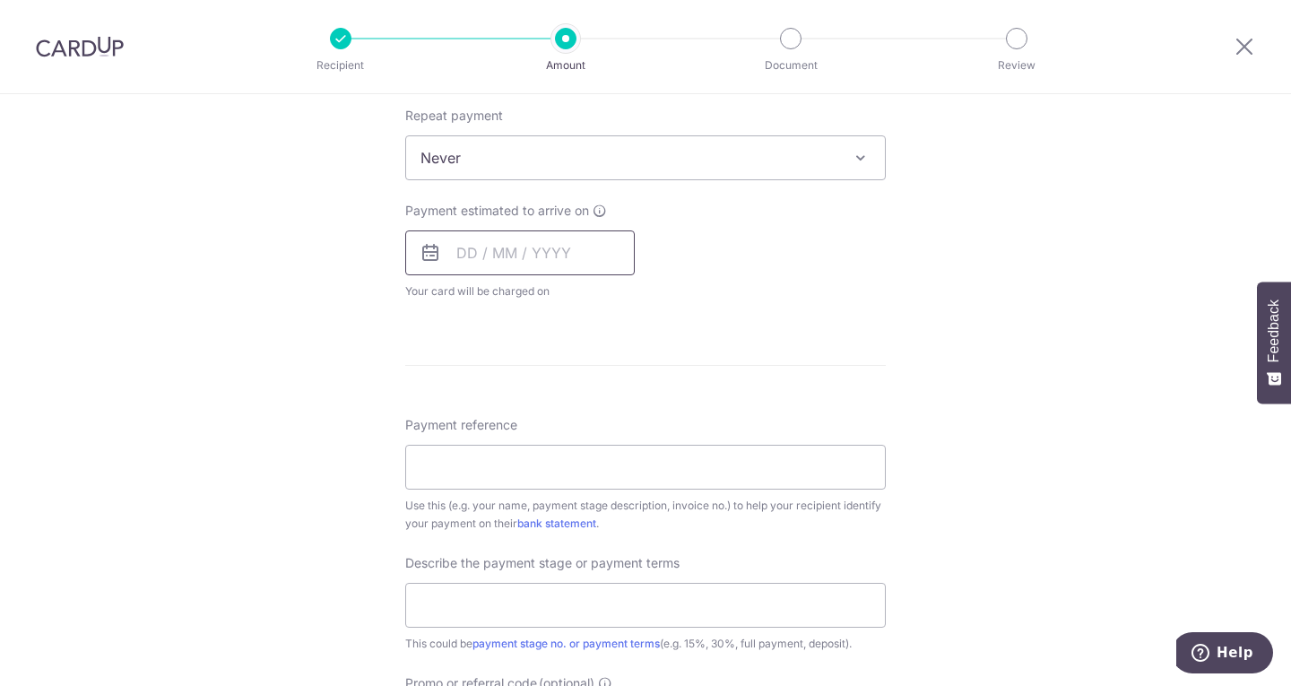
click at [472, 260] on input "text" at bounding box center [519, 252] width 229 height 45
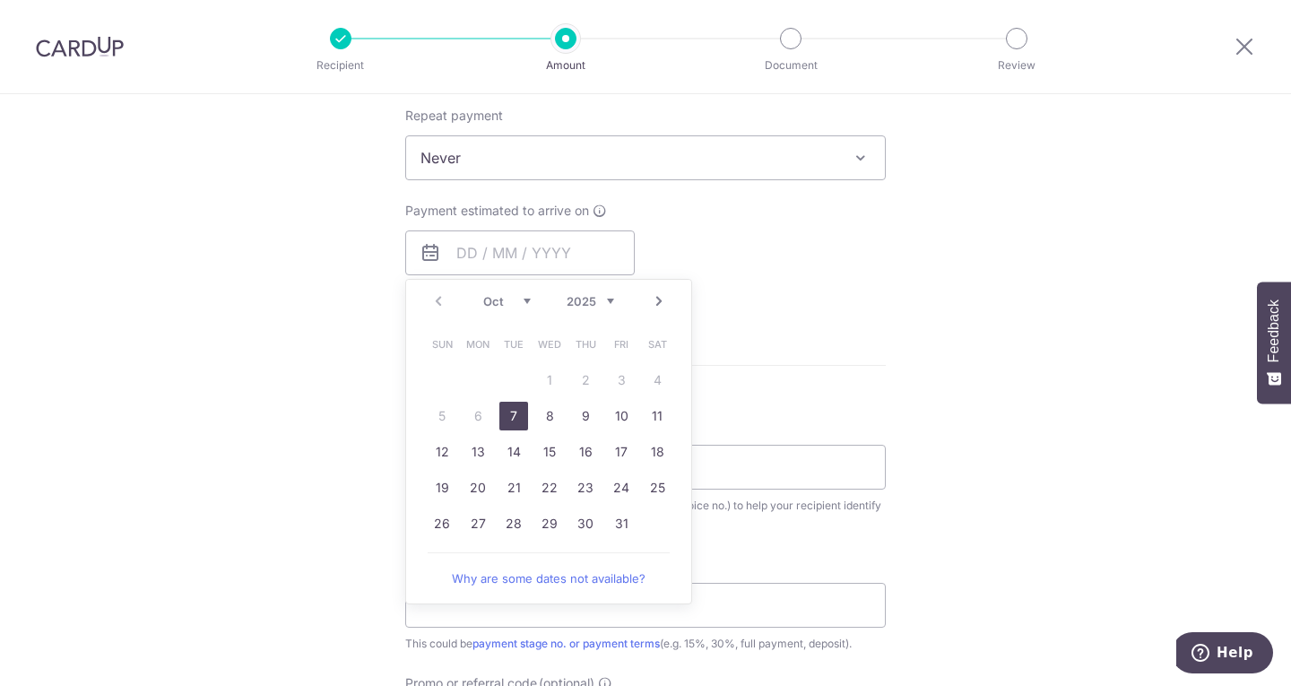
click at [501, 427] on link "7" at bounding box center [513, 416] width 29 height 29
type input "[DATE]"
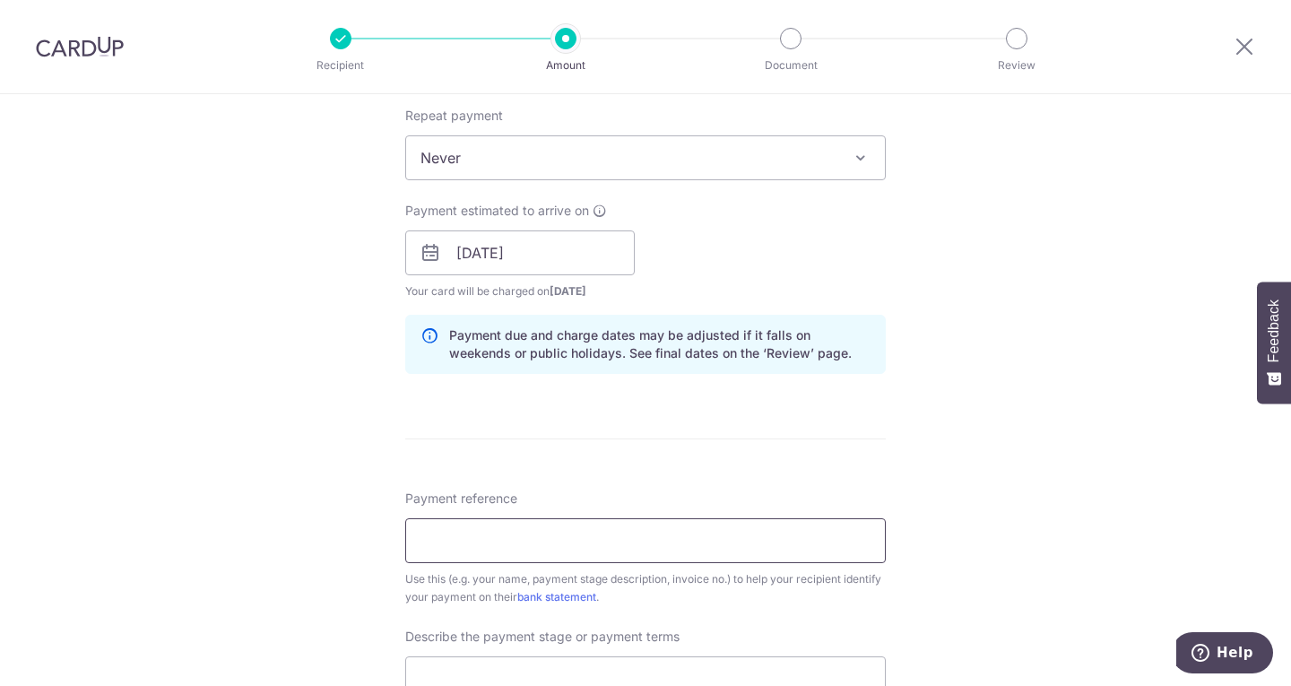
click at [466, 541] on input "Payment reference" at bounding box center [645, 540] width 480 height 45
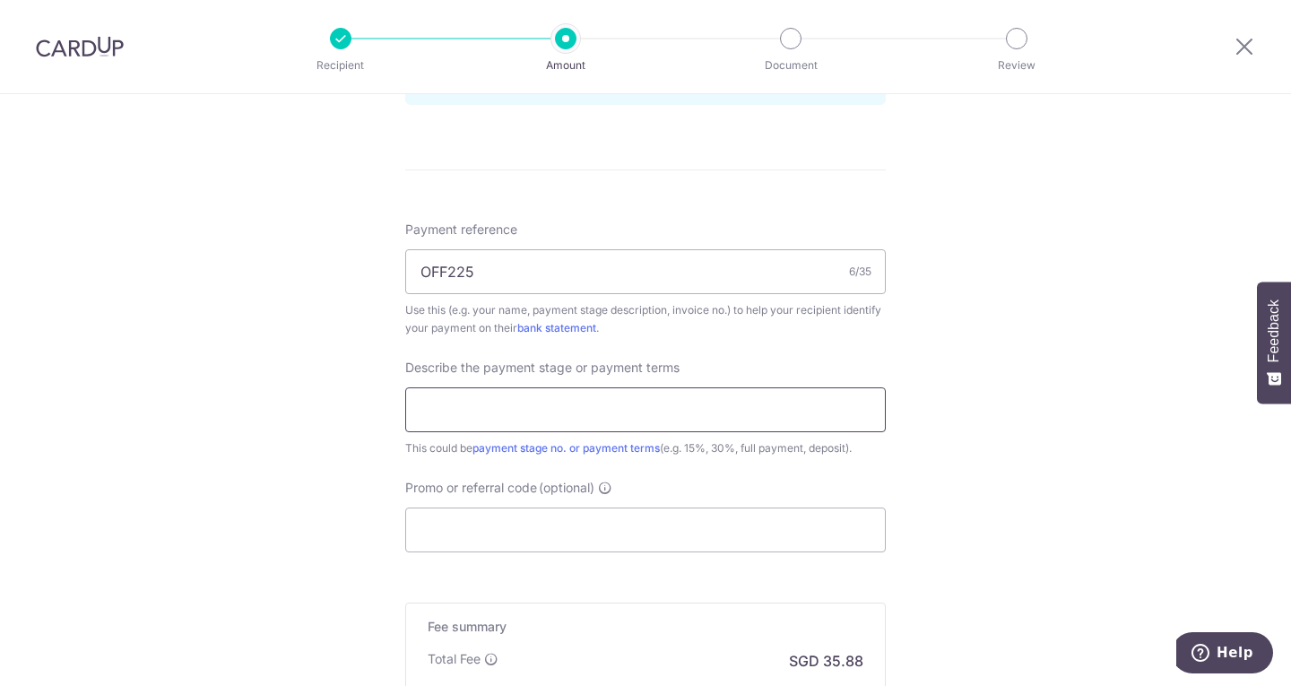
click at [464, 414] on input "text" at bounding box center [645, 409] width 480 height 45
drag, startPoint x: 478, startPoint y: 282, endPoint x: 320, endPoint y: 273, distance: 158.1
click at [320, 273] on div "Tell us more about your payment Enter payment amount SGD 1,380.00 1380.00 Selec…" at bounding box center [645, 15] width 1291 height 1815
type input "O"
type input "Invoice no 1728"
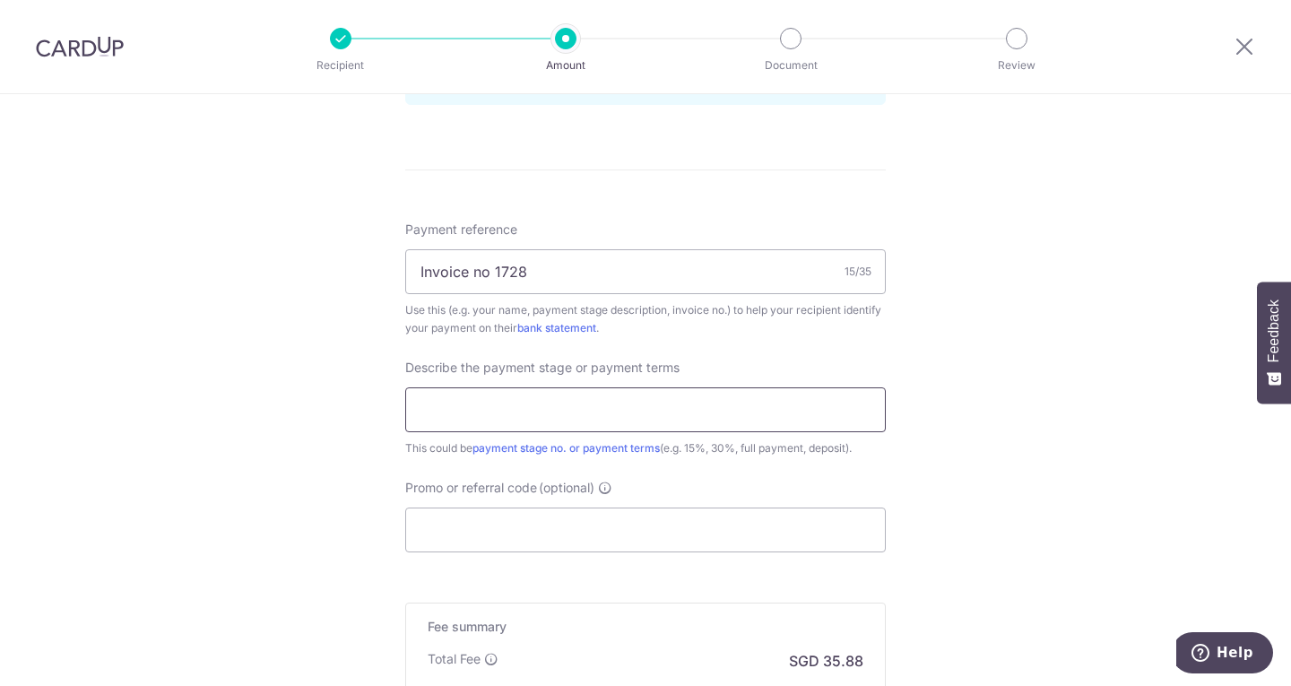
click at [463, 401] on input "text" at bounding box center [645, 409] width 480 height 45
type input "Full payment"
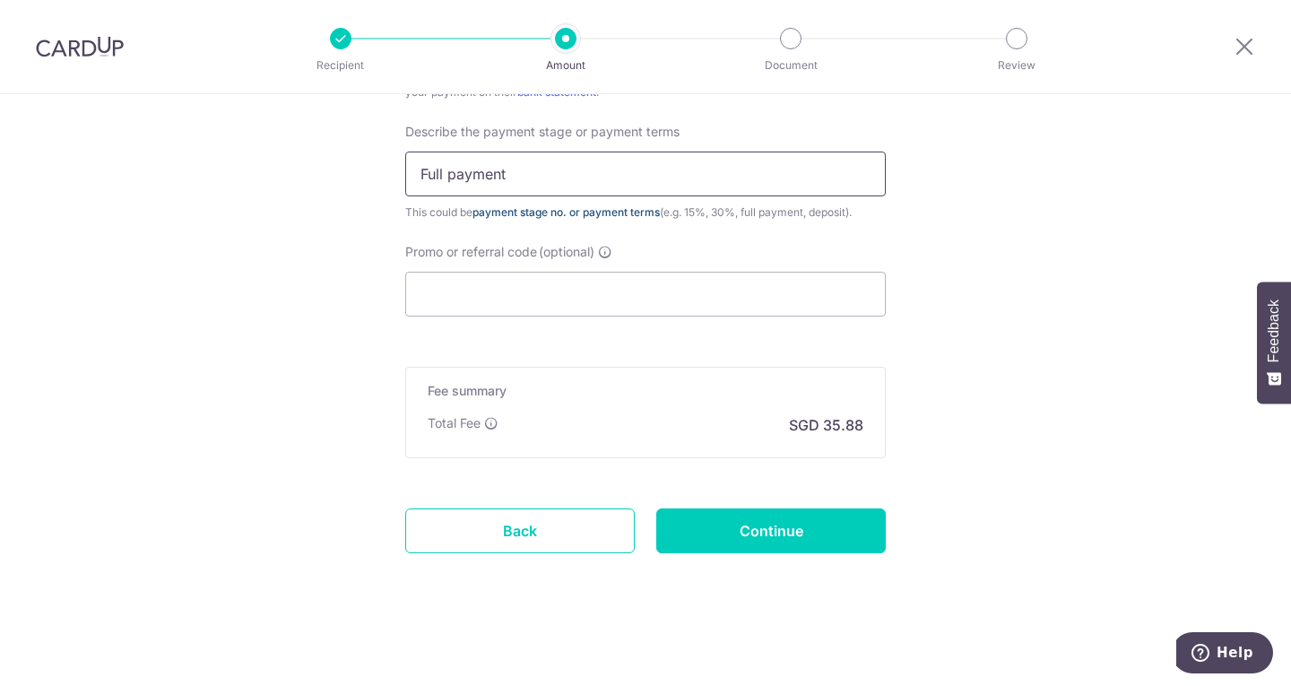
scroll to position [1224, 0]
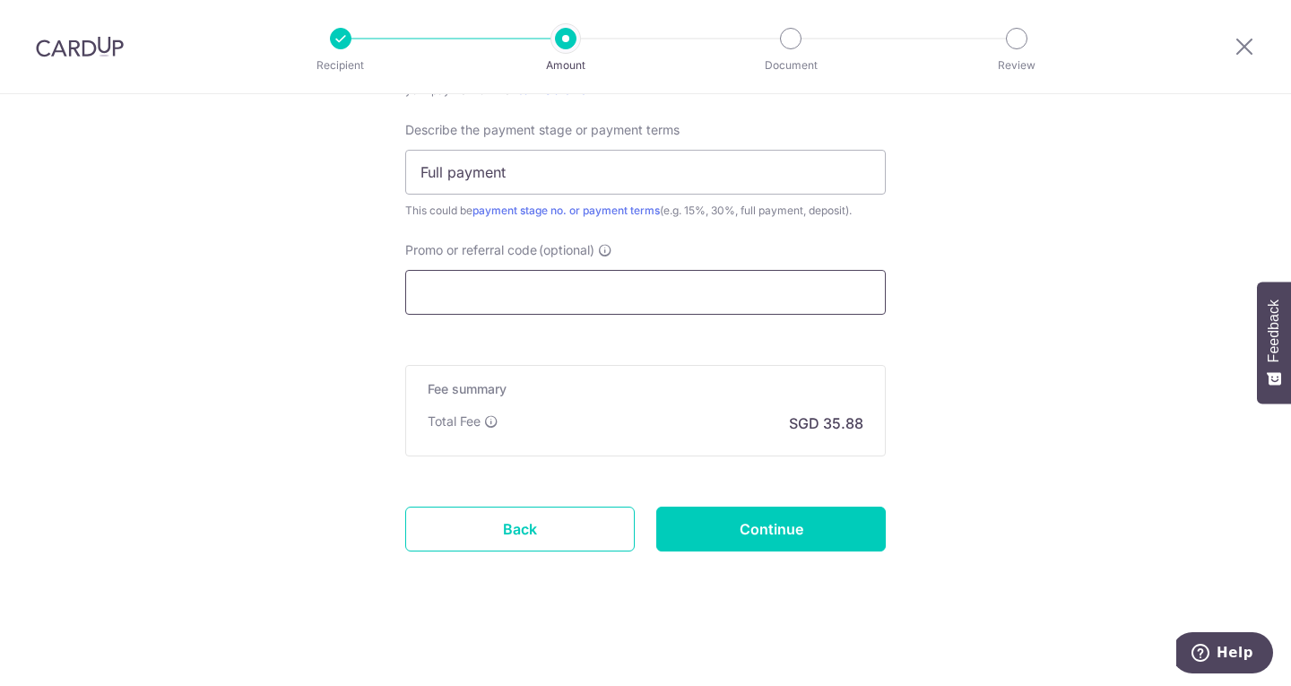
click at [458, 298] on input "Promo or referral code (optional)" at bounding box center [645, 292] width 480 height 45
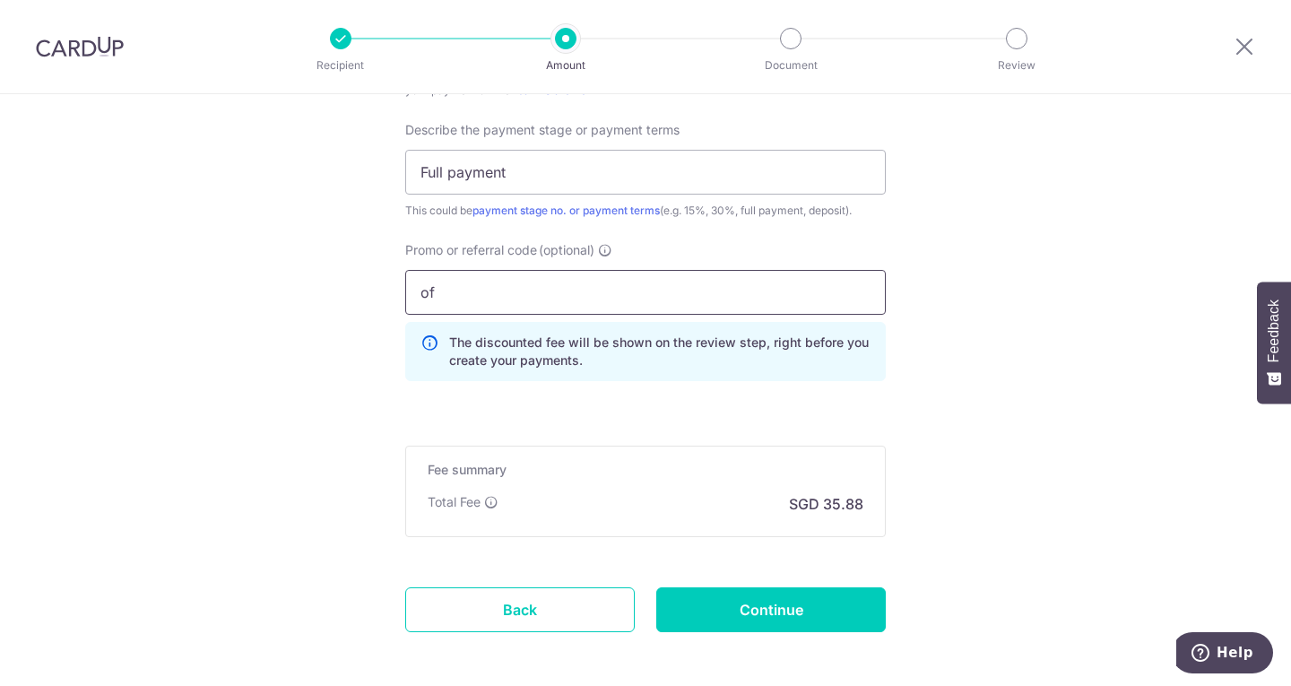
type input "o"
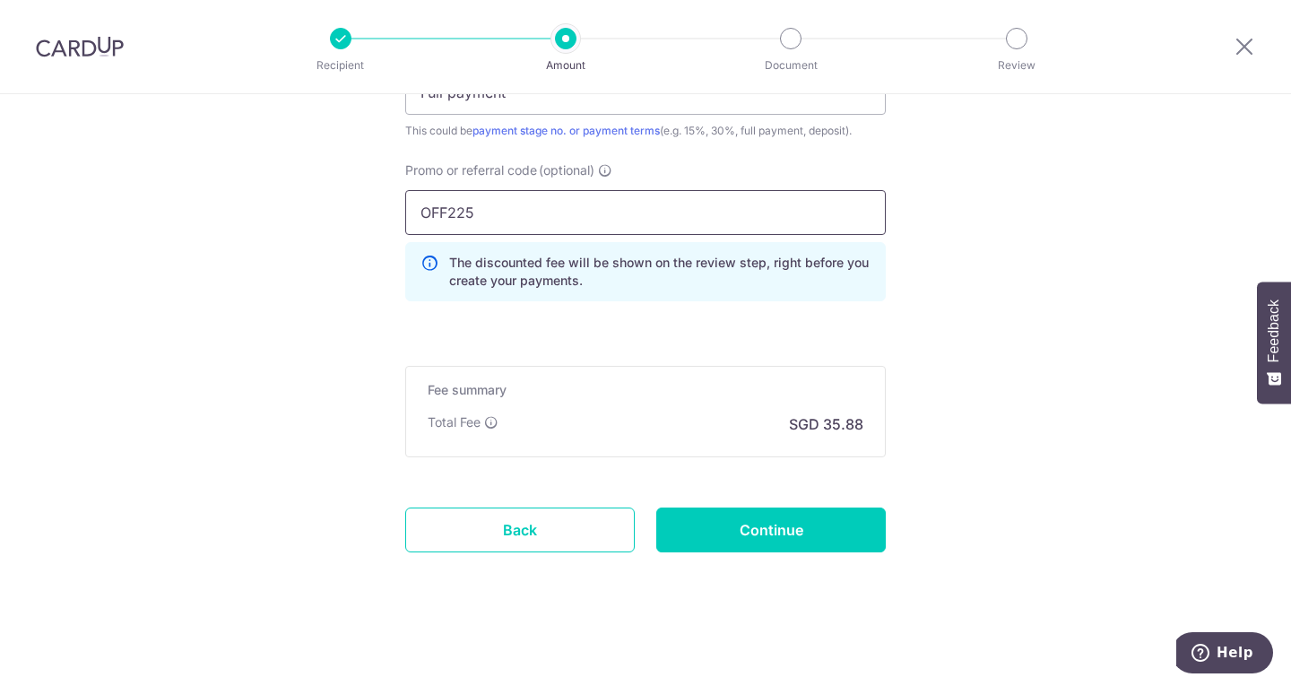
scroll to position [1304, 0]
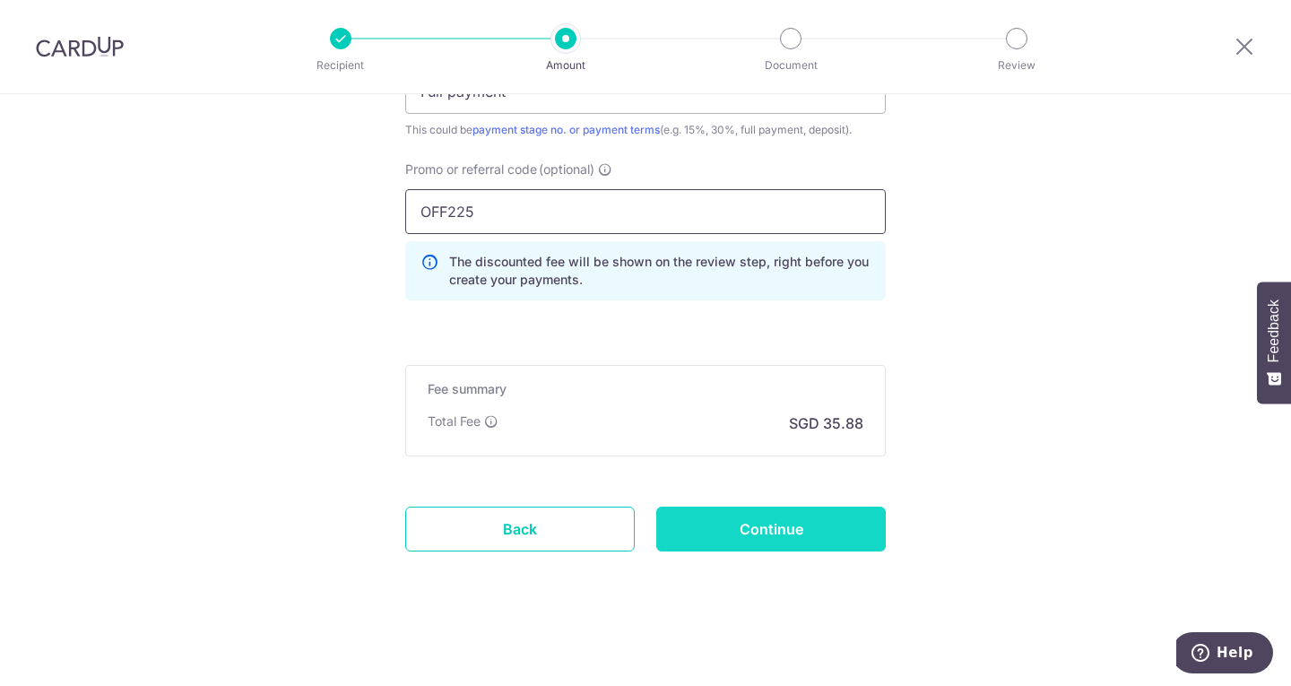
type input "OFF225"
click at [746, 542] on input "Continue" at bounding box center [770, 528] width 229 height 45
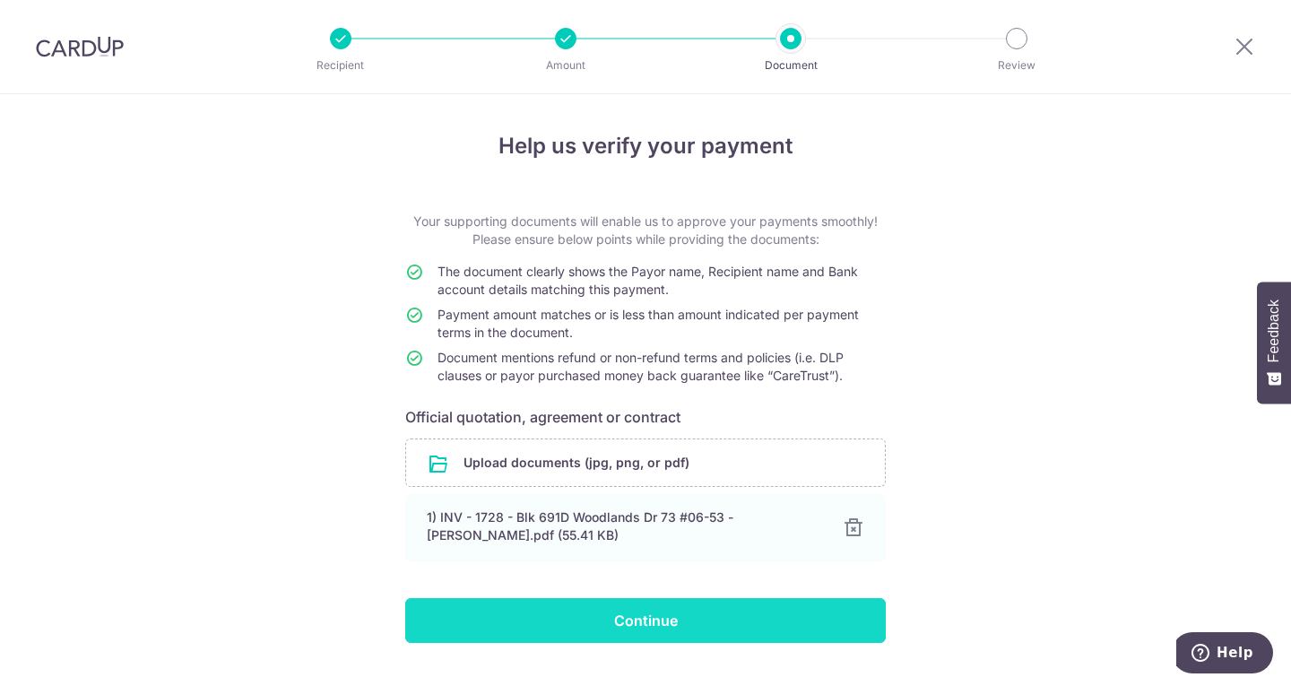
click at [596, 629] on input "Continue" at bounding box center [645, 620] width 480 height 45
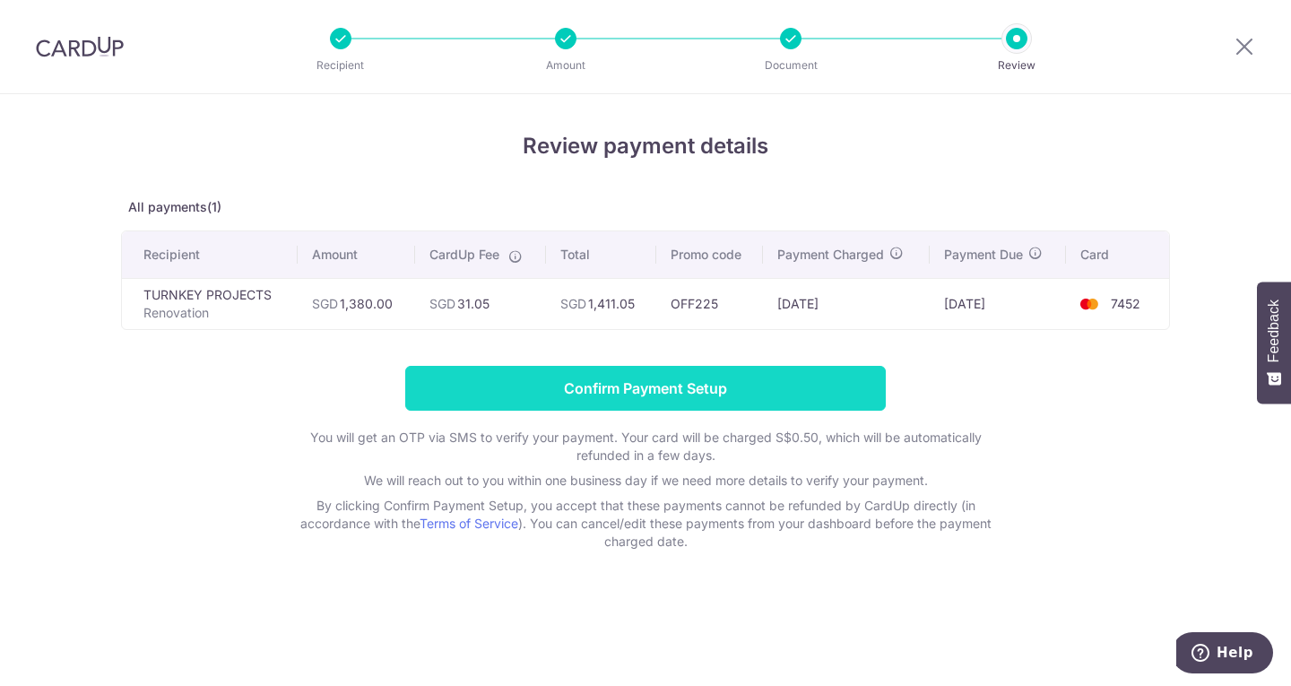
click at [547, 388] on input "Confirm Payment Setup" at bounding box center [645, 388] width 480 height 45
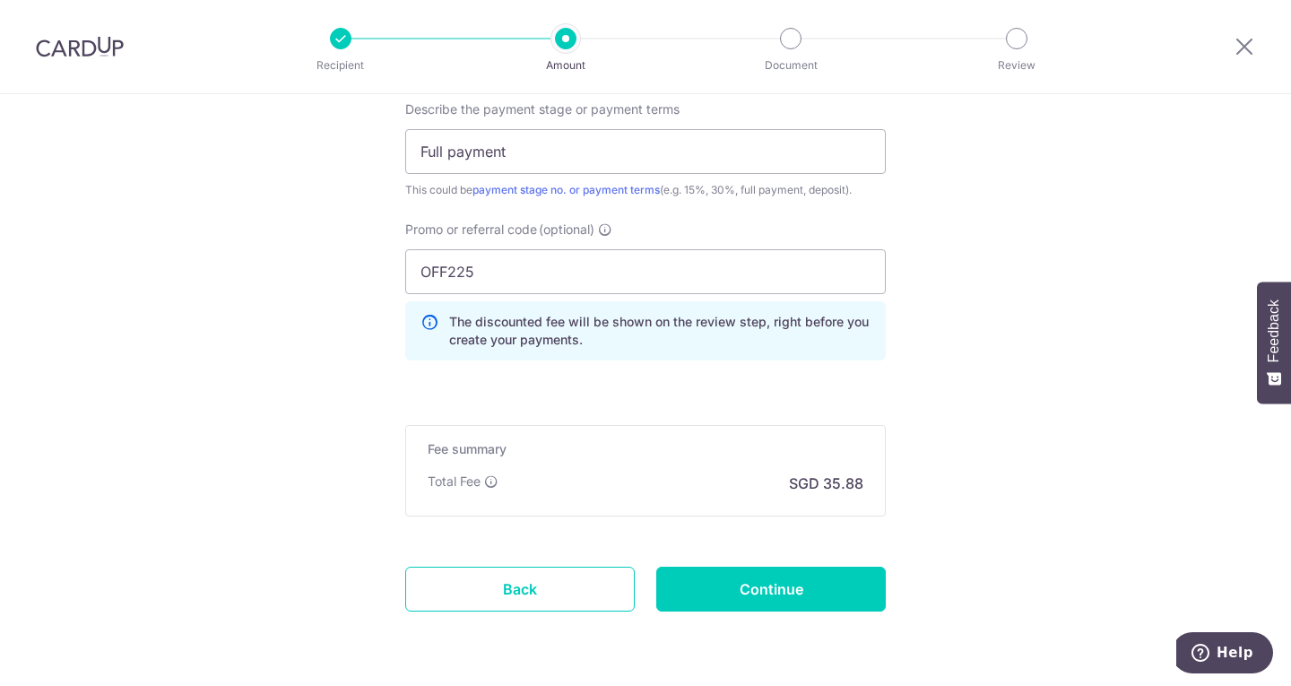
scroll to position [1378, 0]
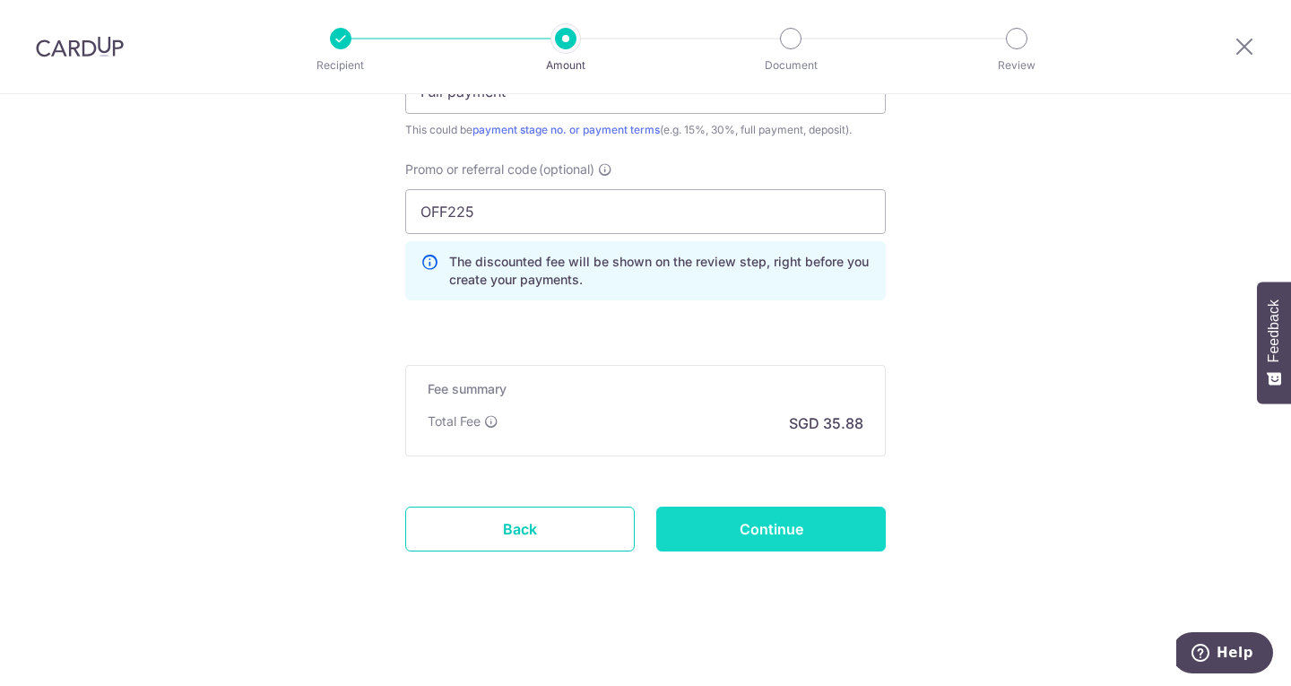
click at [680, 523] on input "Continue" at bounding box center [770, 528] width 229 height 45
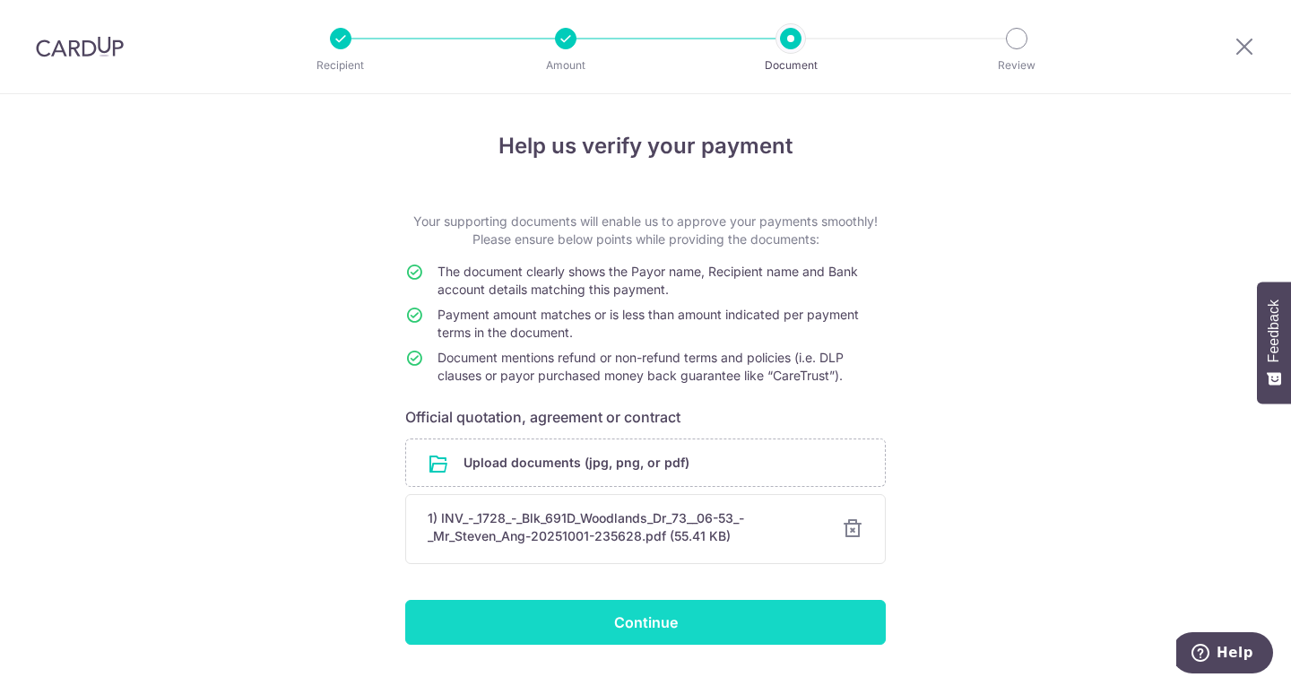
click at [535, 611] on input "Continue" at bounding box center [645, 622] width 480 height 45
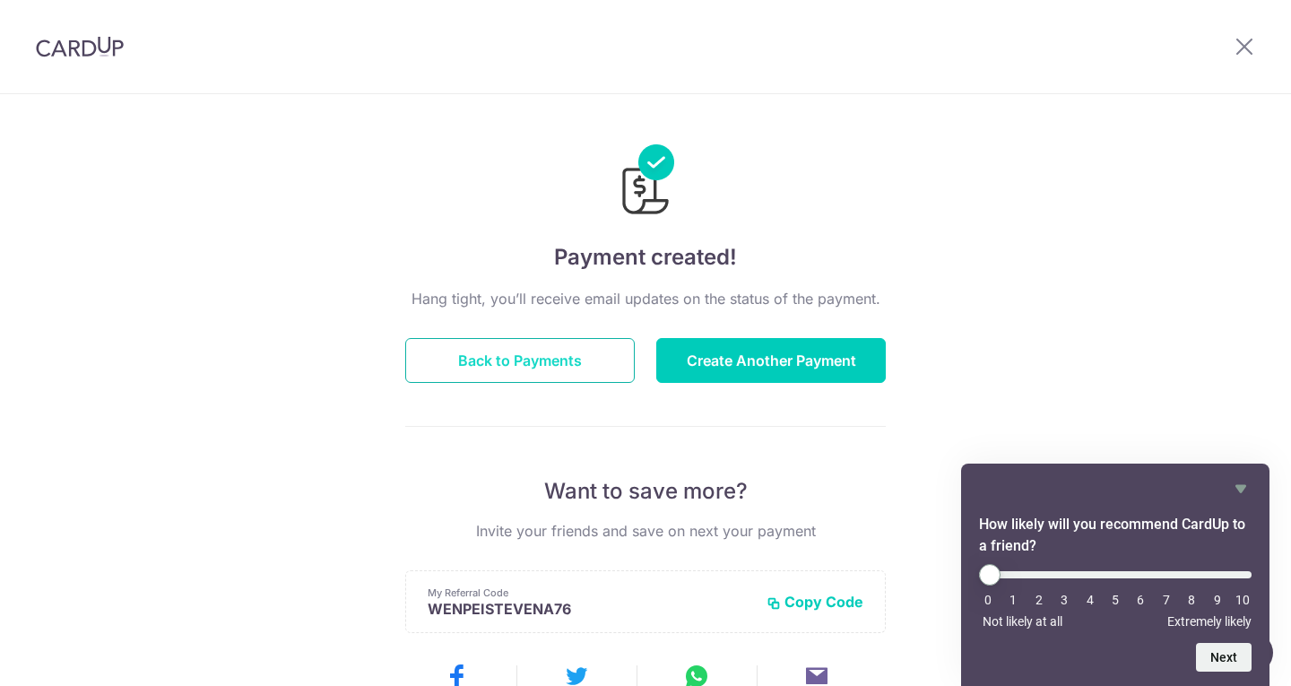
click at [531, 371] on button "Back to Payments" at bounding box center [519, 360] width 229 height 45
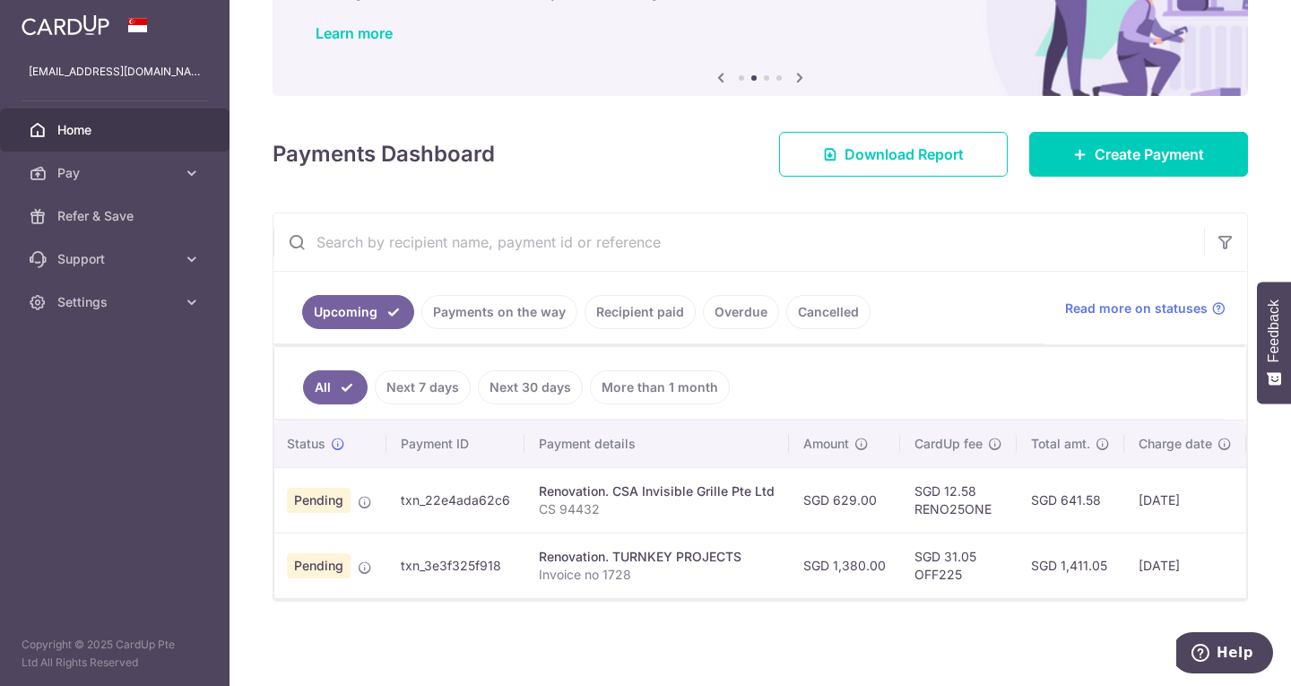
scroll to position [0, 39]
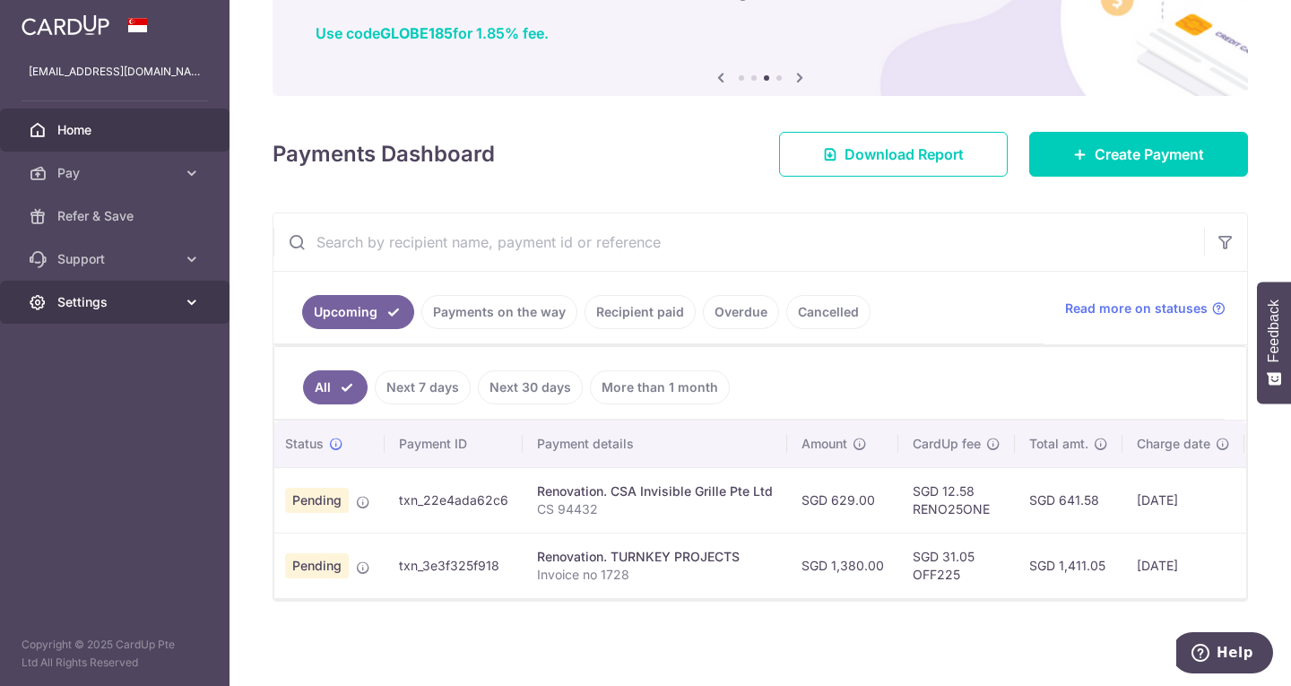
click at [130, 312] on link "Settings" at bounding box center [114, 302] width 229 height 43
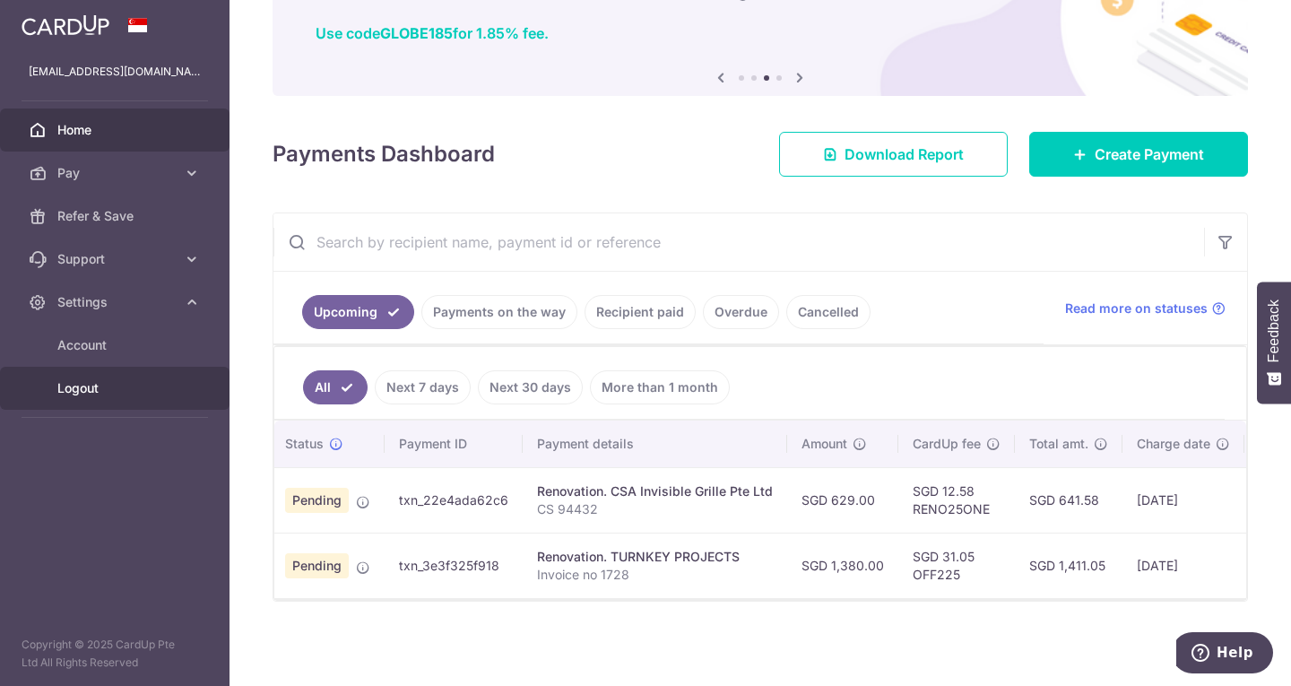
click at [85, 400] on link "Logout" at bounding box center [114, 388] width 229 height 43
